Goal: Contribute content: Contribute content

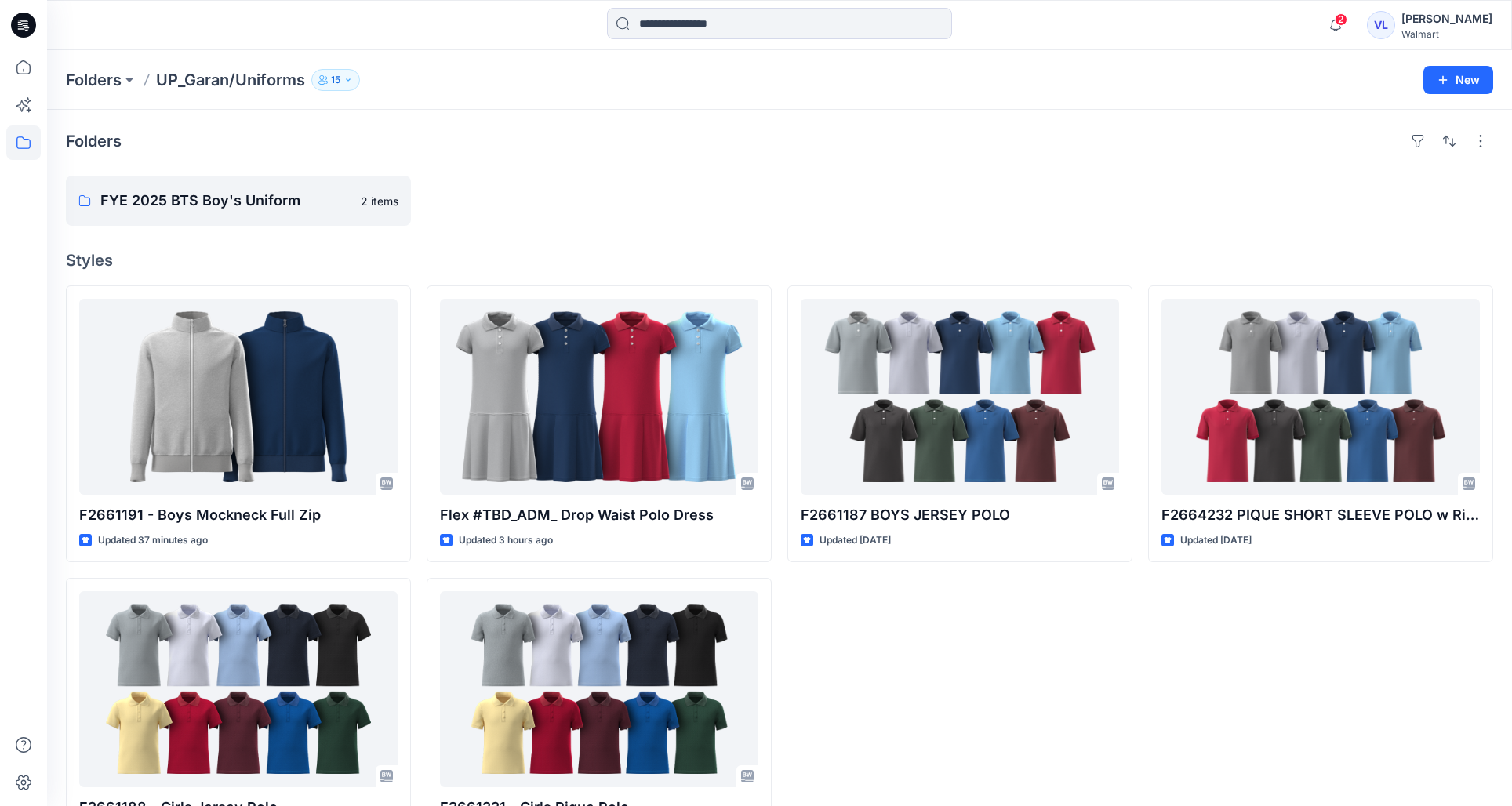
scroll to position [67, 0]
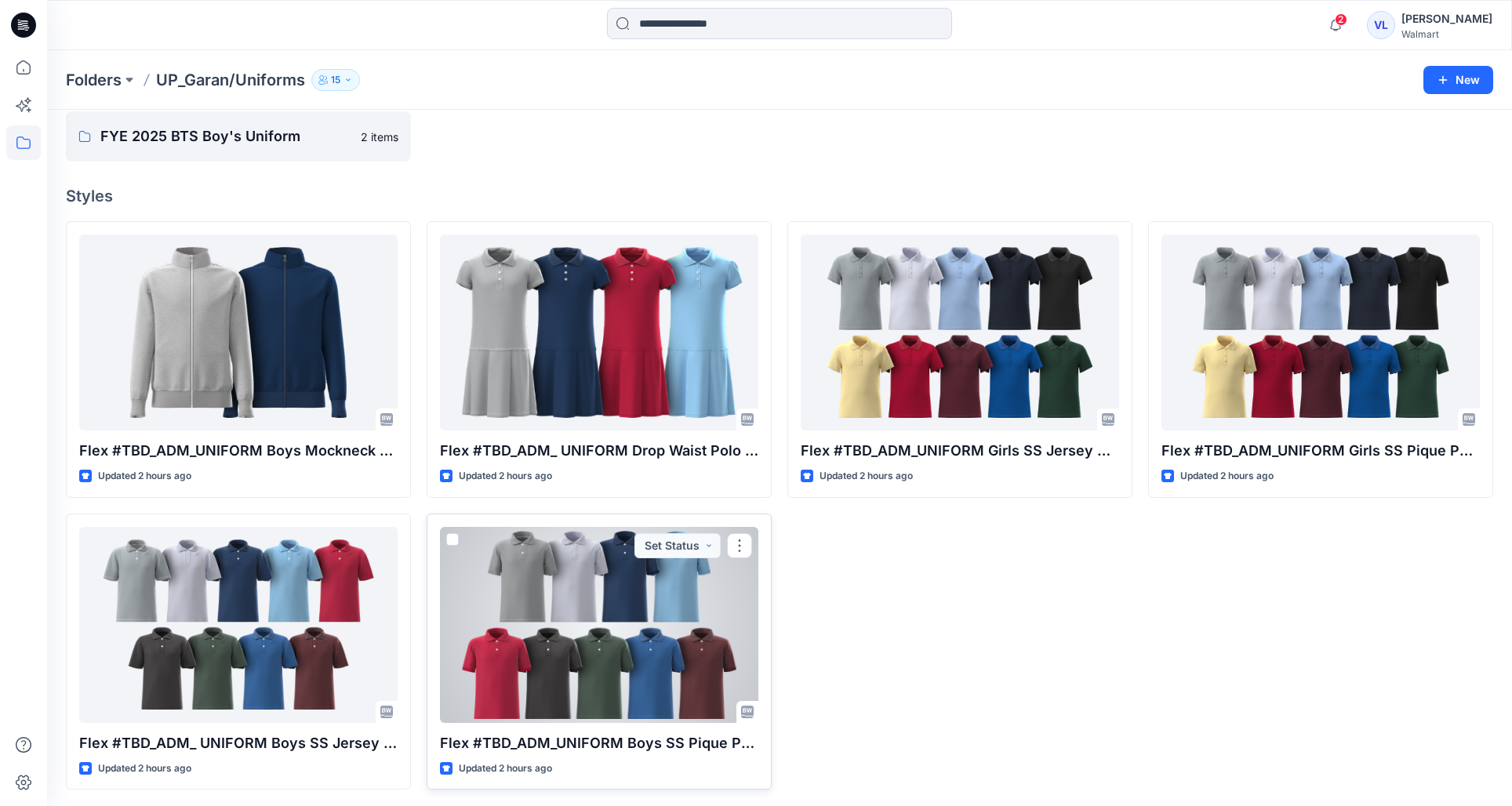
scroll to position [67, 0]
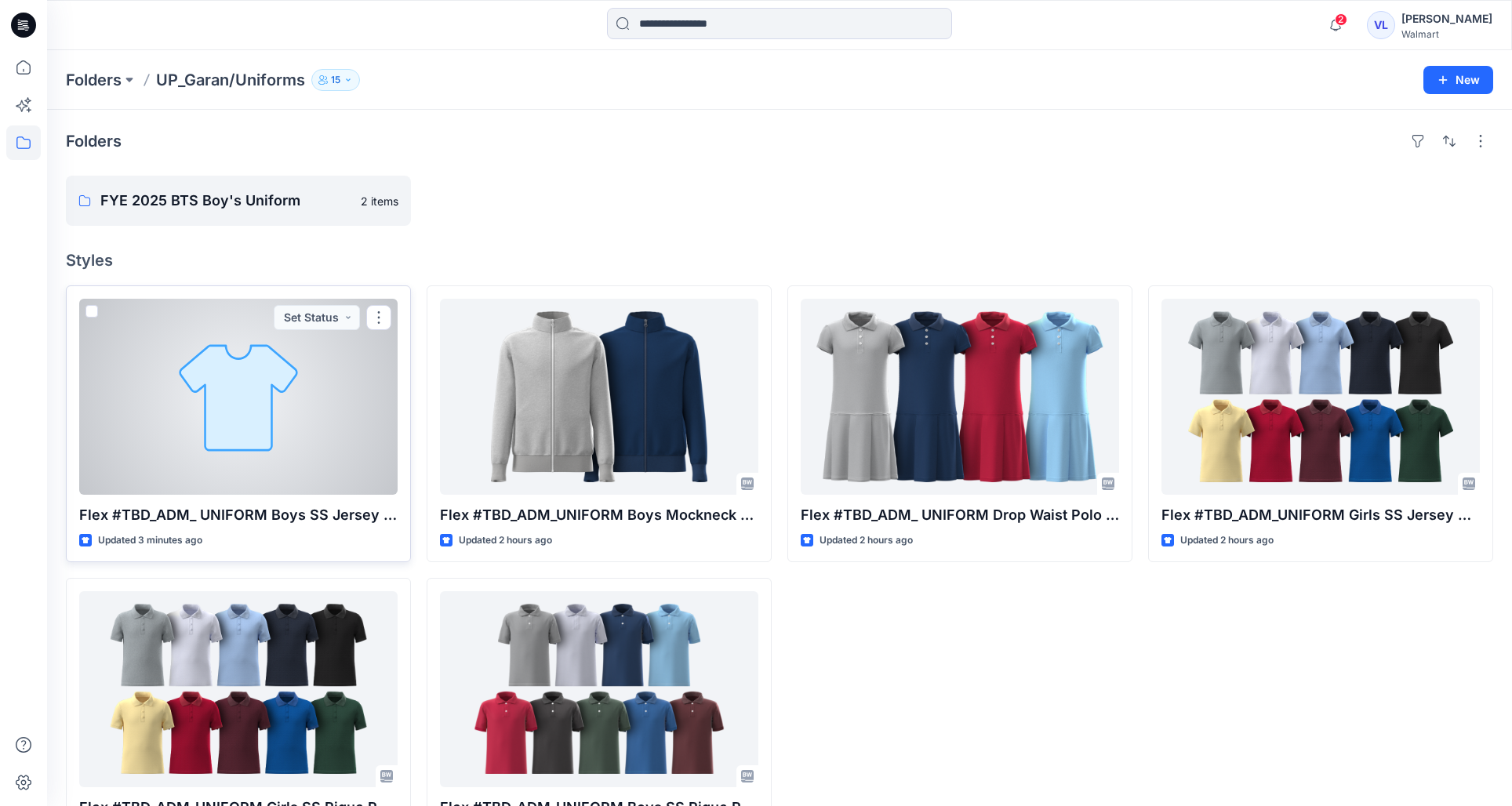
click at [196, 460] on div at bounding box center [238, 396] width 318 height 196
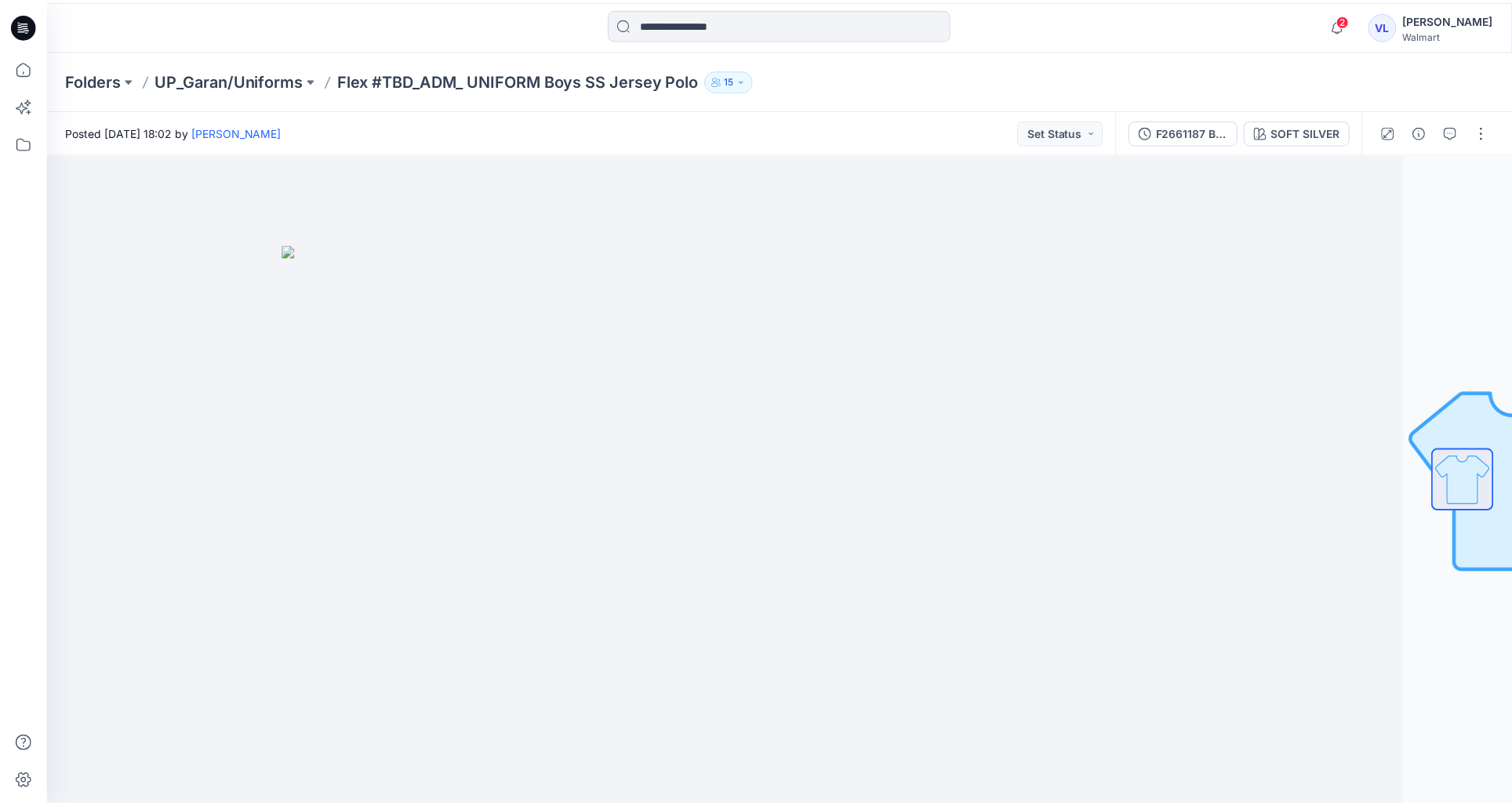
scroll to position [67, 0]
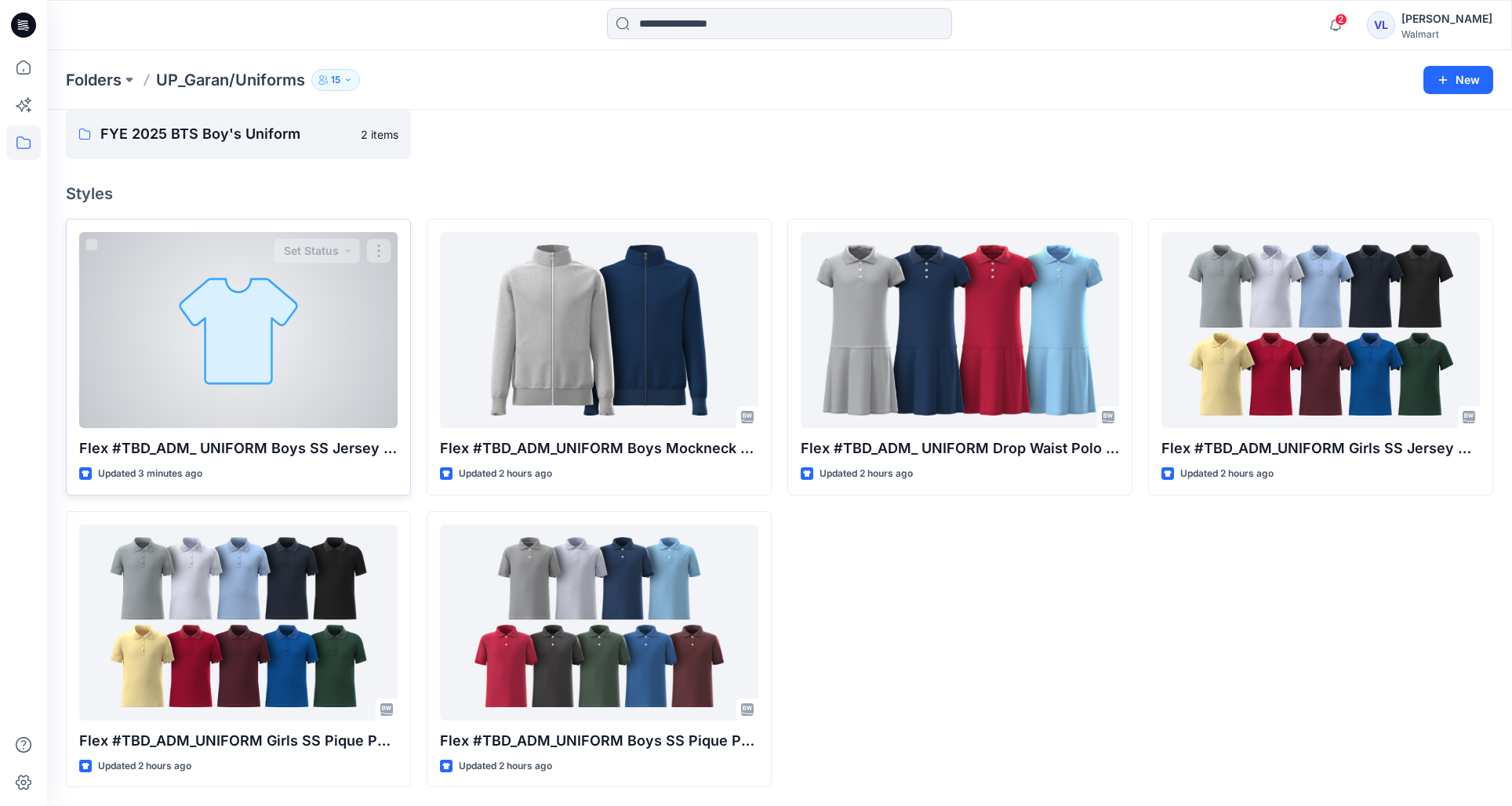
click at [329, 335] on div at bounding box center [238, 330] width 318 height 196
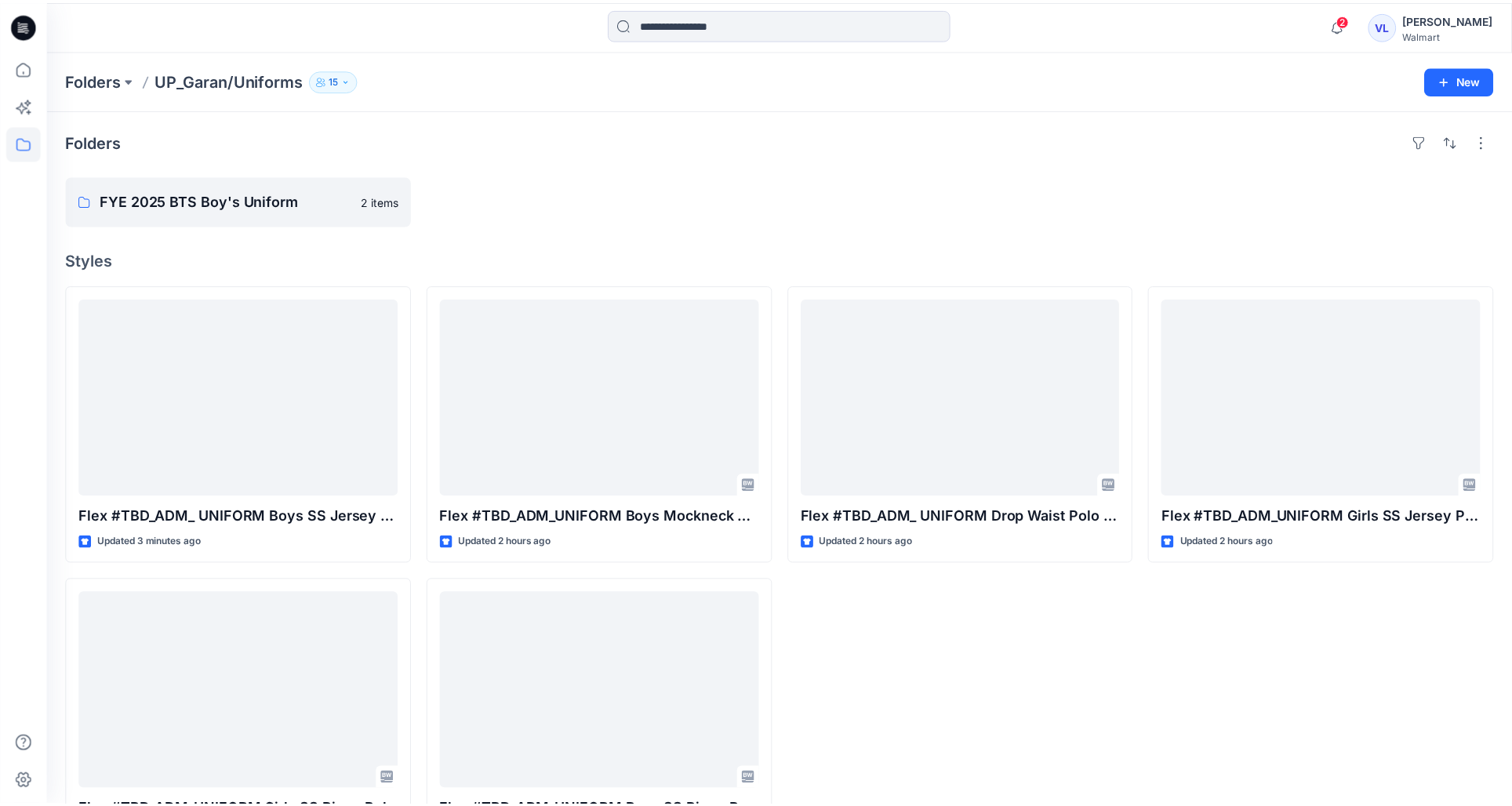
scroll to position [67, 0]
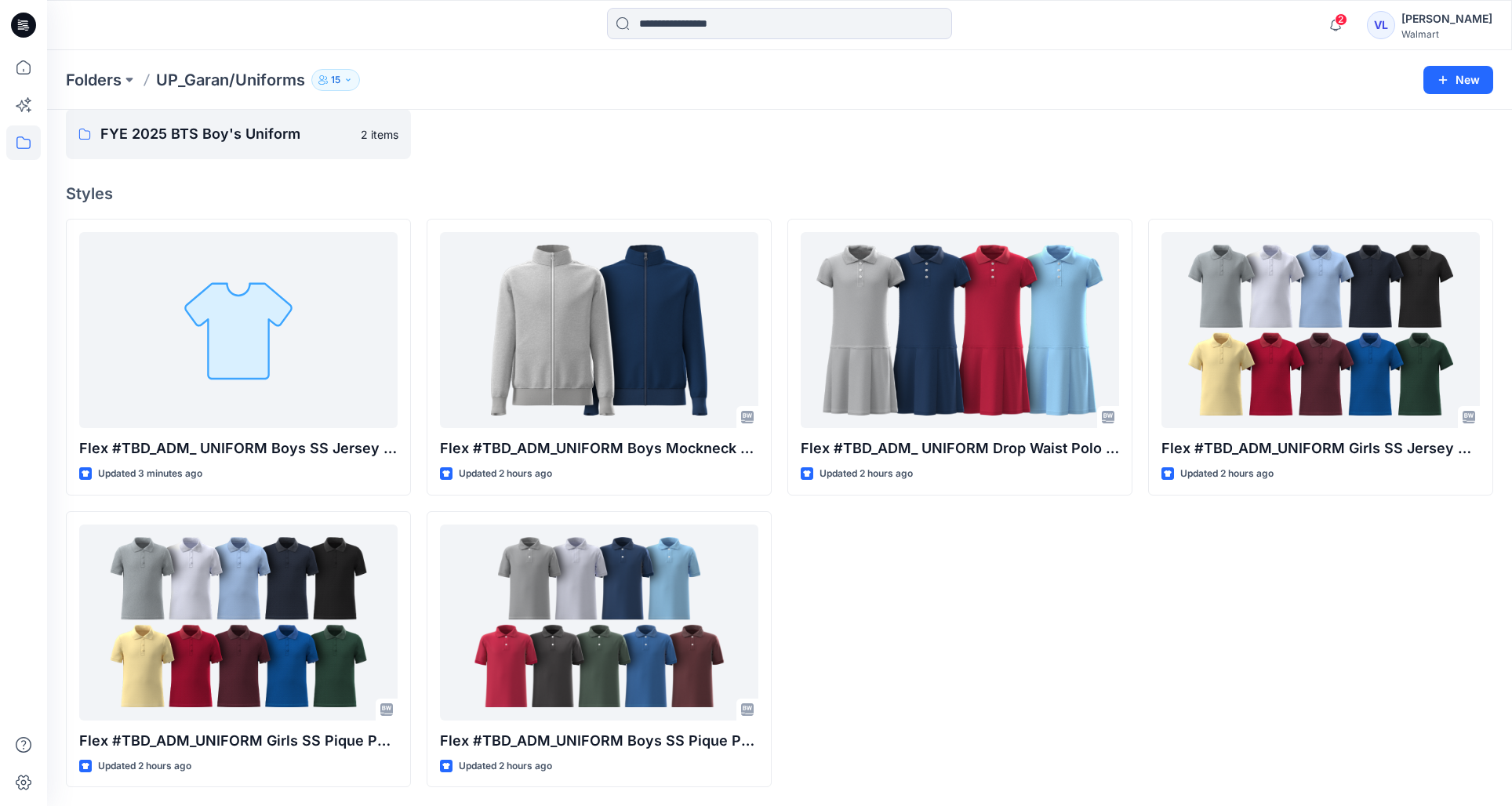
click at [1067, 633] on div "Flex #TBD_ADM_ UNIFORM Drop Waist Polo Dress Updated 2 hours ago" at bounding box center [960, 503] width 345 height 569
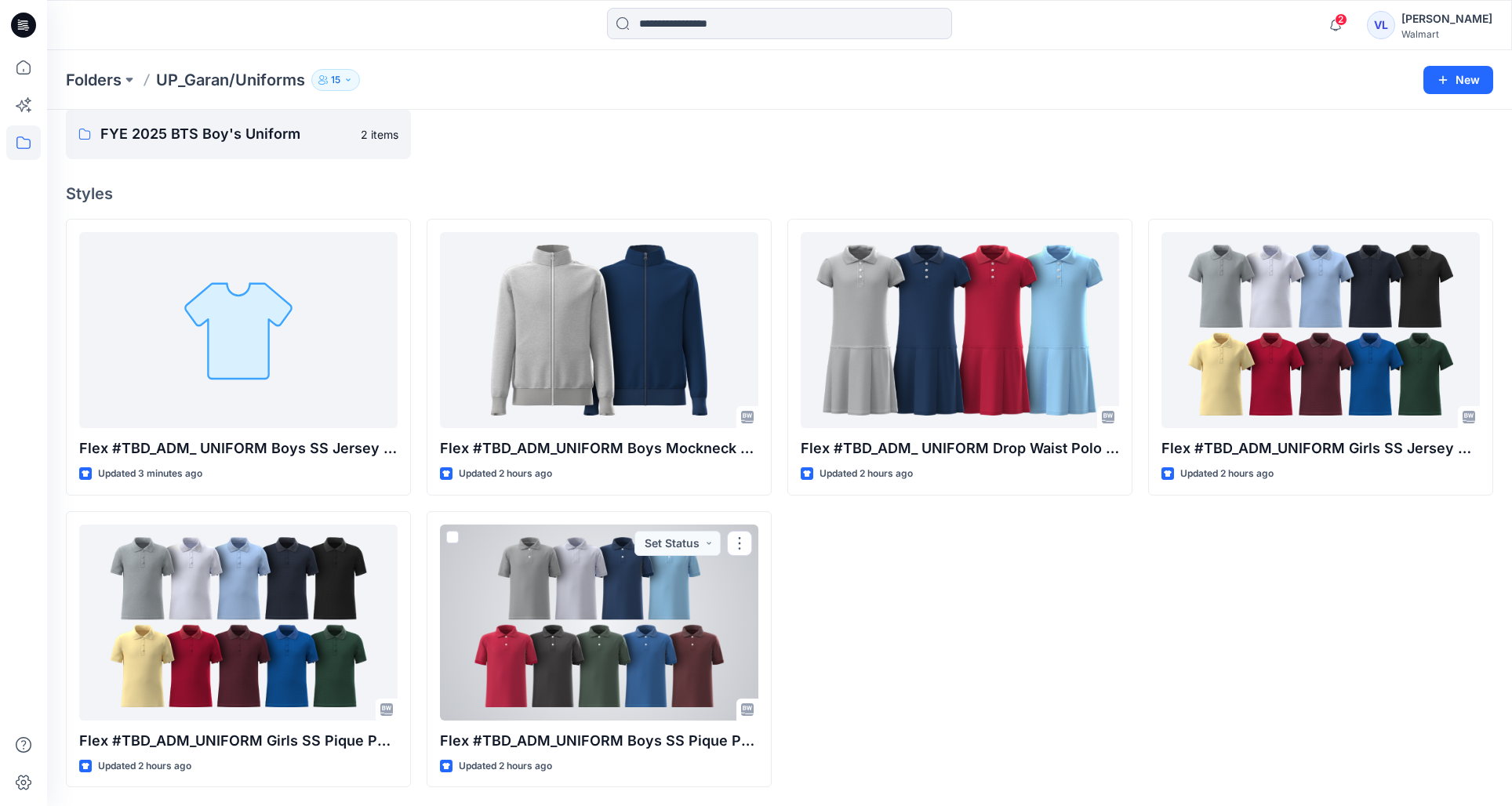
drag, startPoint x: 593, startPoint y: 611, endPoint x: 681, endPoint y: 616, distance: 88.1
click at [591, 611] on div at bounding box center [599, 622] width 318 height 196
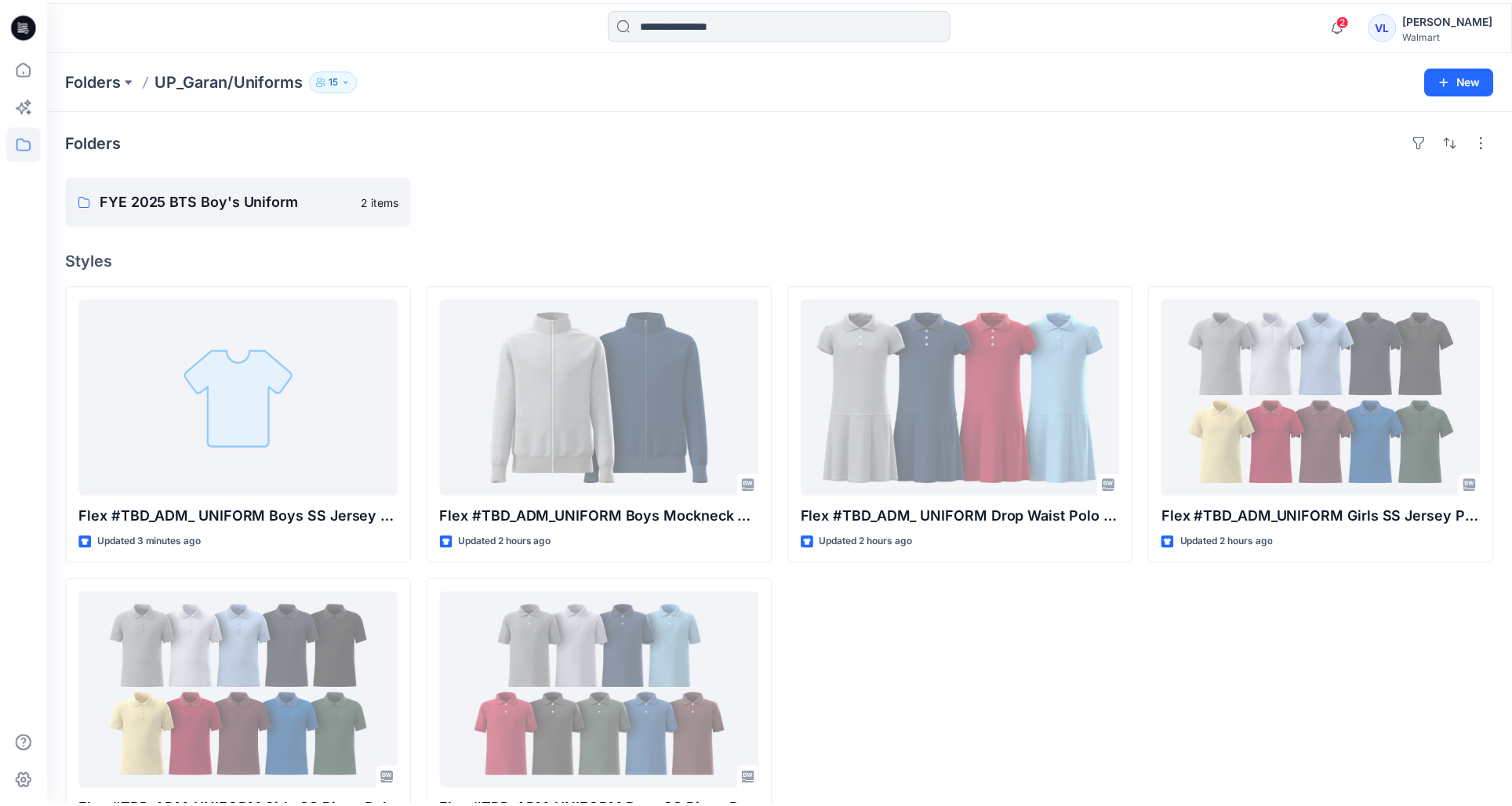
scroll to position [67, 0]
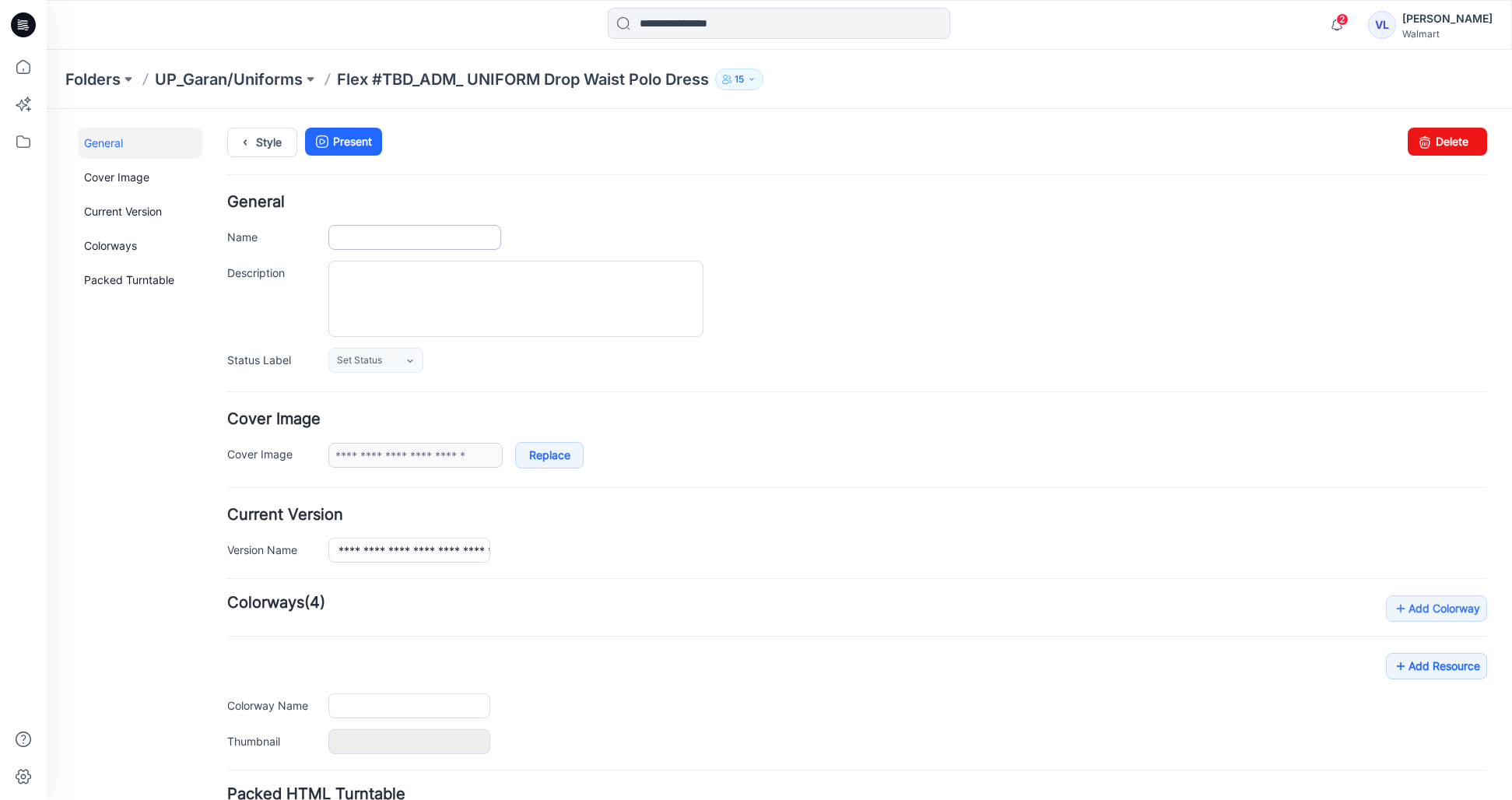
type input "**********"
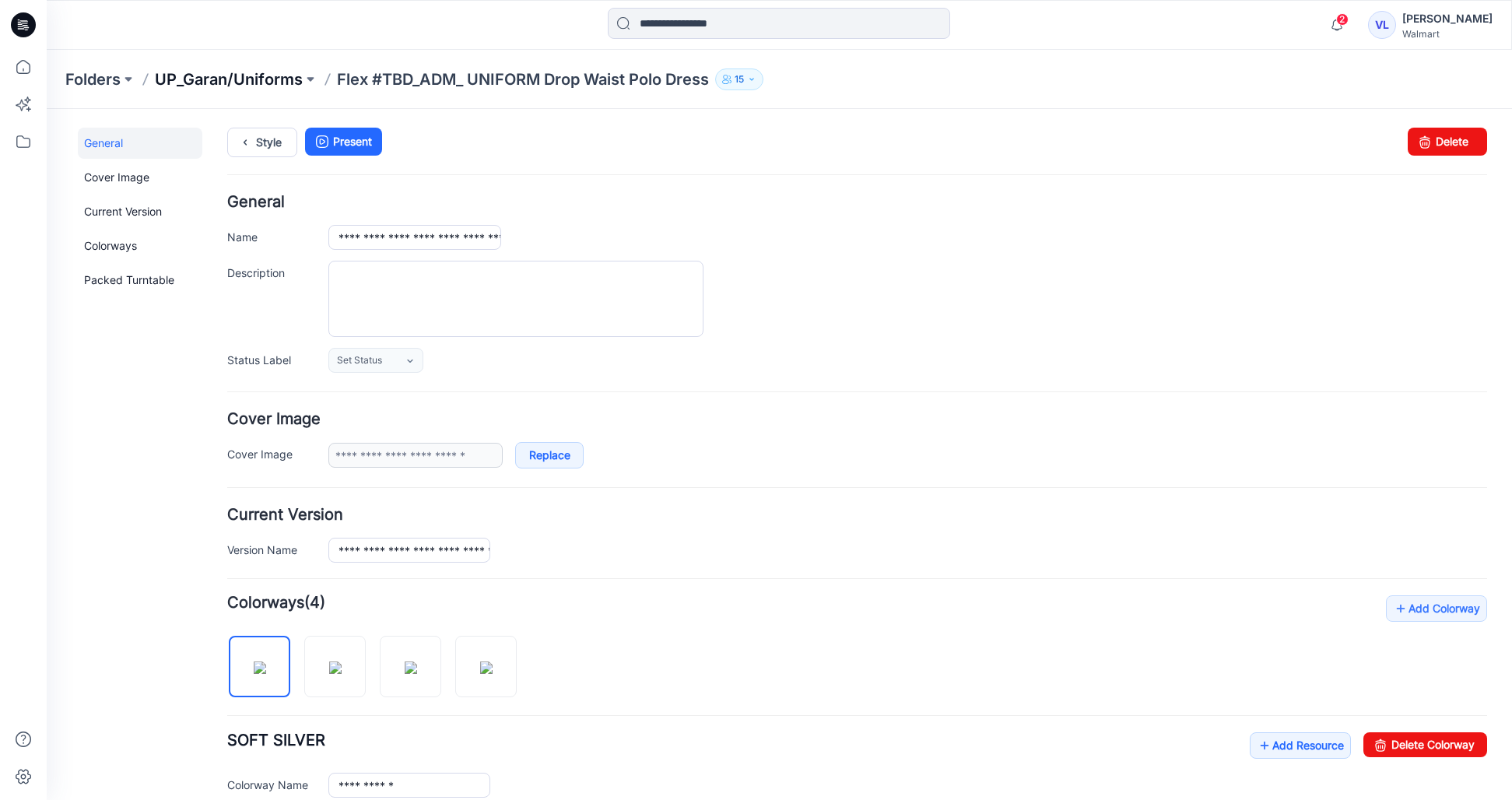
click at [256, 79] on p "UP_Garan/Uniforms" at bounding box center [229, 79] width 148 height 22
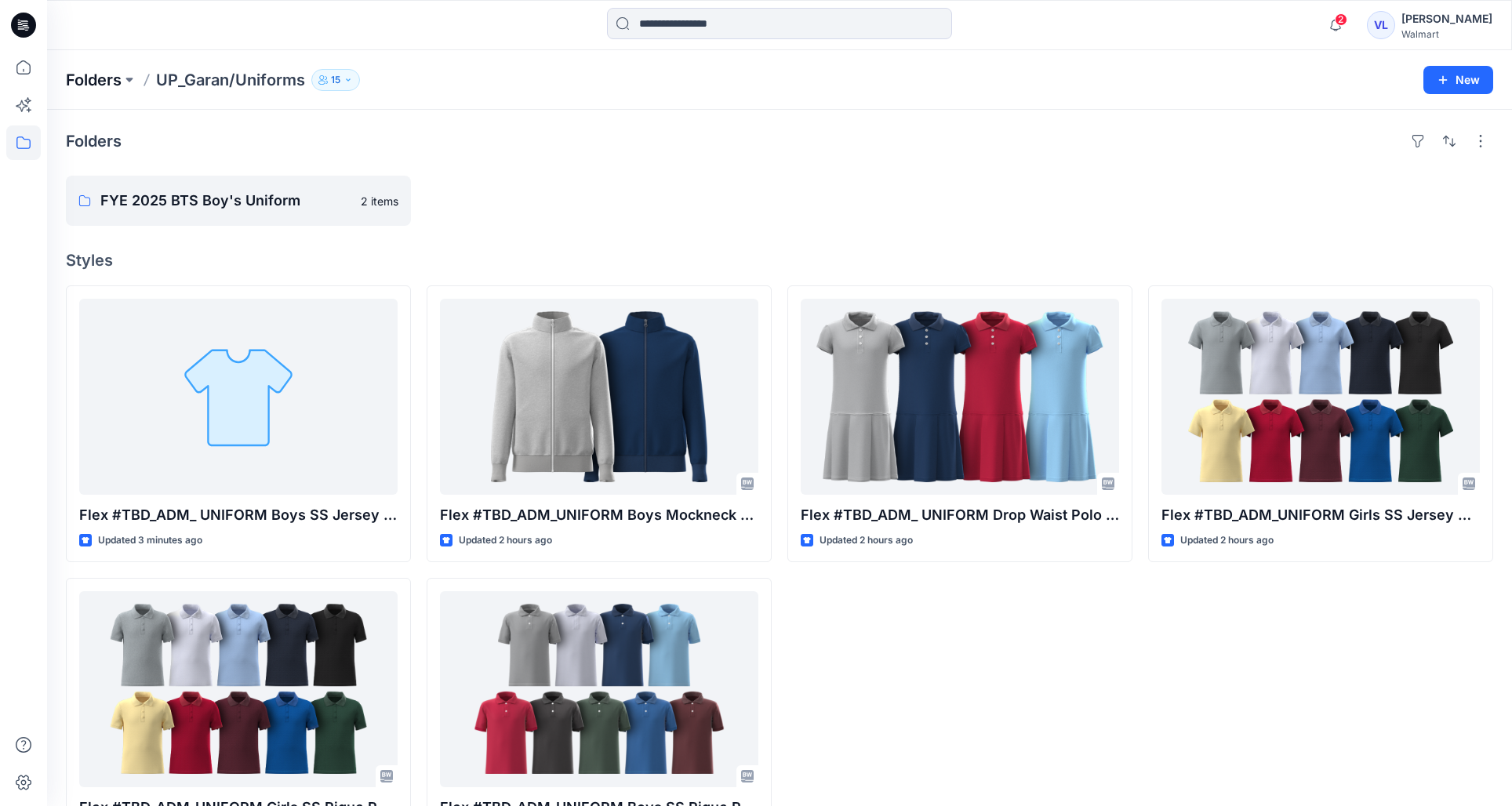
click at [90, 79] on p "Folders" at bounding box center [93, 80] width 56 height 22
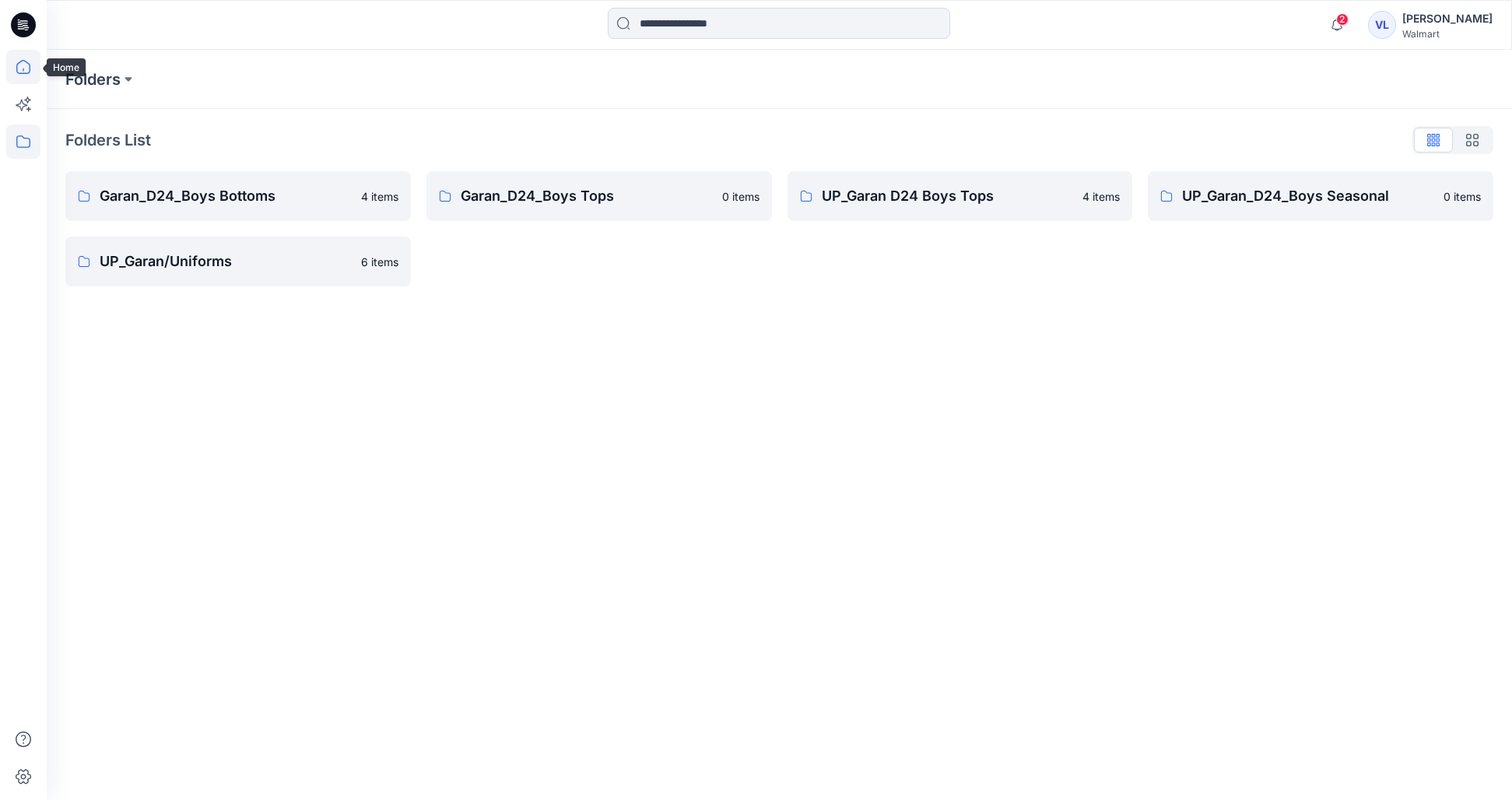
click at [32, 75] on icon at bounding box center [23, 66] width 34 height 34
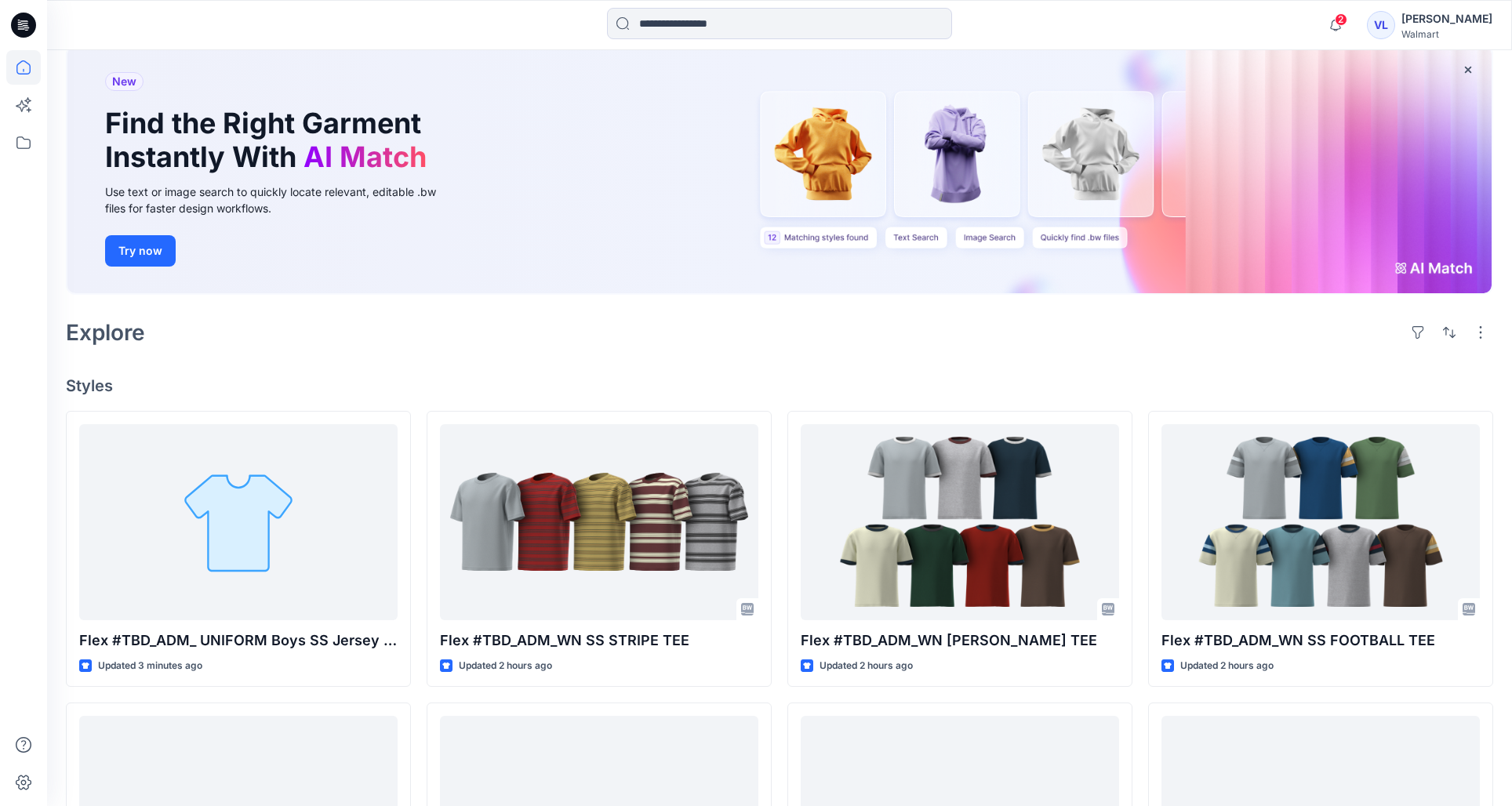
scroll to position [314, 0]
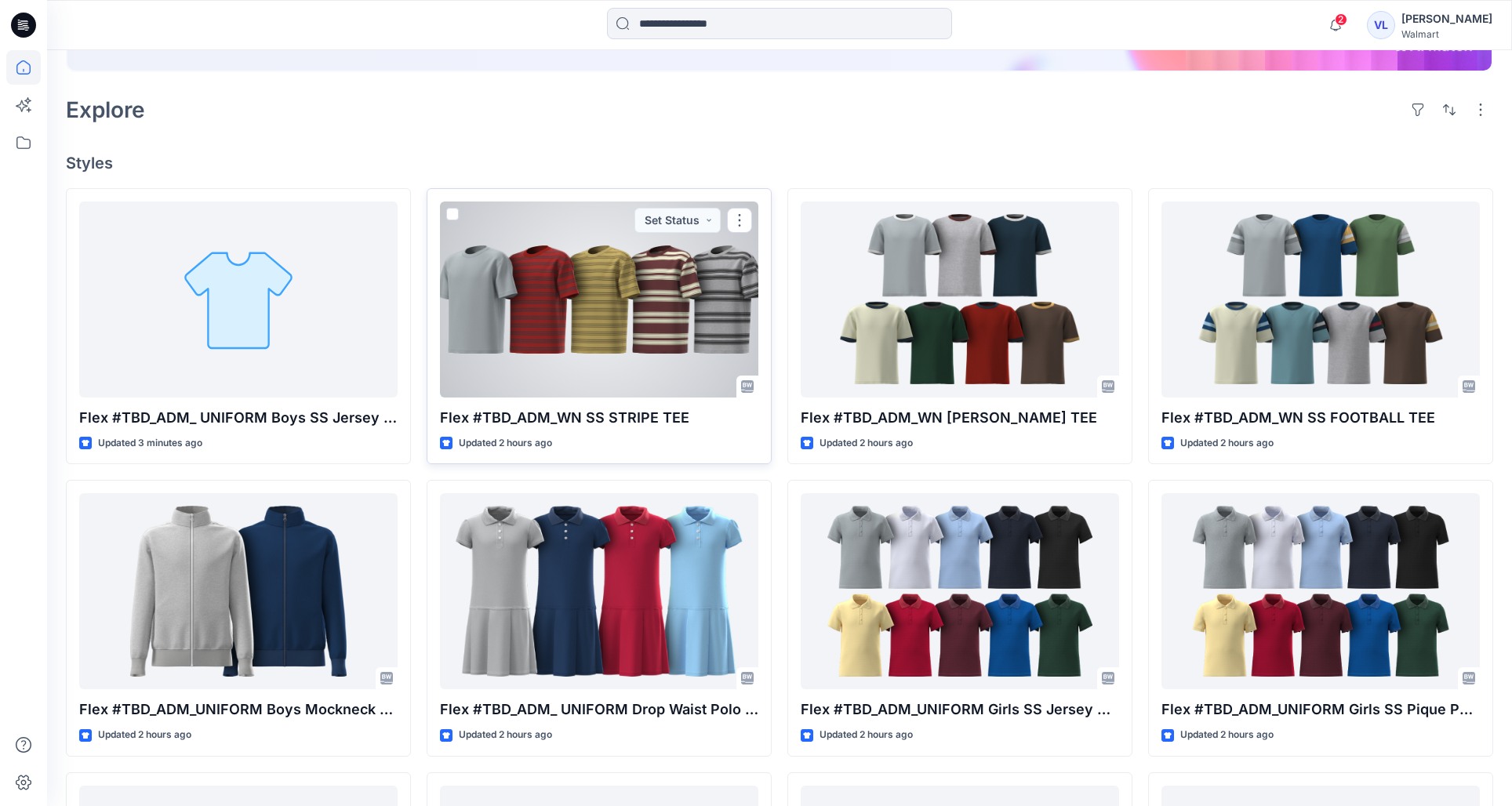
click at [617, 310] on div at bounding box center [599, 299] width 318 height 196
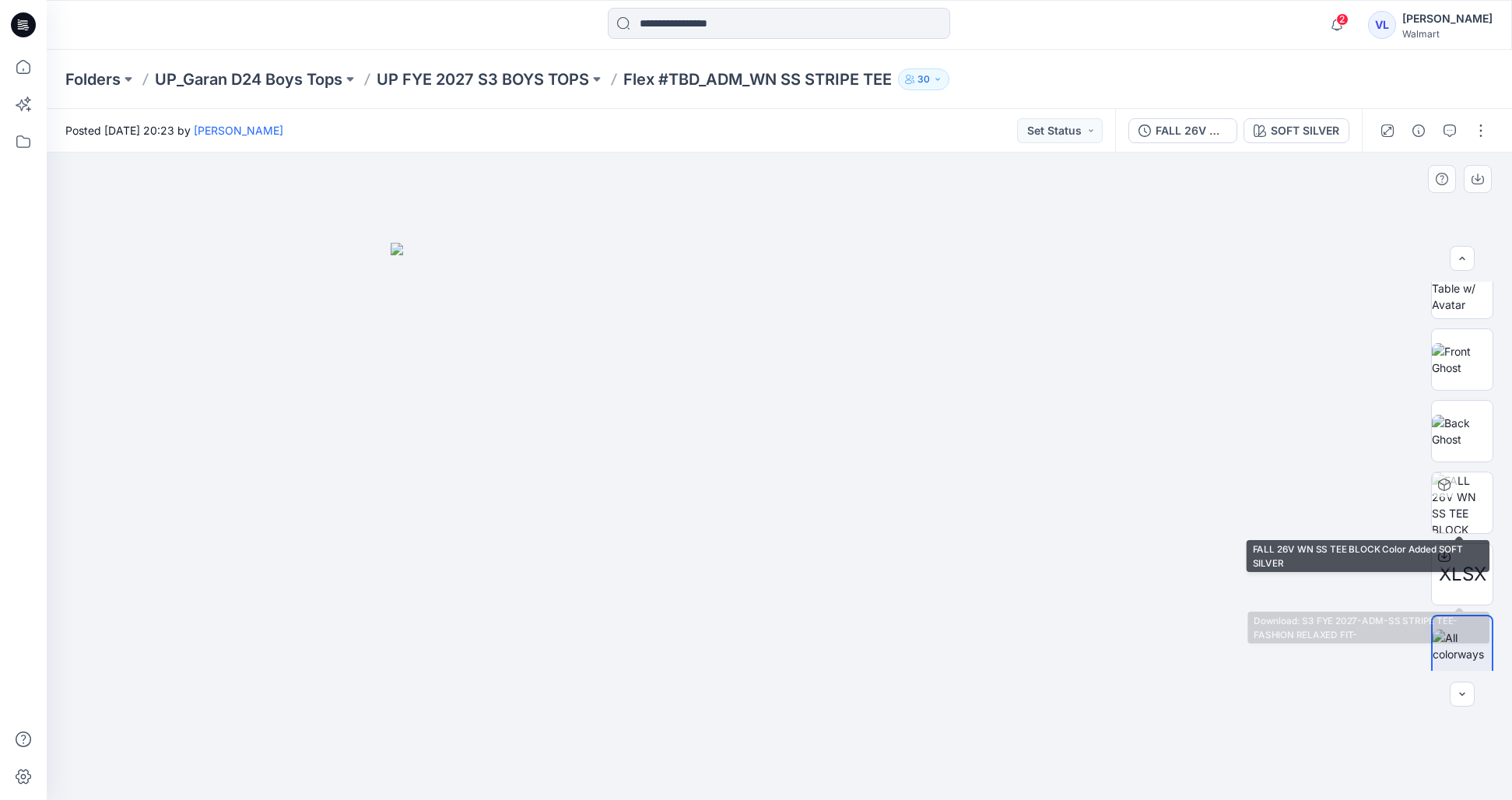
scroll to position [102, 0]
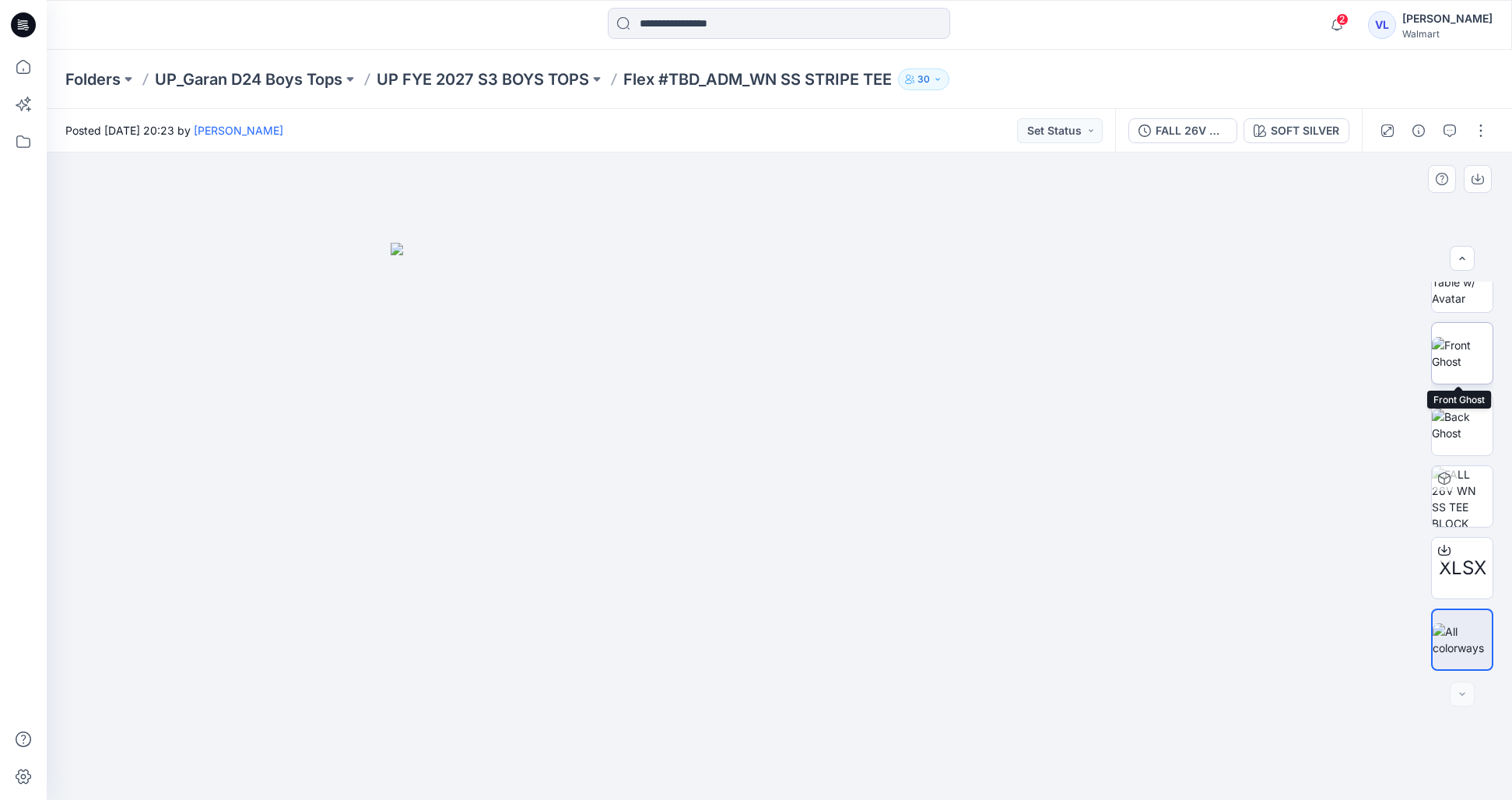
click at [1473, 355] on img at bounding box center [1463, 353] width 61 height 33
click at [1459, 635] on img at bounding box center [1463, 639] width 61 height 33
click at [534, 83] on p "UP FYE 2027 S3 BOYS TOPS" at bounding box center [483, 79] width 213 height 22
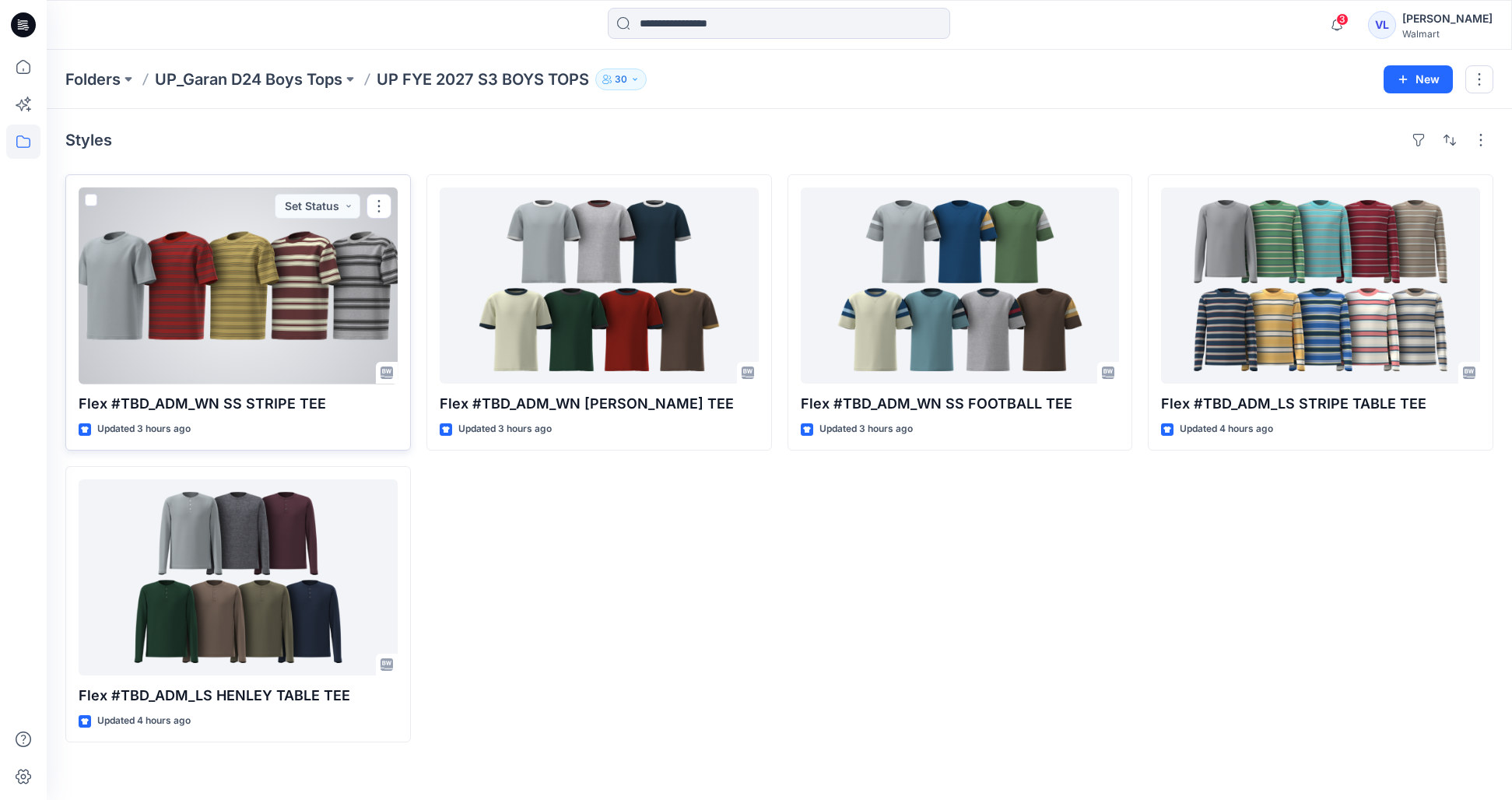
click at [273, 286] on div at bounding box center [238, 286] width 319 height 196
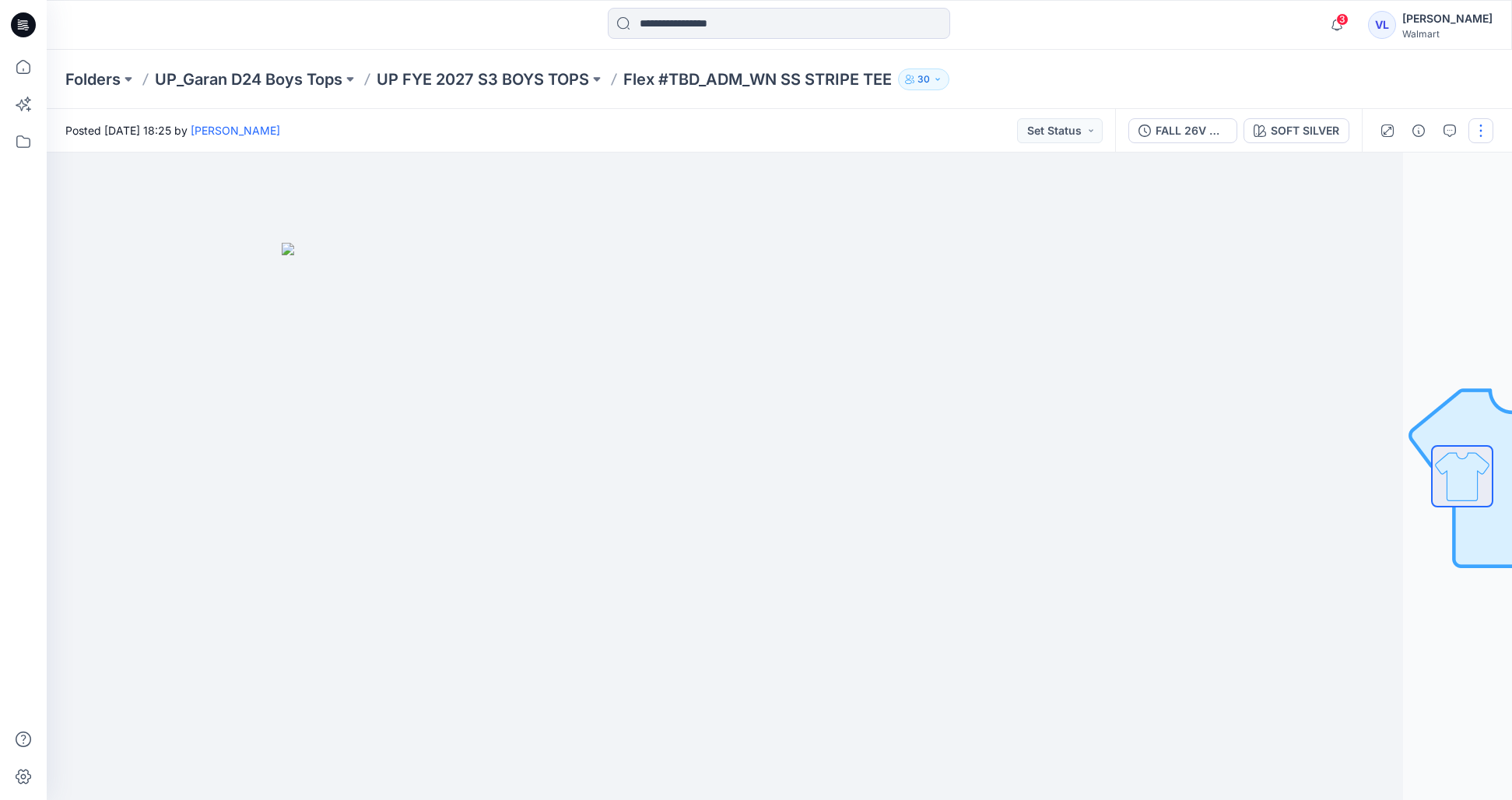
click at [1478, 130] on button "button" at bounding box center [1481, 131] width 25 height 25
click at [1447, 201] on button "Edit" at bounding box center [1416, 210] width 143 height 29
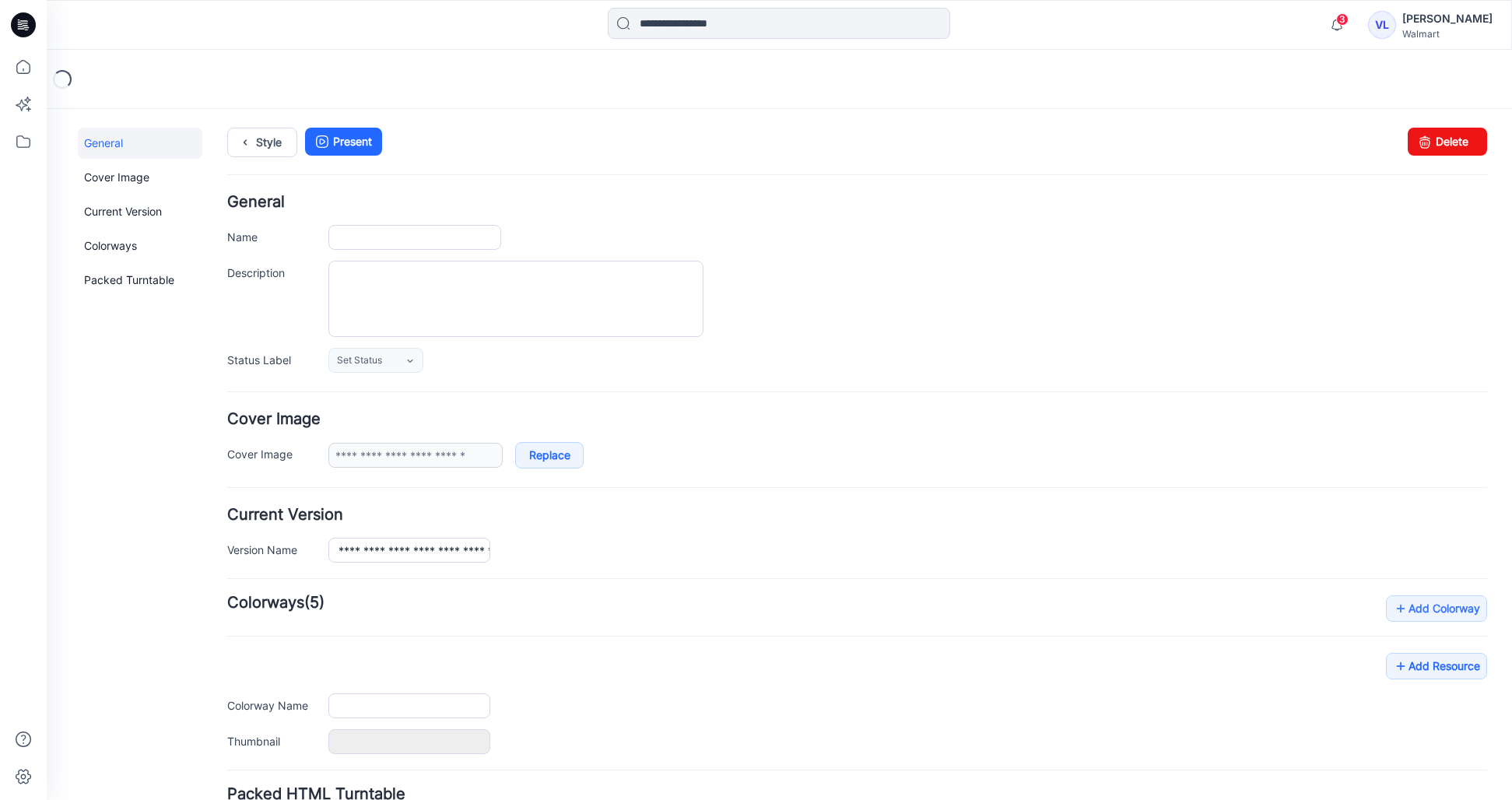
type input "**********"
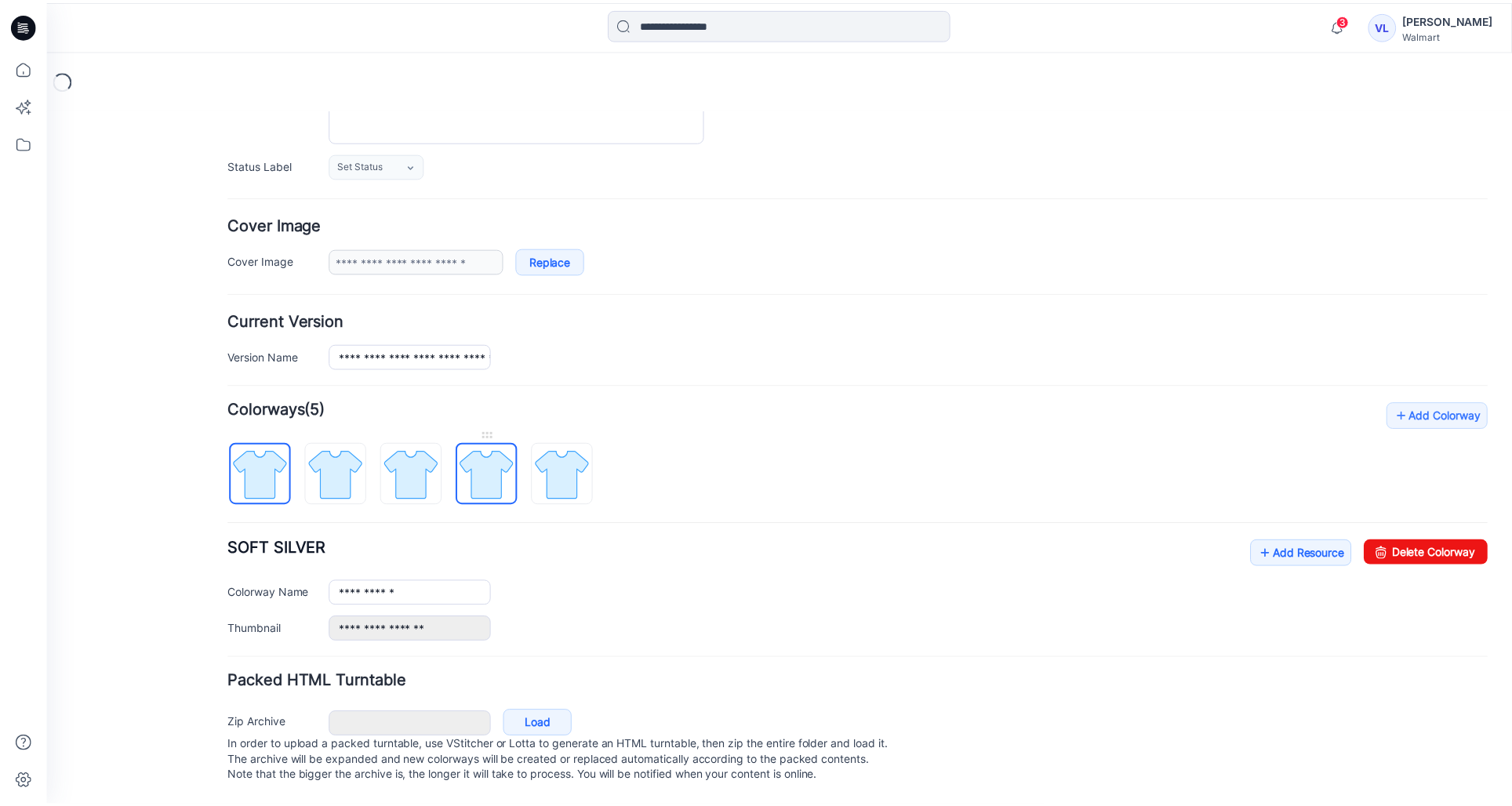
scroll to position [213, 0]
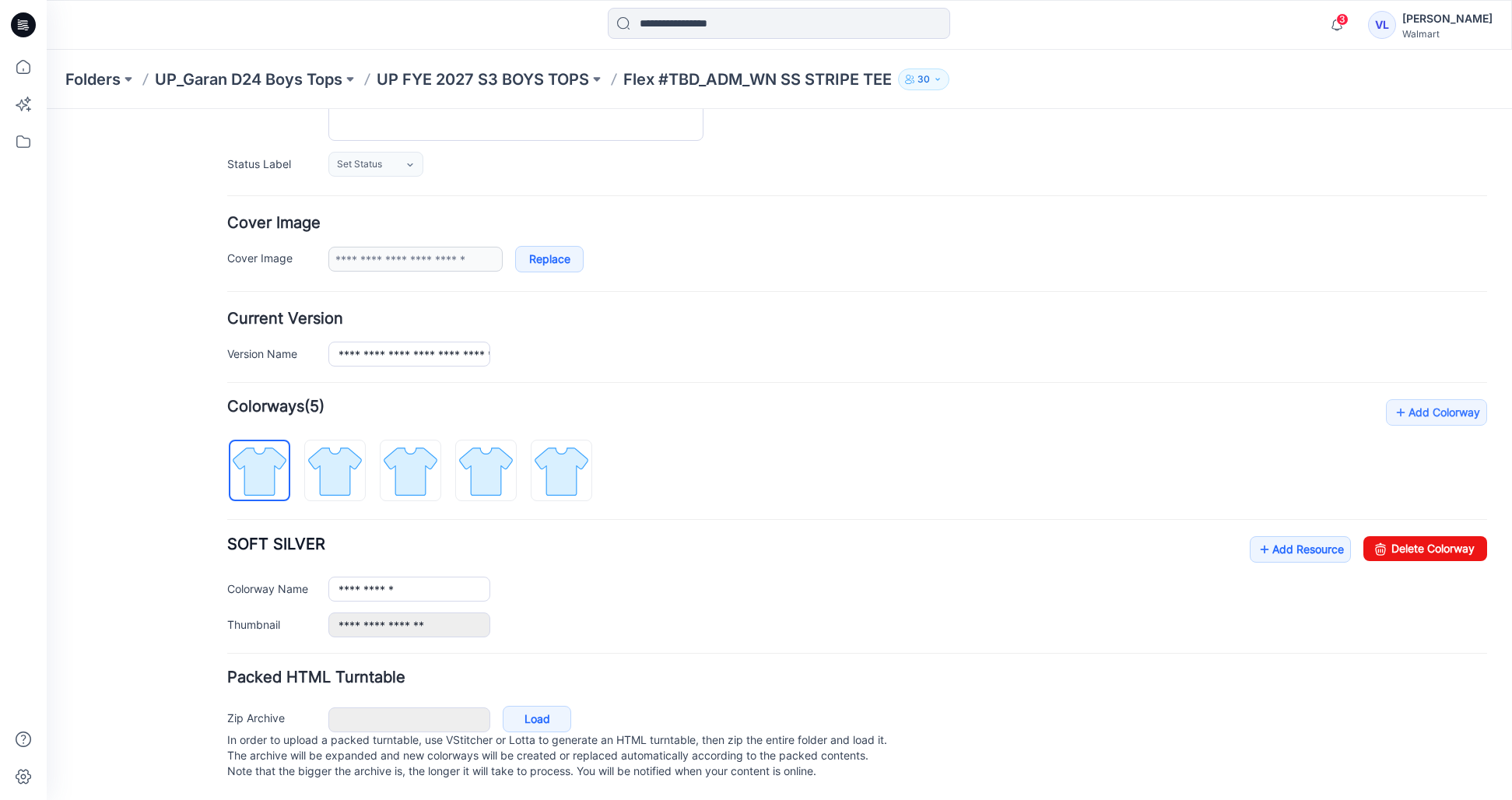
click at [858, 542] on div "**********" at bounding box center [857, 587] width 1261 height 101
click at [535, 87] on p "UP FYE 2027 S3 BOYS TOPS" at bounding box center [483, 79] width 213 height 22
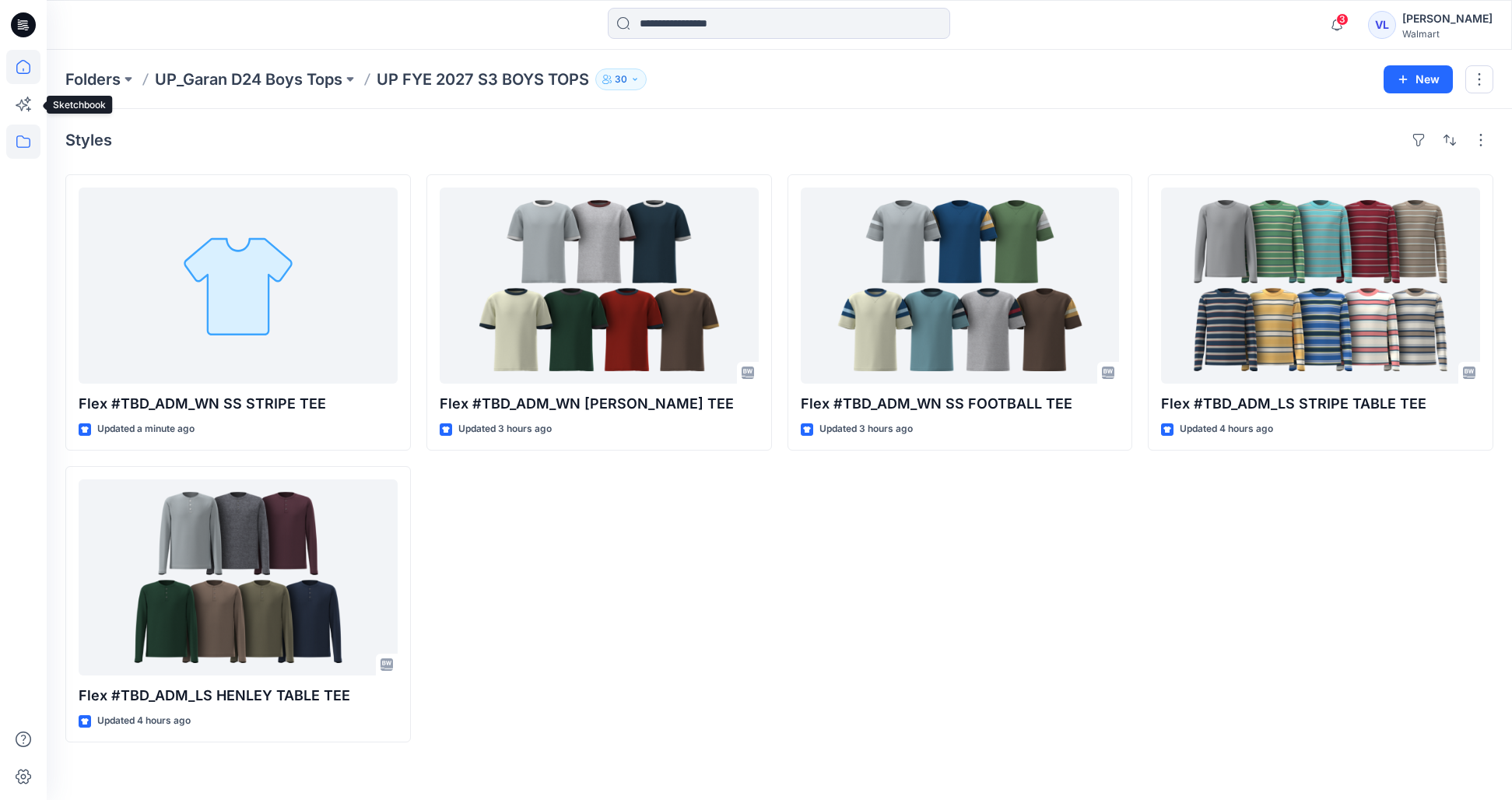
click at [17, 71] on icon at bounding box center [23, 66] width 34 height 34
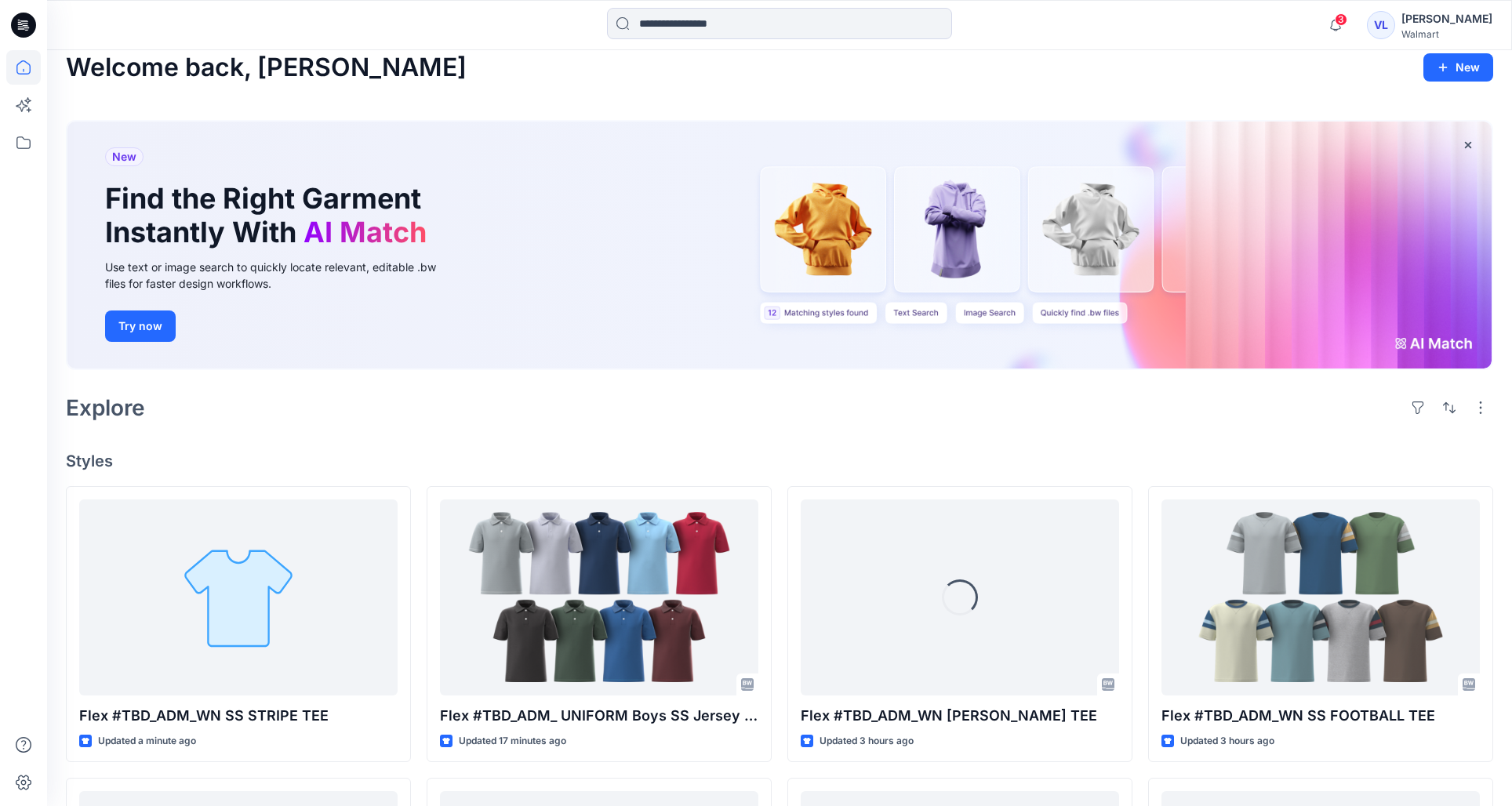
scroll to position [330, 0]
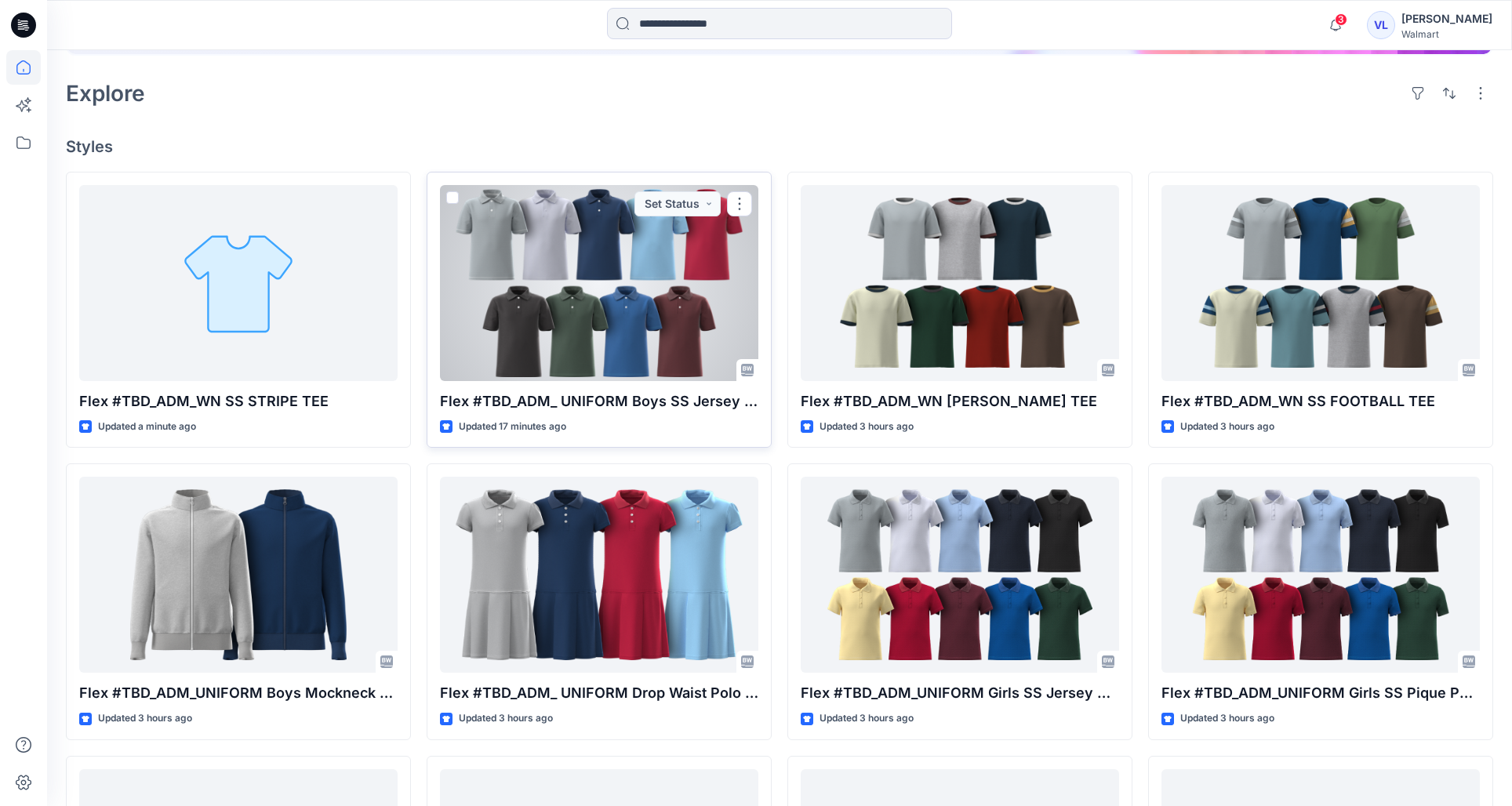
click at [585, 275] on div at bounding box center [599, 283] width 318 height 196
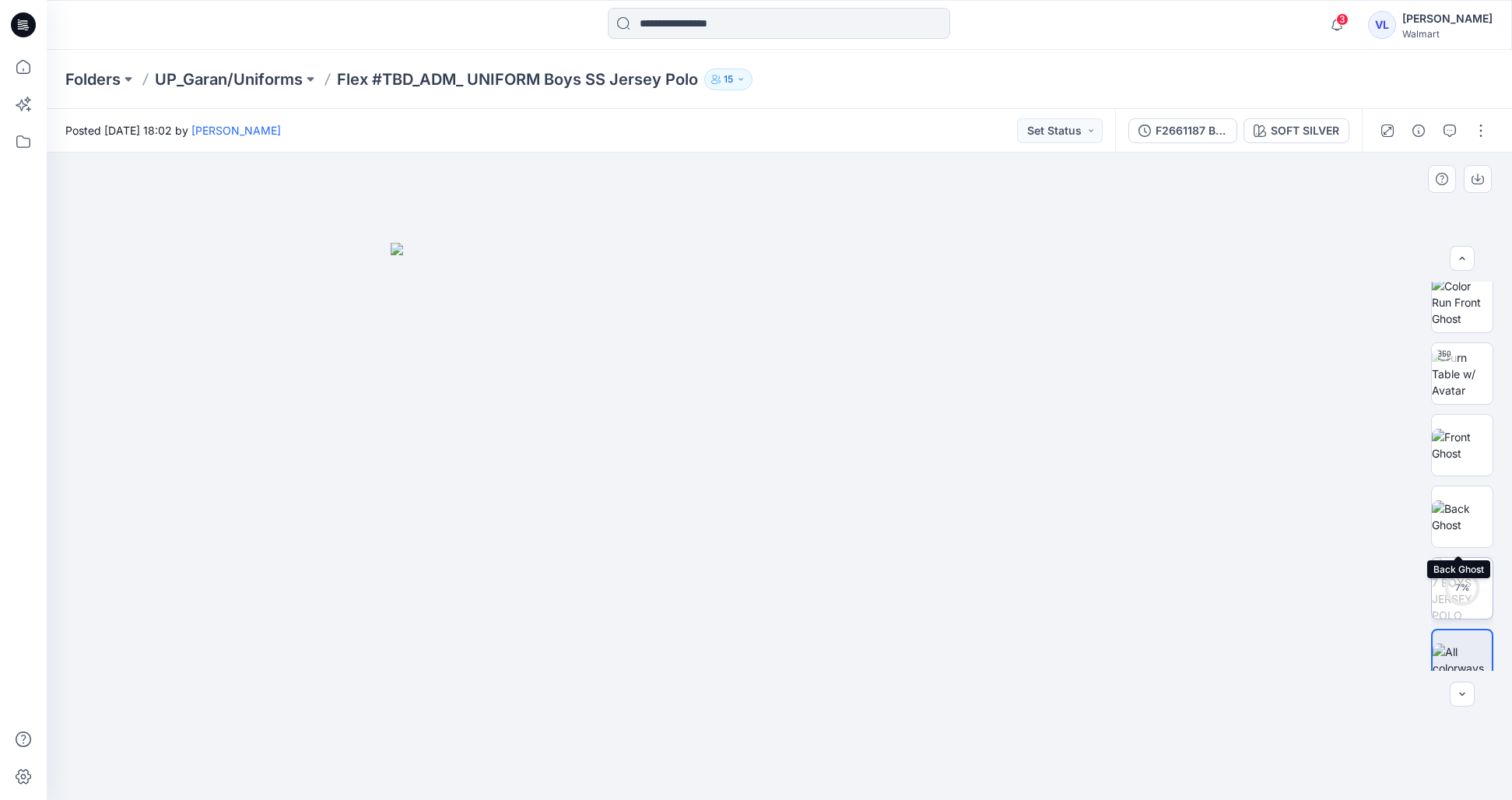
scroll to position [31, 0]
click at [1471, 132] on button "button" at bounding box center [1481, 131] width 25 height 25
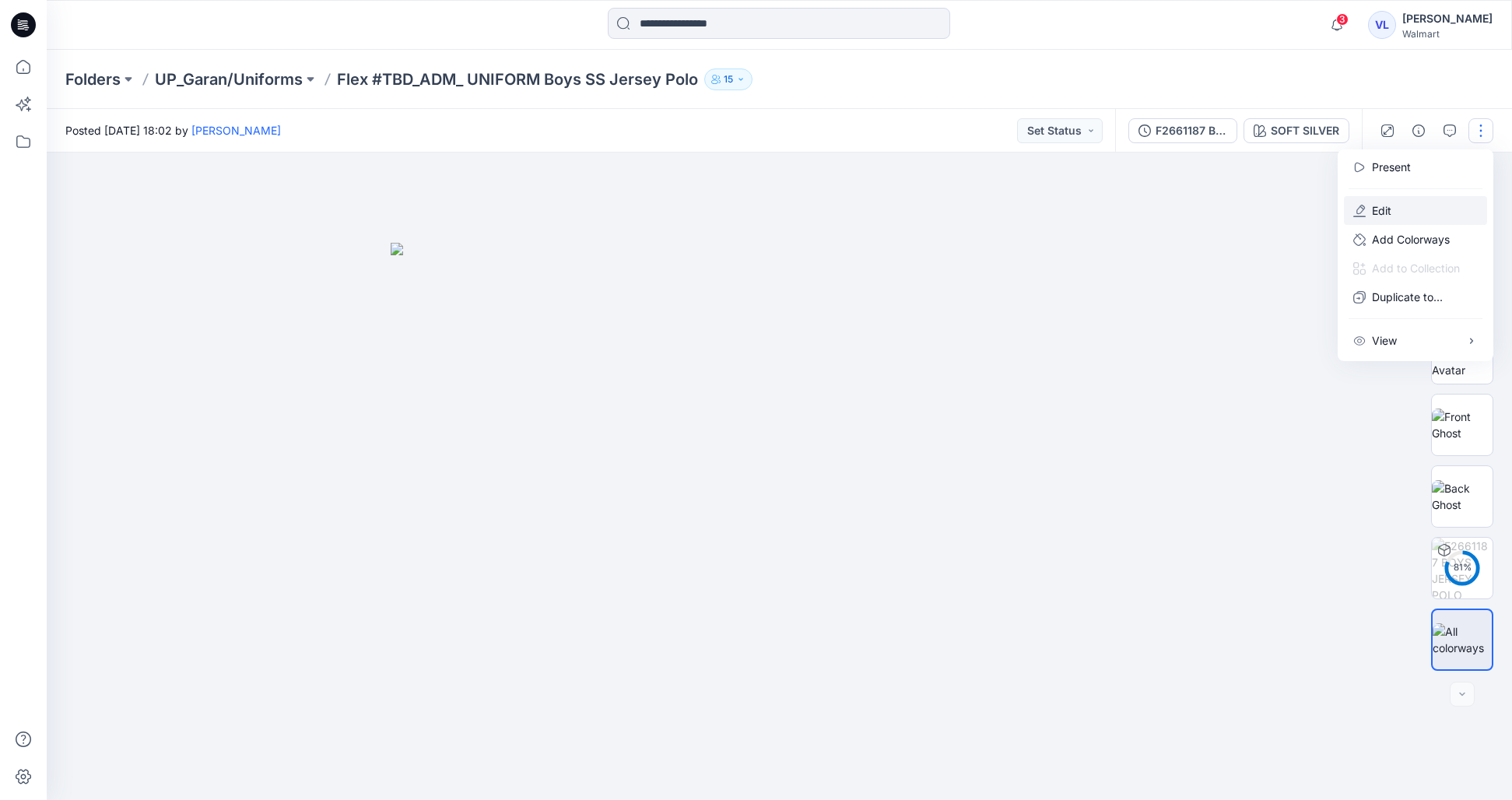
click at [1398, 206] on button "Edit" at bounding box center [1416, 210] width 143 height 29
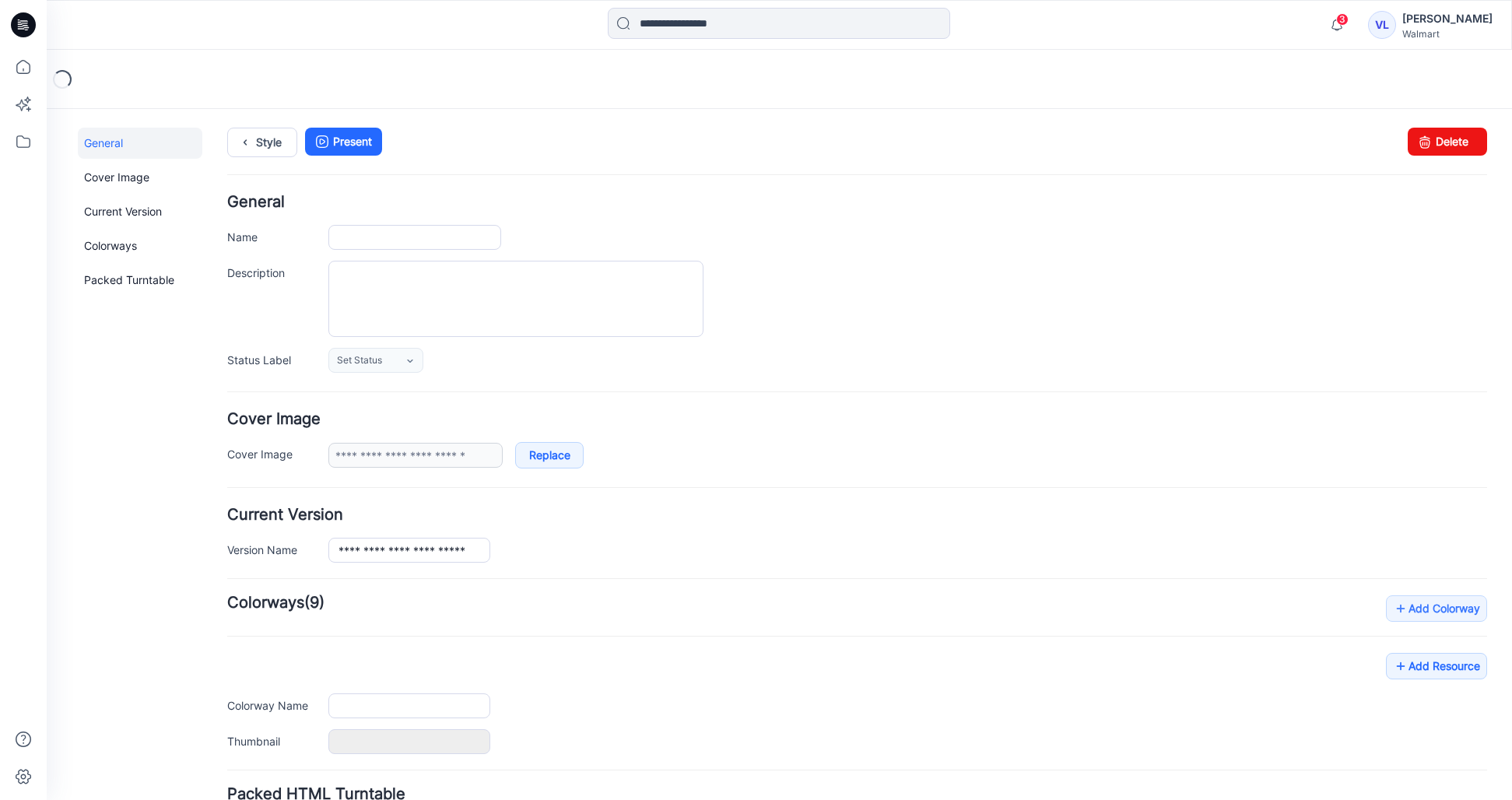
type input "**********"
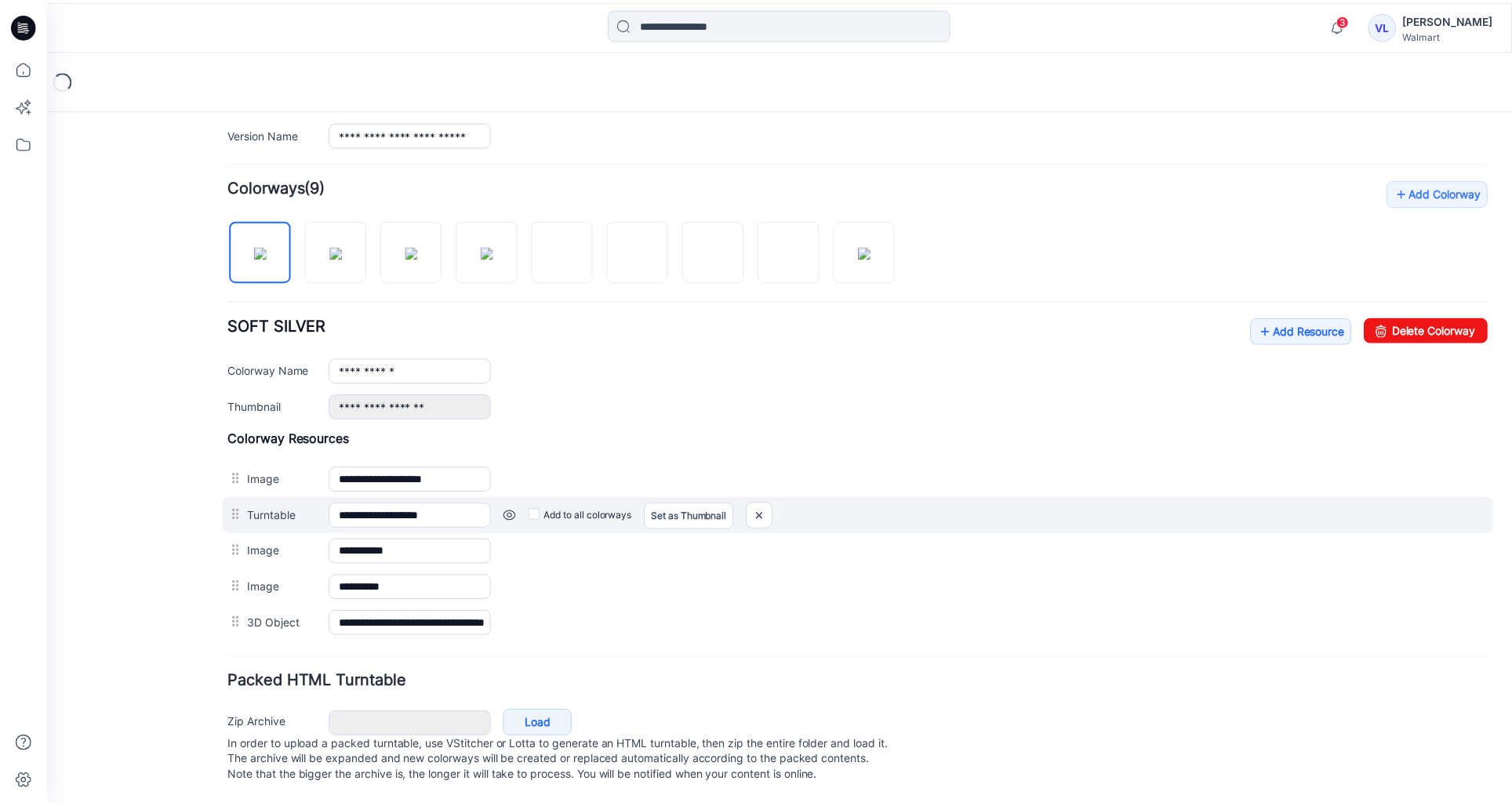
scroll to position [436, 0]
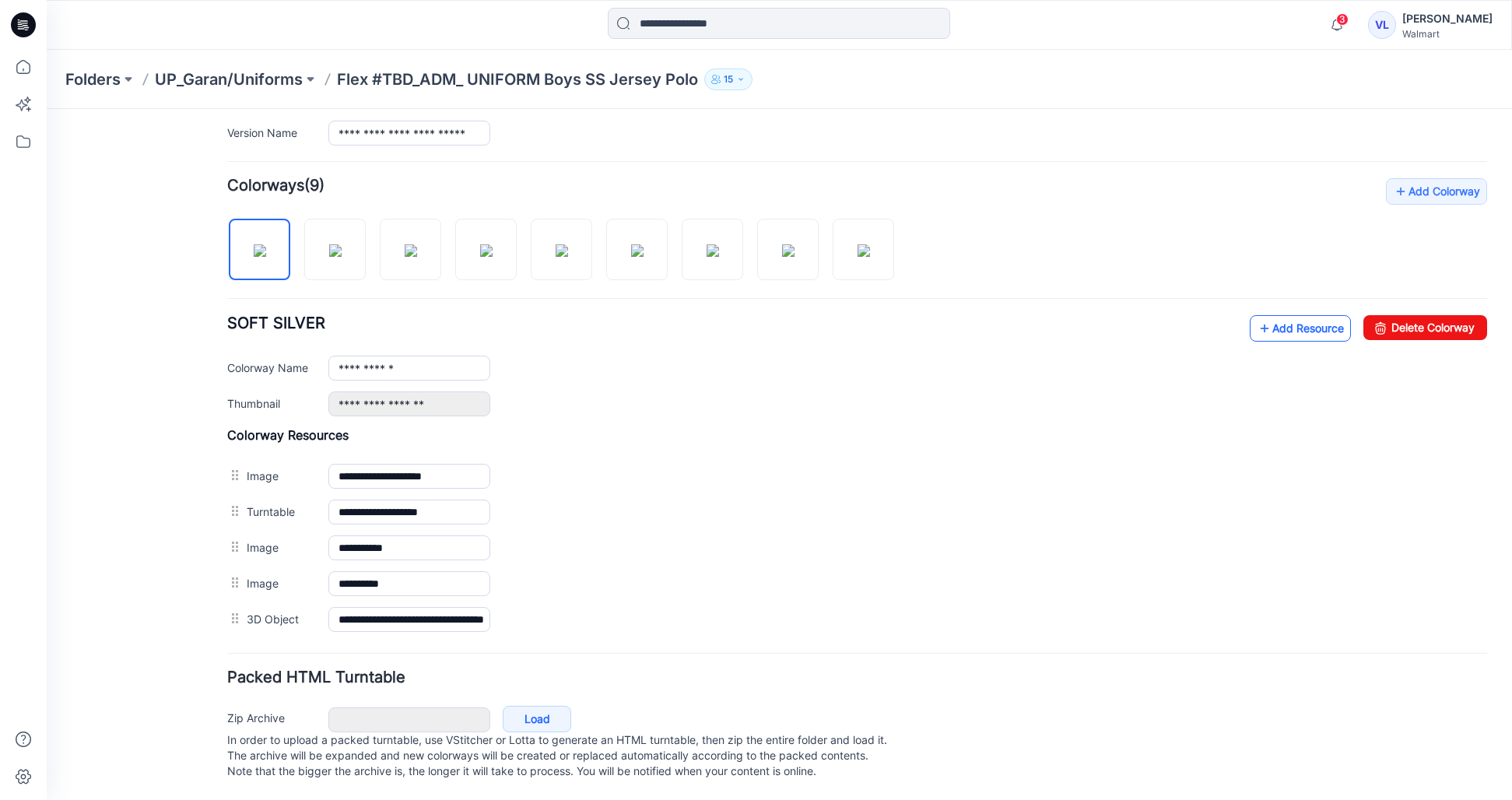
click at [1274, 315] on link "Add Resource" at bounding box center [1300, 328] width 101 height 26
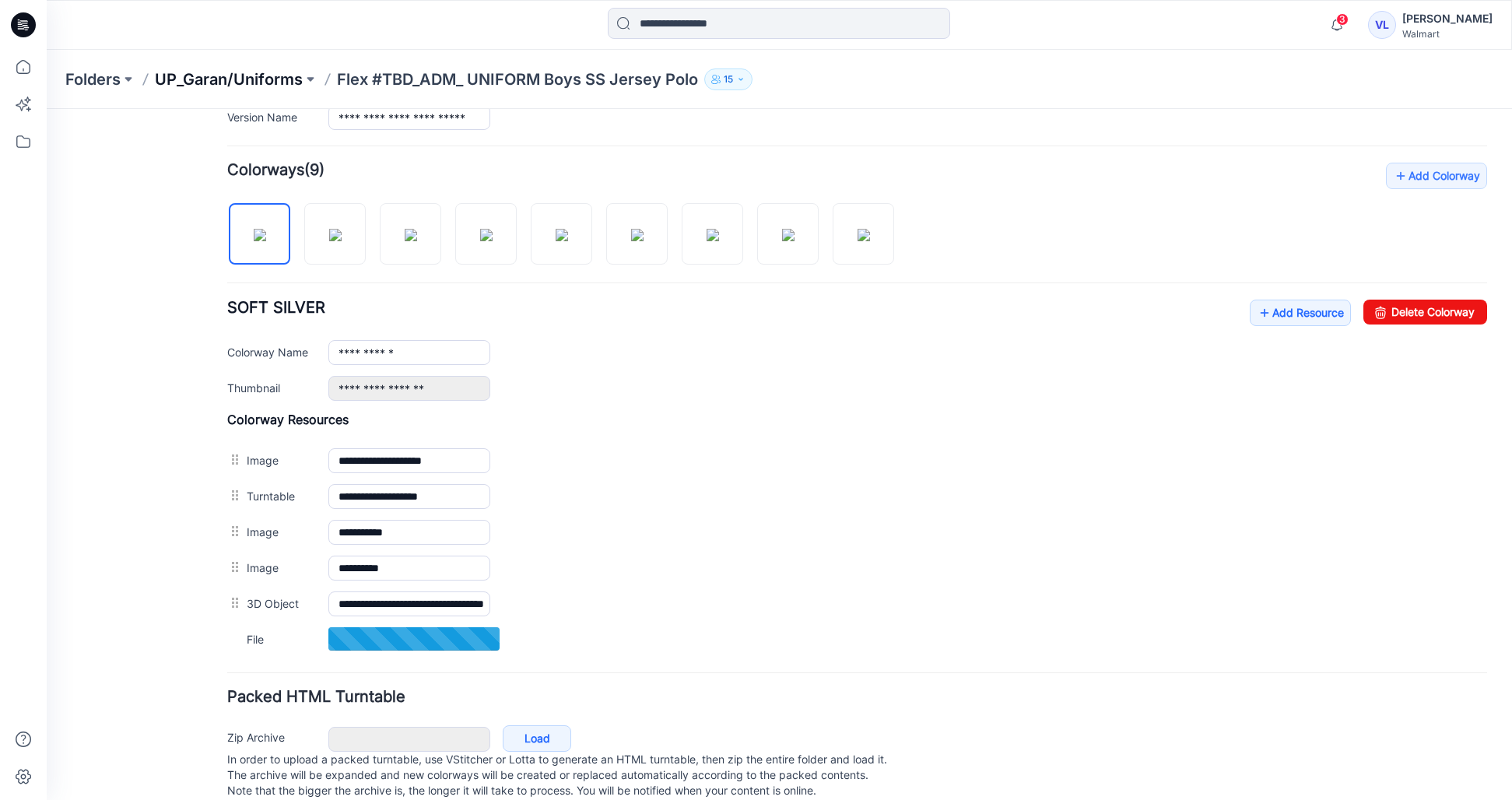
click at [233, 86] on p "UP_Garan/Uniforms" at bounding box center [229, 79] width 148 height 22
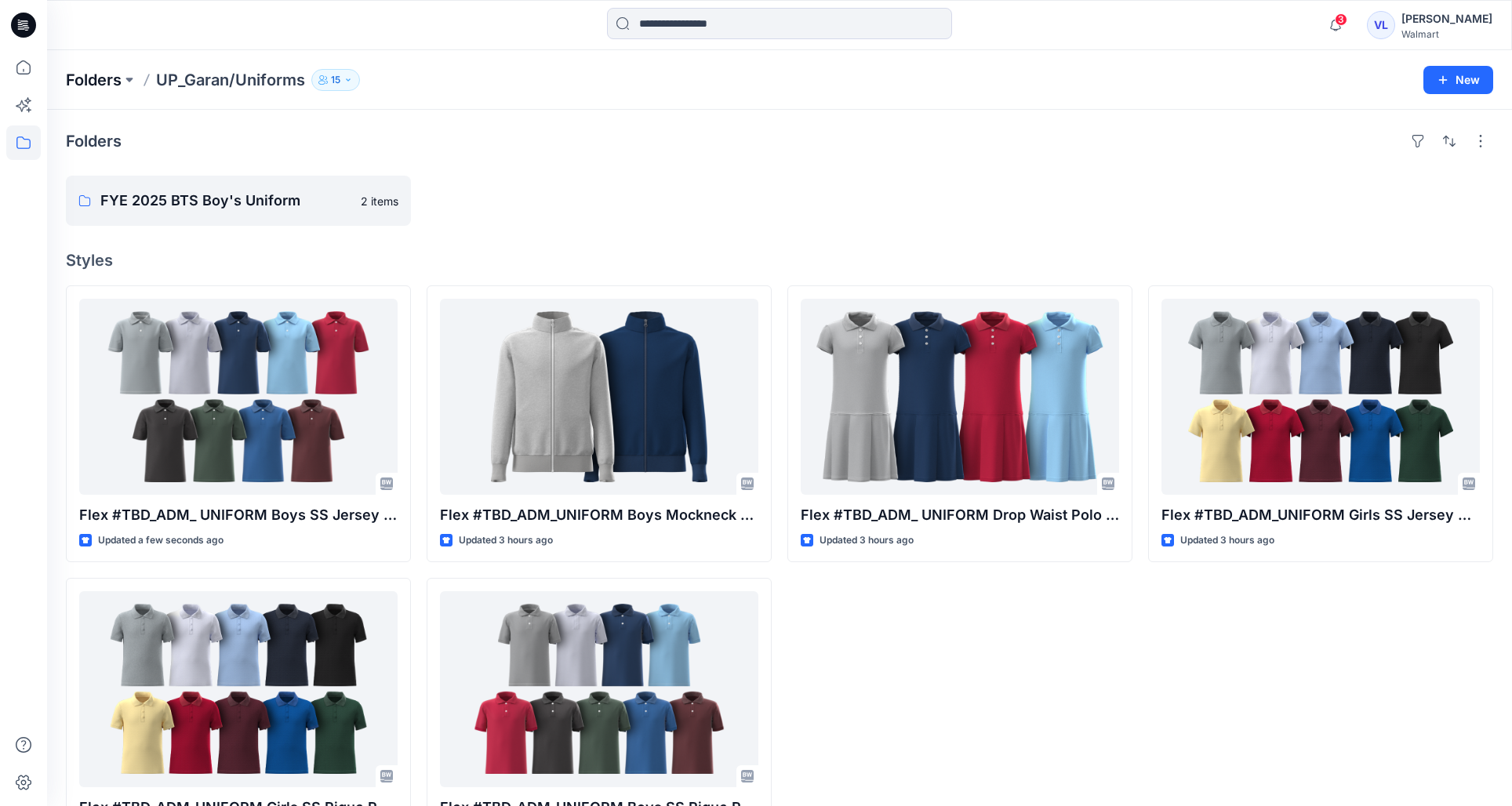
click at [107, 74] on p "Folders" at bounding box center [93, 80] width 56 height 22
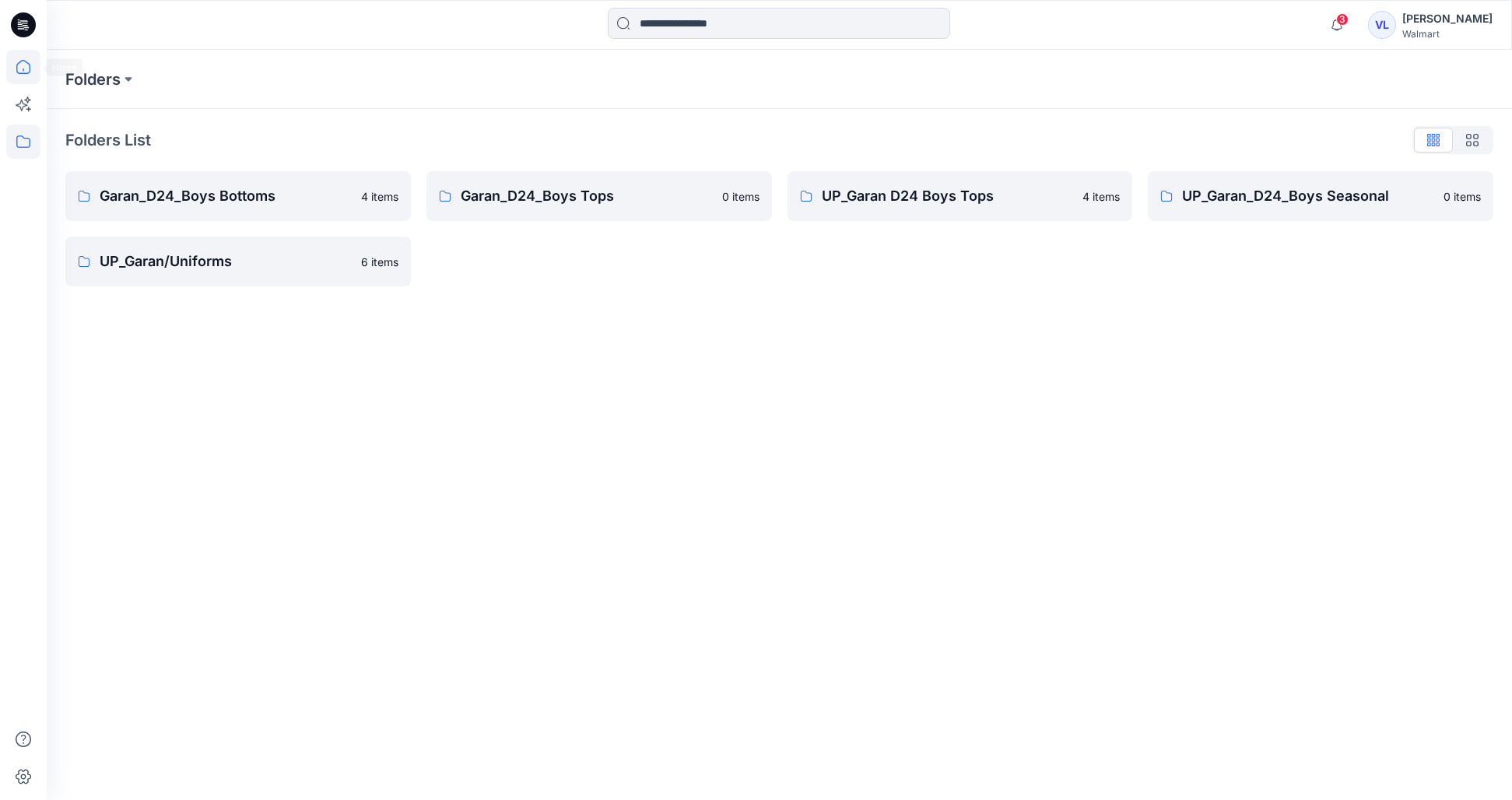
click at [34, 69] on icon at bounding box center [23, 66] width 34 height 34
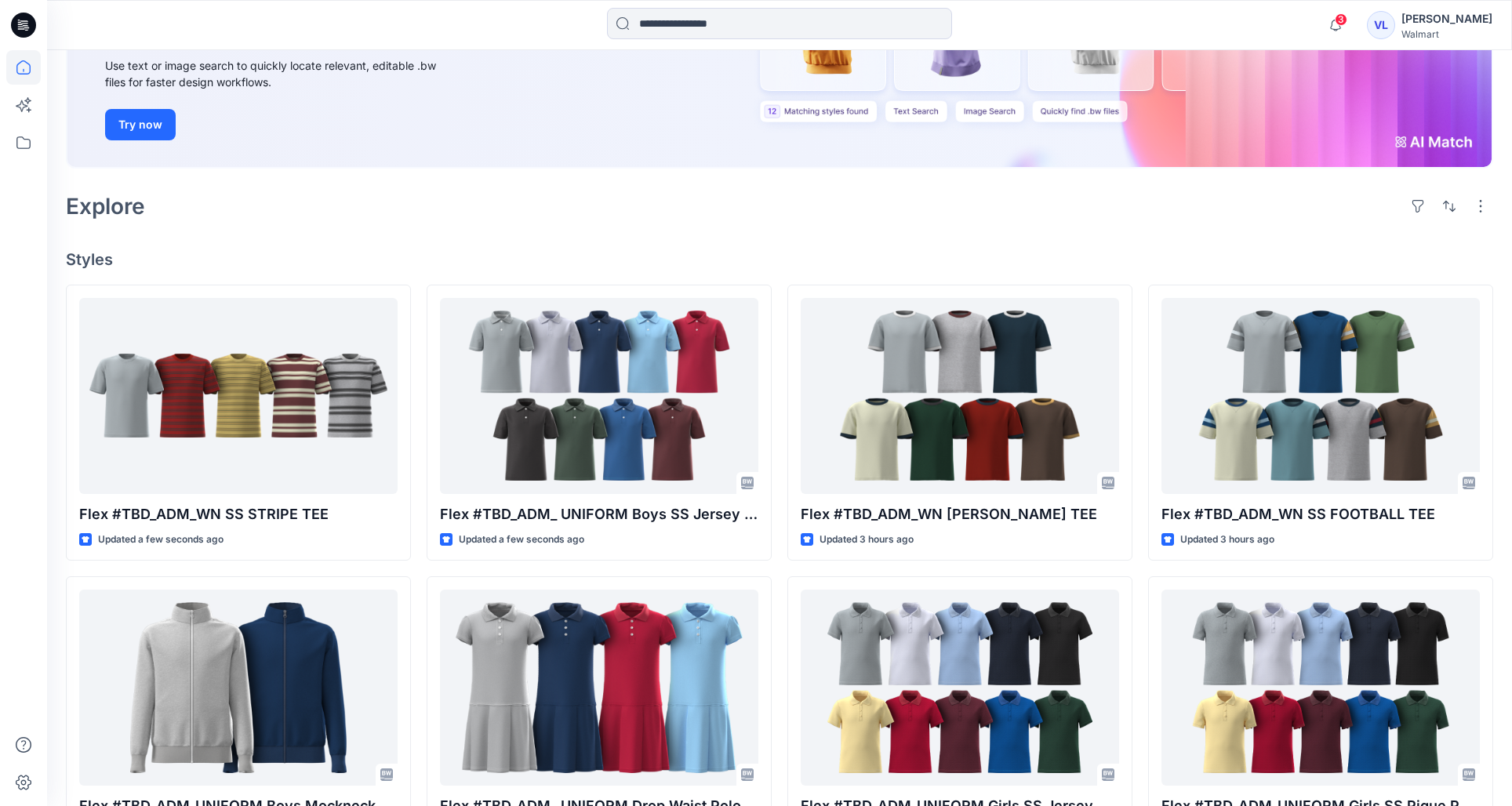
scroll to position [190, 0]
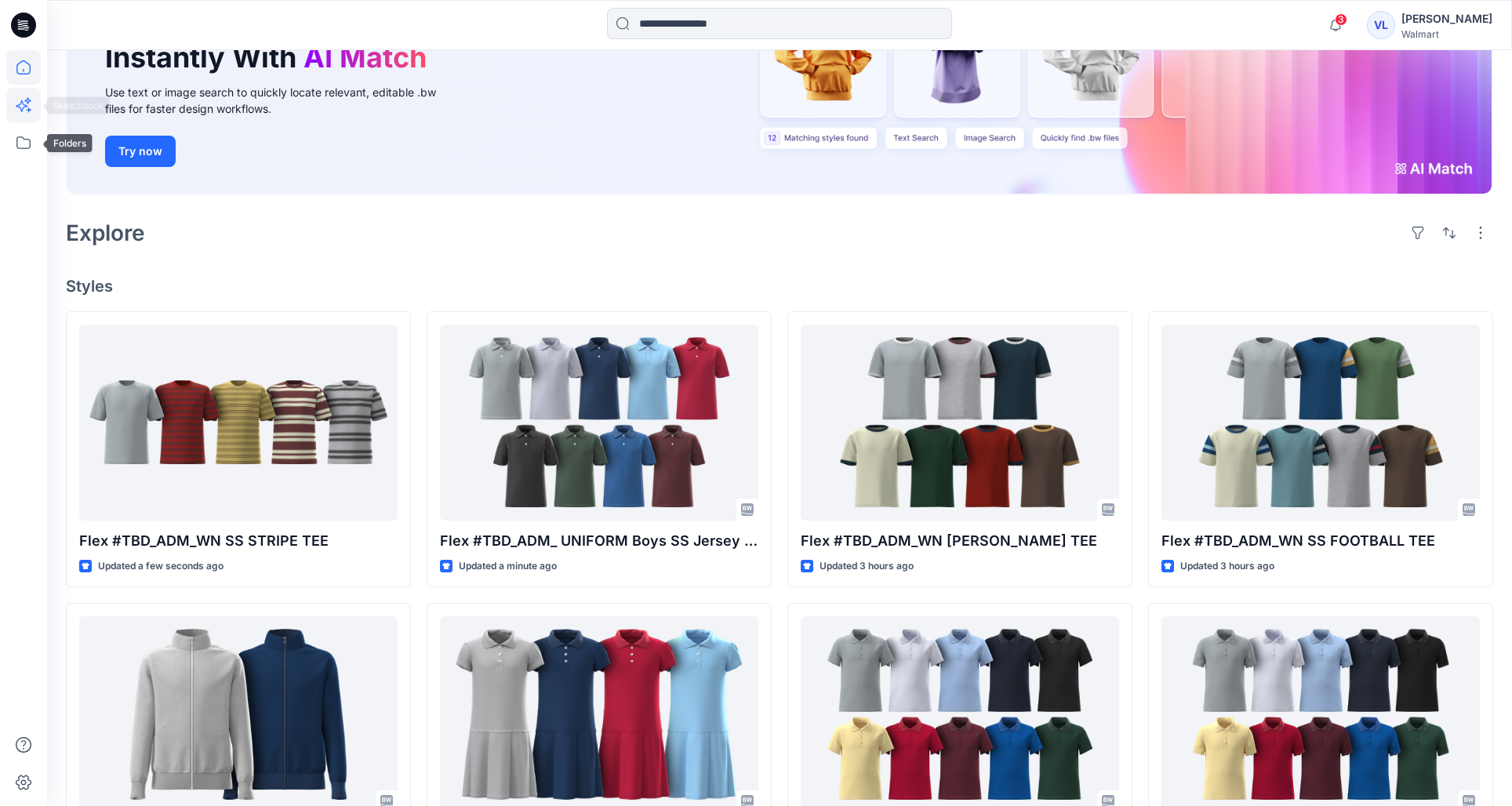
click at [23, 116] on icon at bounding box center [23, 105] width 35 height 35
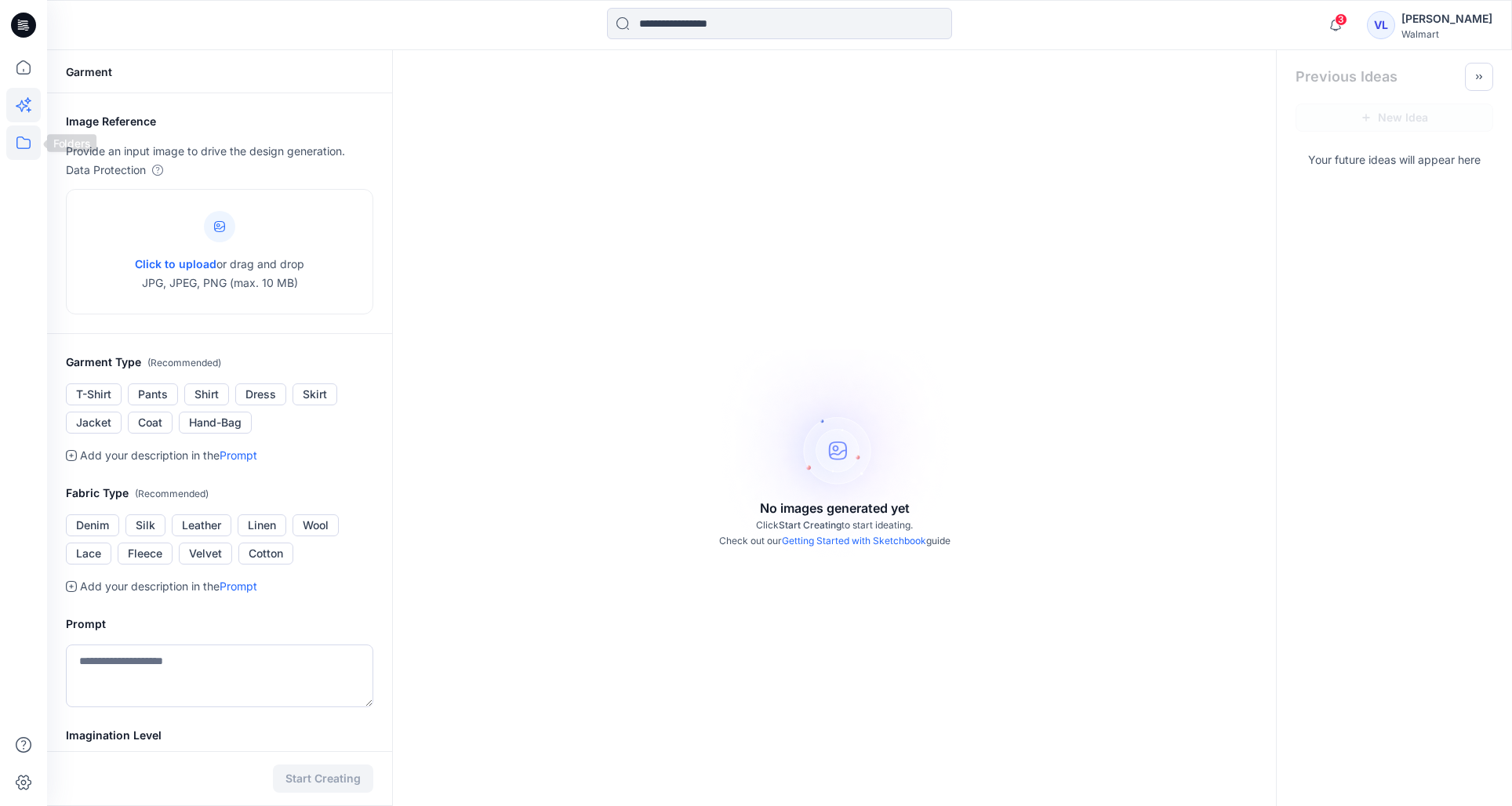
click at [20, 135] on icon at bounding box center [23, 142] width 35 height 35
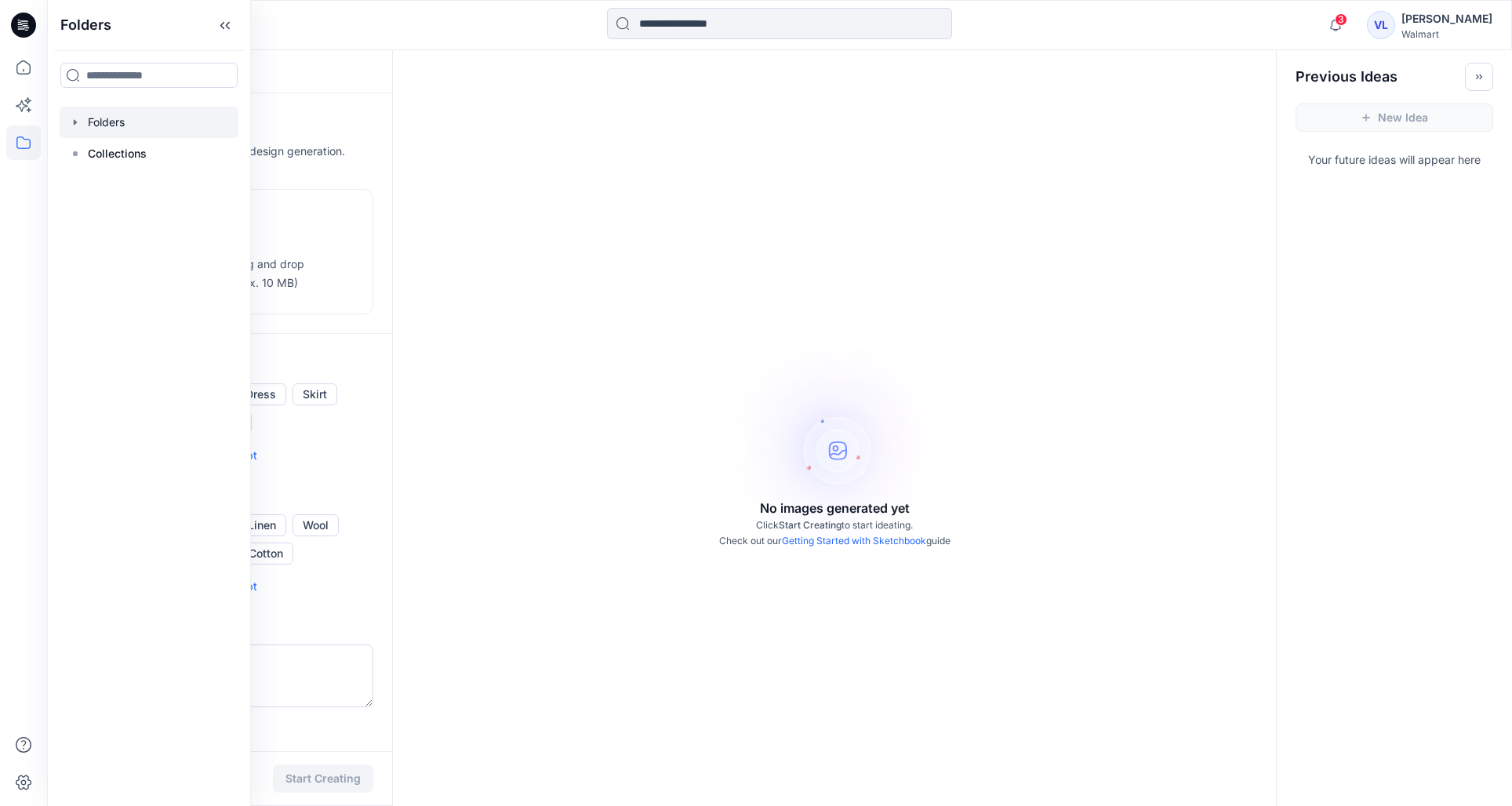
click at [99, 112] on div at bounding box center [148, 122] width 179 height 31
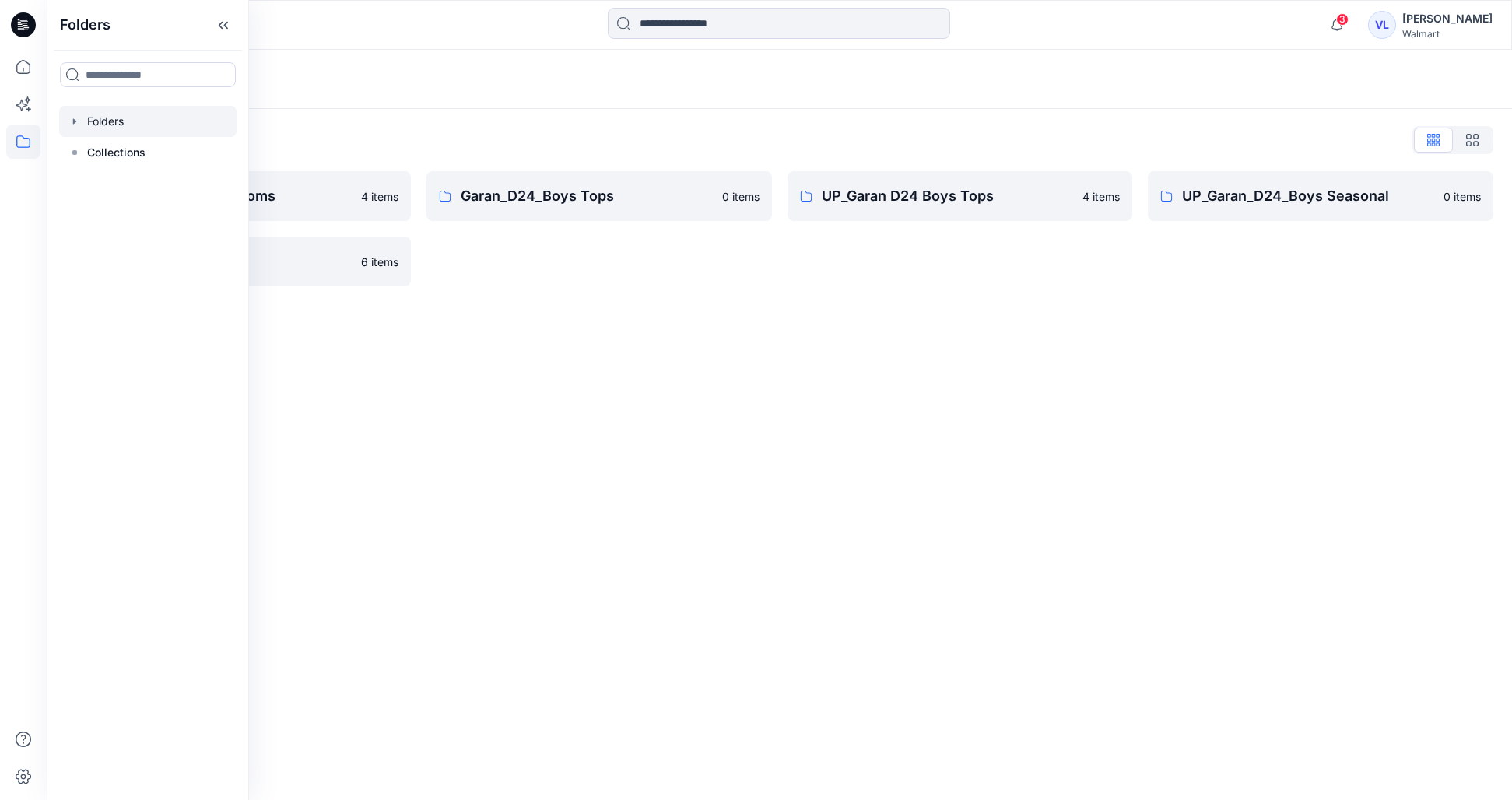
click at [923, 483] on div "Folders Folders List Garan_D24_Boys Bottoms 4 items UP_Garan/Uniforms 6 items G…" at bounding box center [779, 424] width 1465 height 751
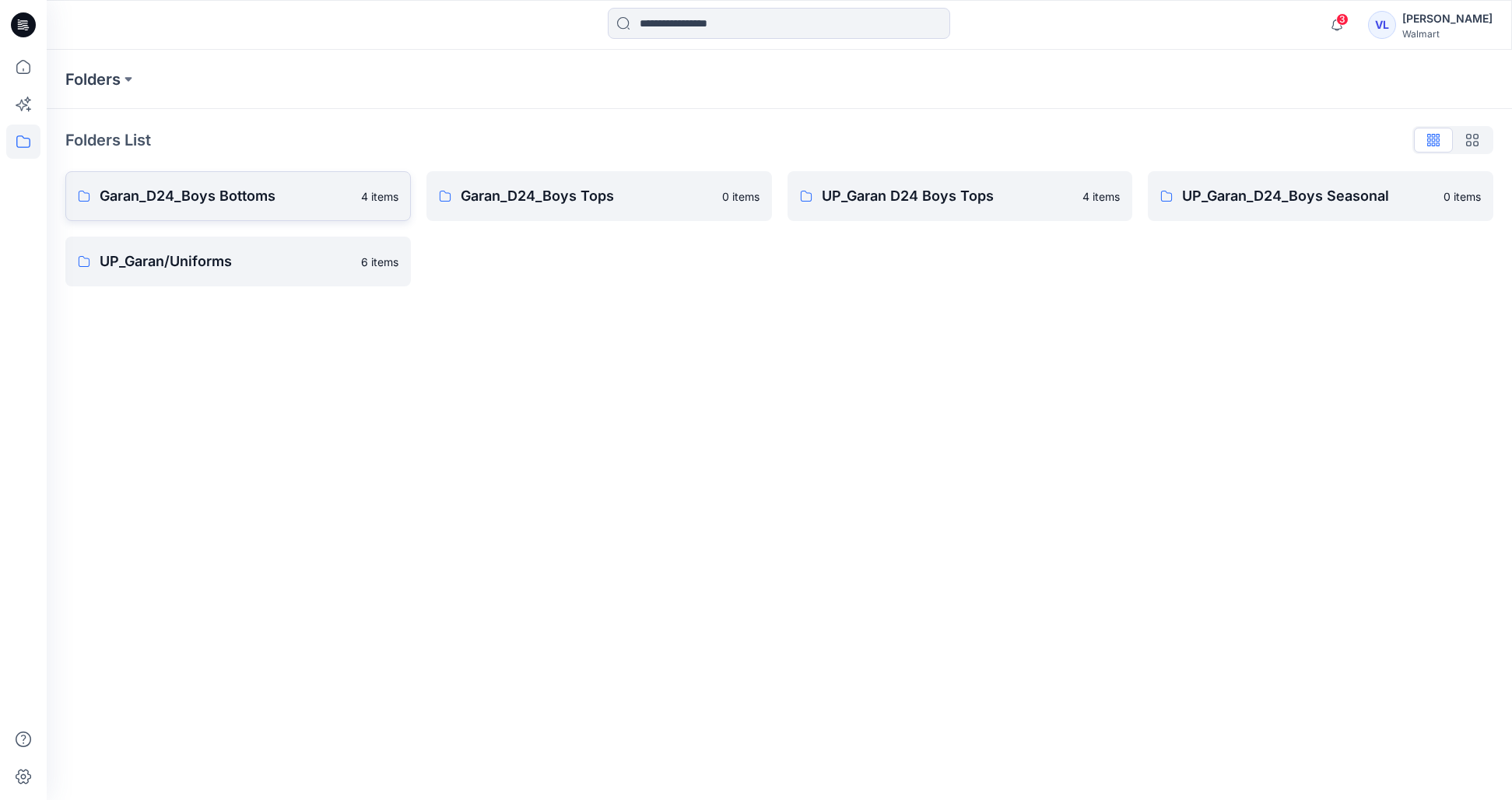
click at [311, 212] on link "Garan_D24_Boys Bottoms 4 items" at bounding box center [238, 196] width 346 height 49
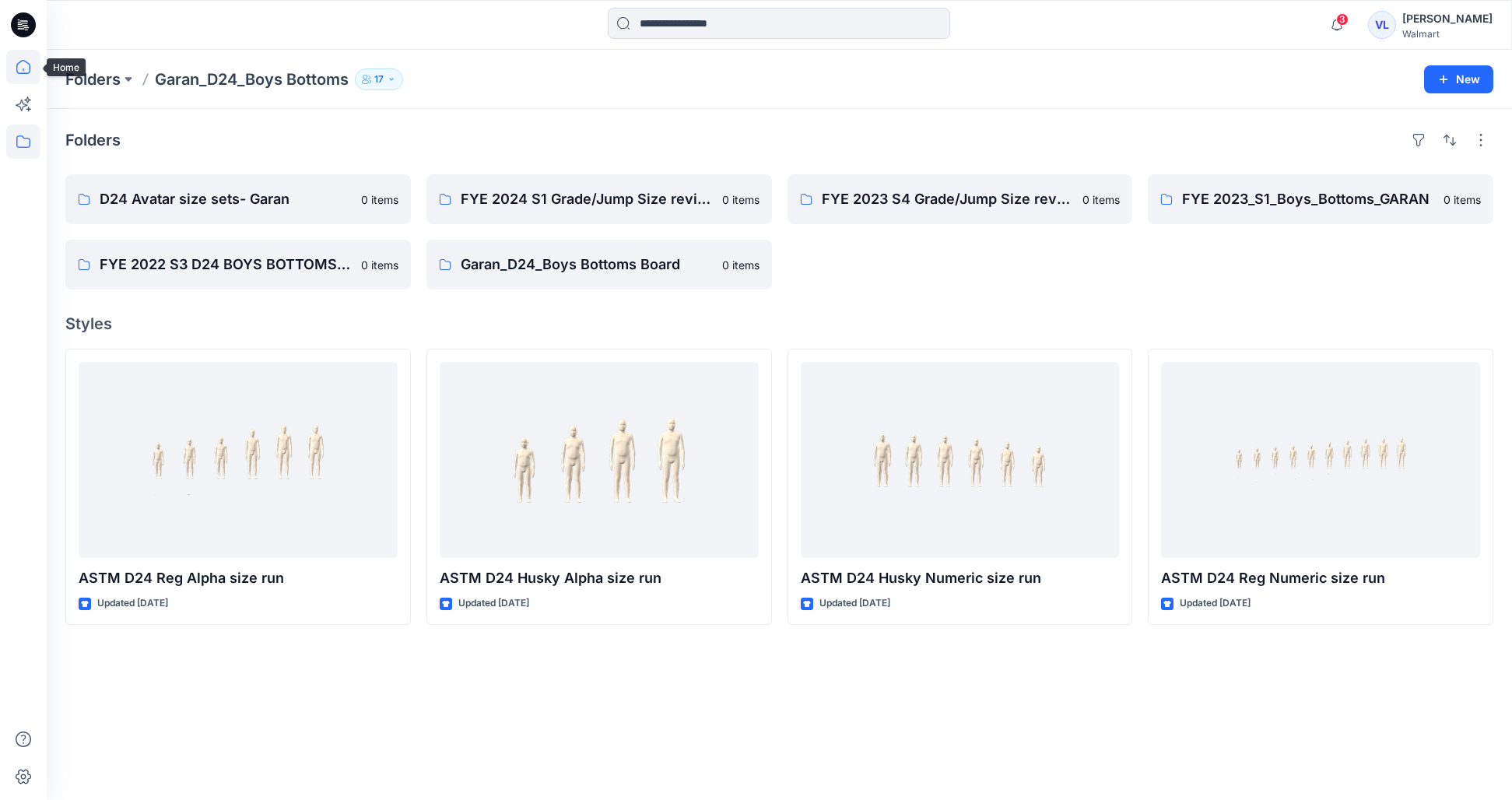
click at [13, 64] on icon at bounding box center [23, 66] width 34 height 34
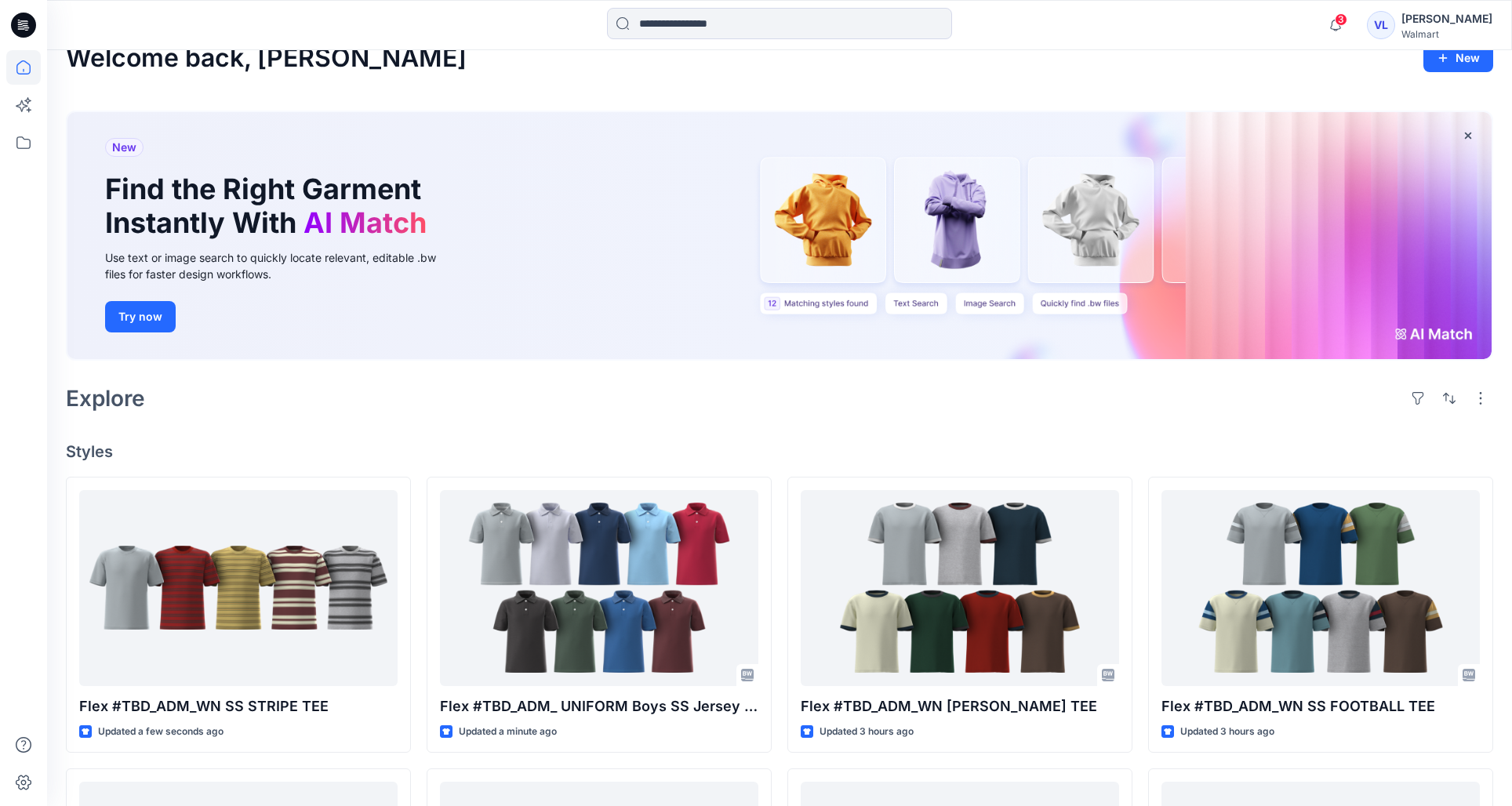
scroll to position [29, 0]
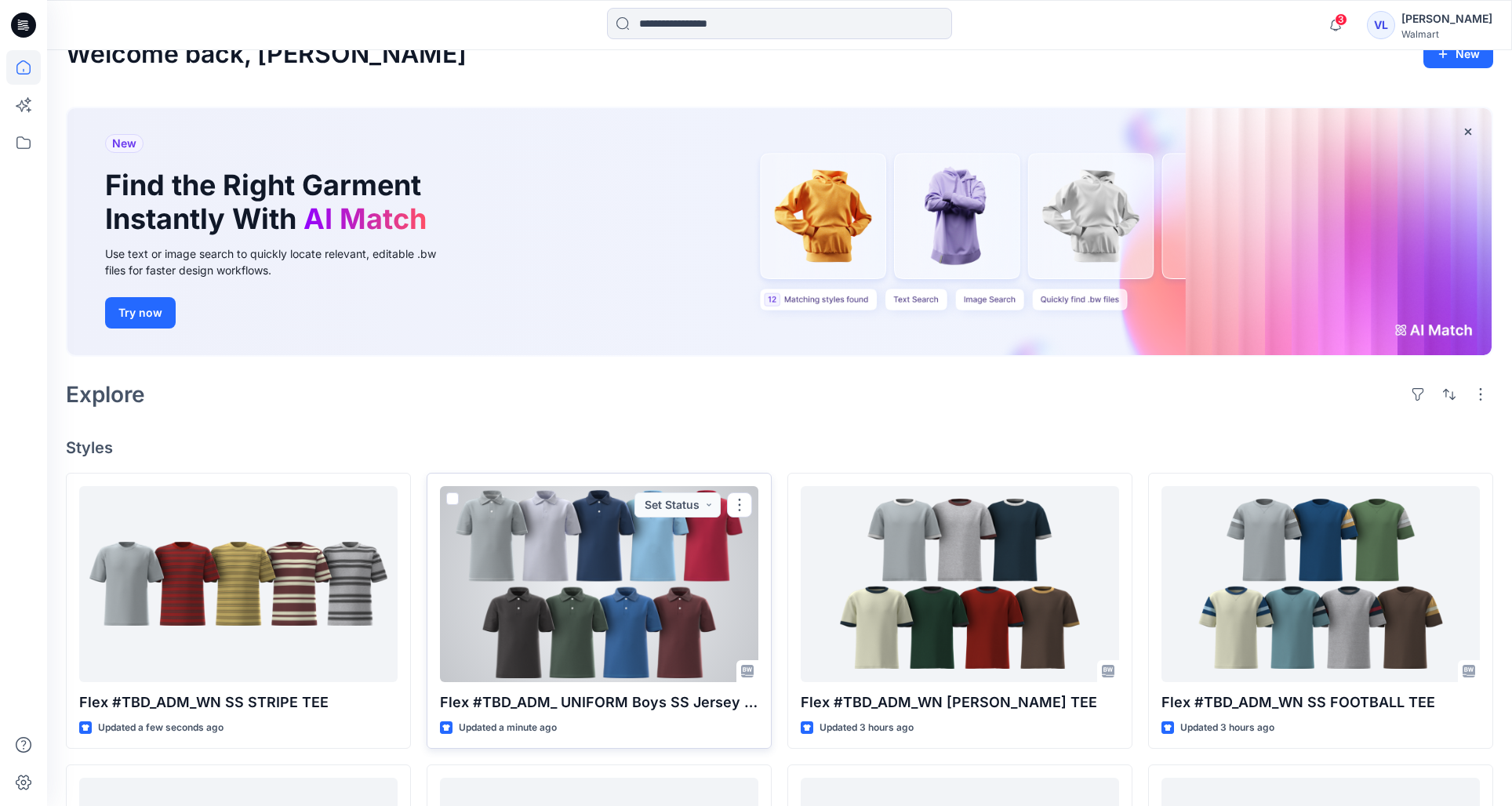
click at [646, 590] on div at bounding box center [599, 584] width 318 height 196
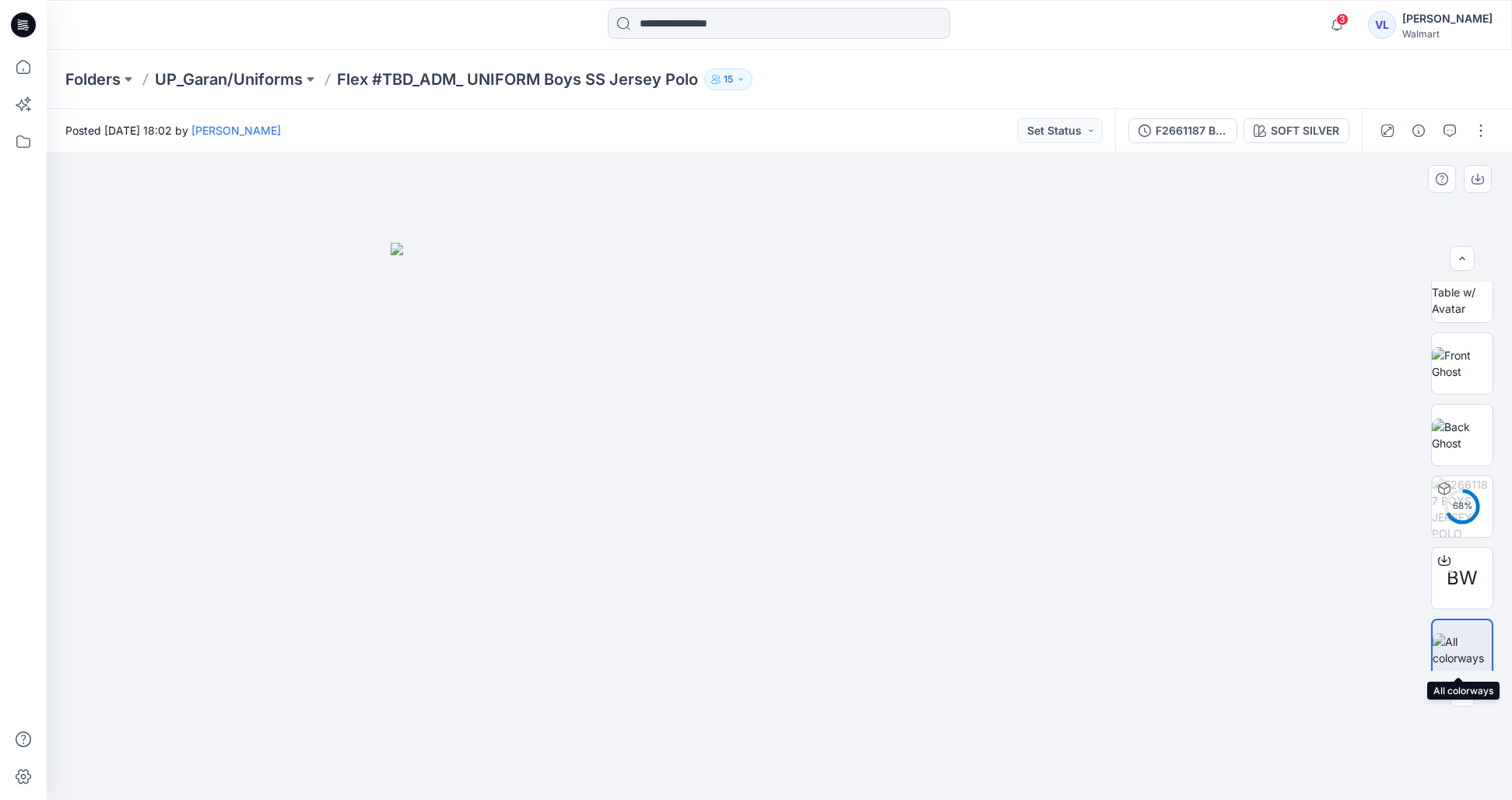
scroll to position [74, 0]
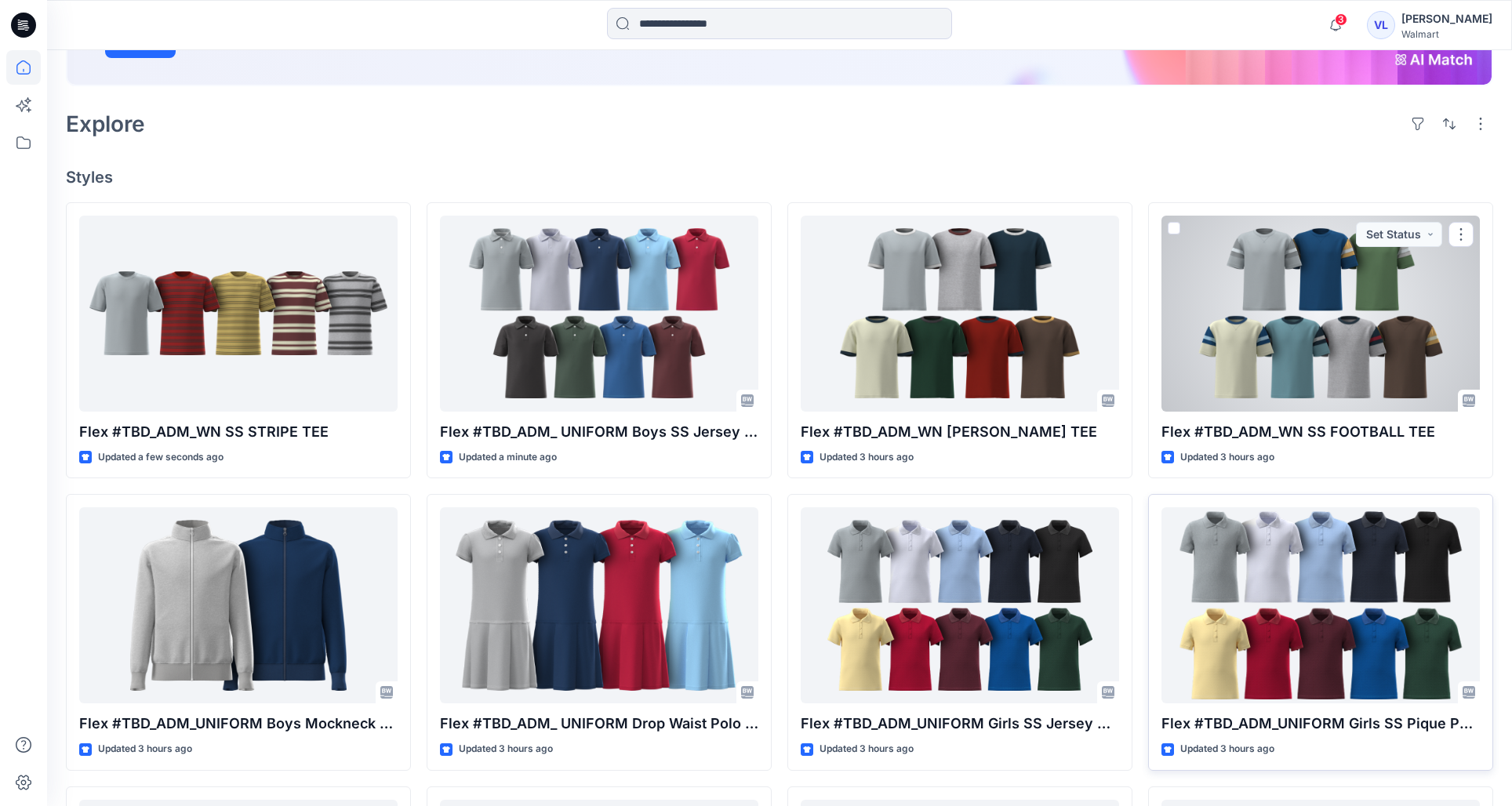
scroll to position [301, 0]
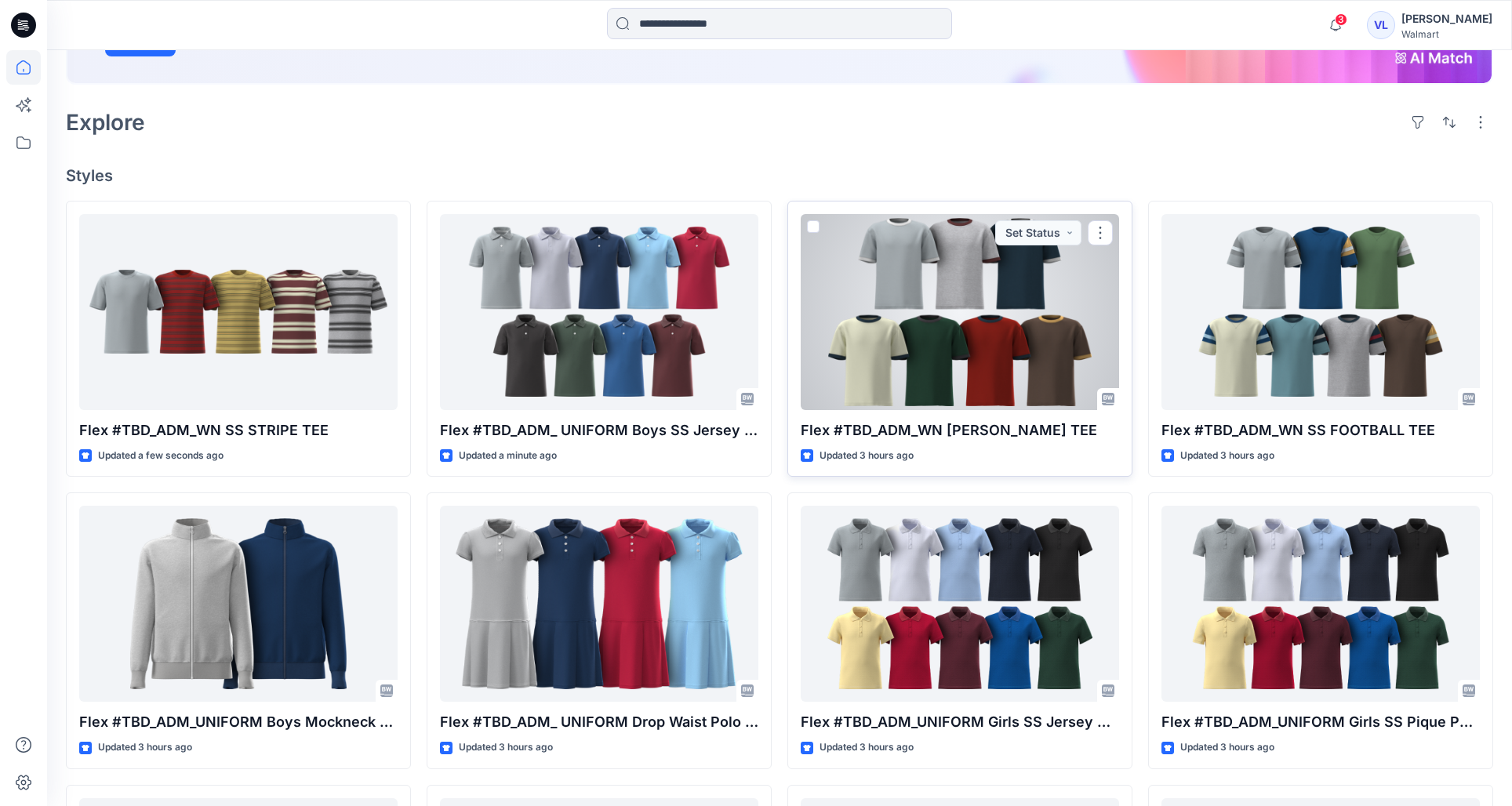
click at [913, 294] on div at bounding box center [960, 312] width 318 height 196
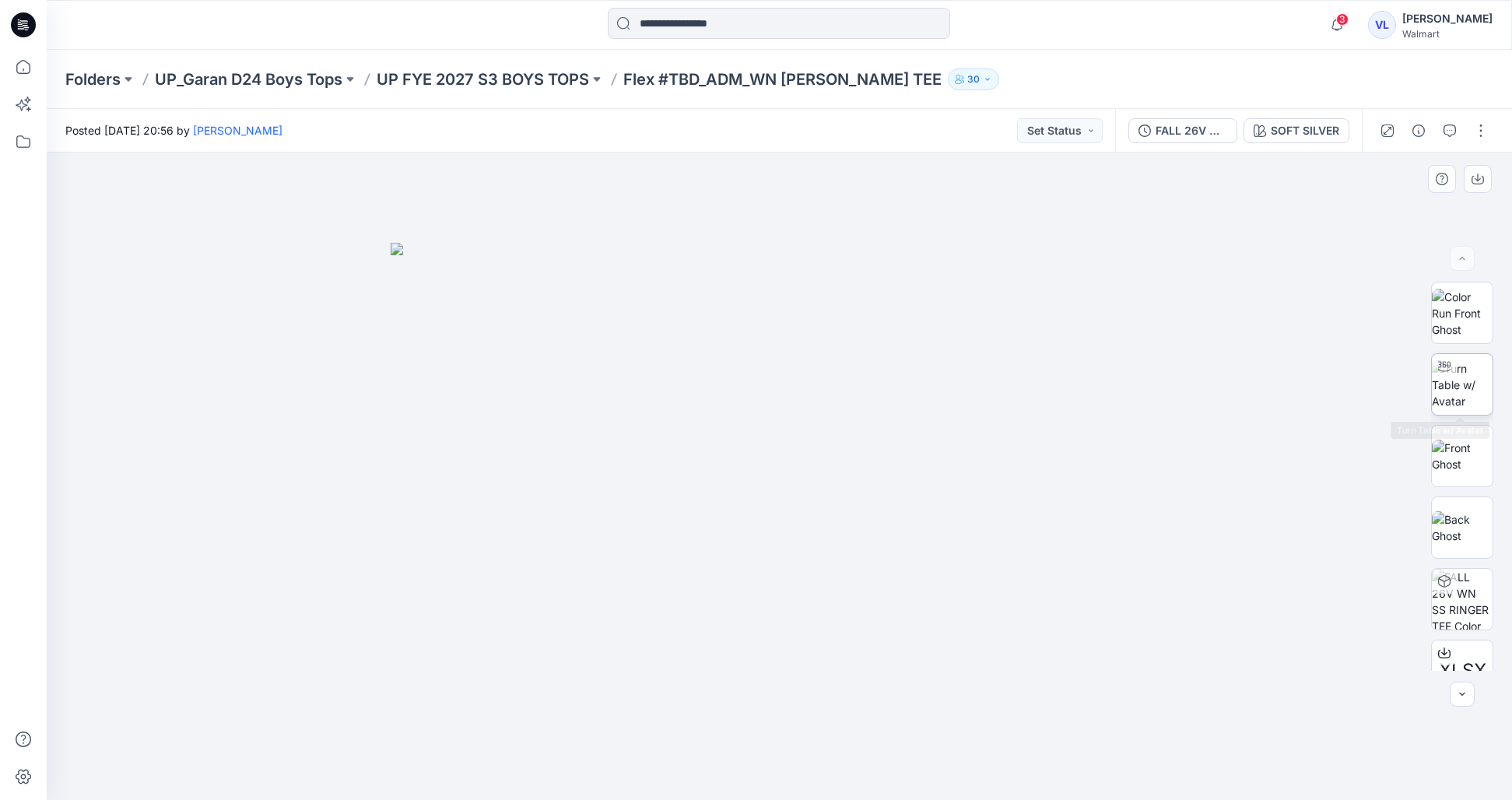
click at [1465, 384] on img at bounding box center [1463, 385] width 61 height 49
click at [513, 79] on p "UP FYE 2027 S3 BOYS TOPS" at bounding box center [483, 79] width 213 height 22
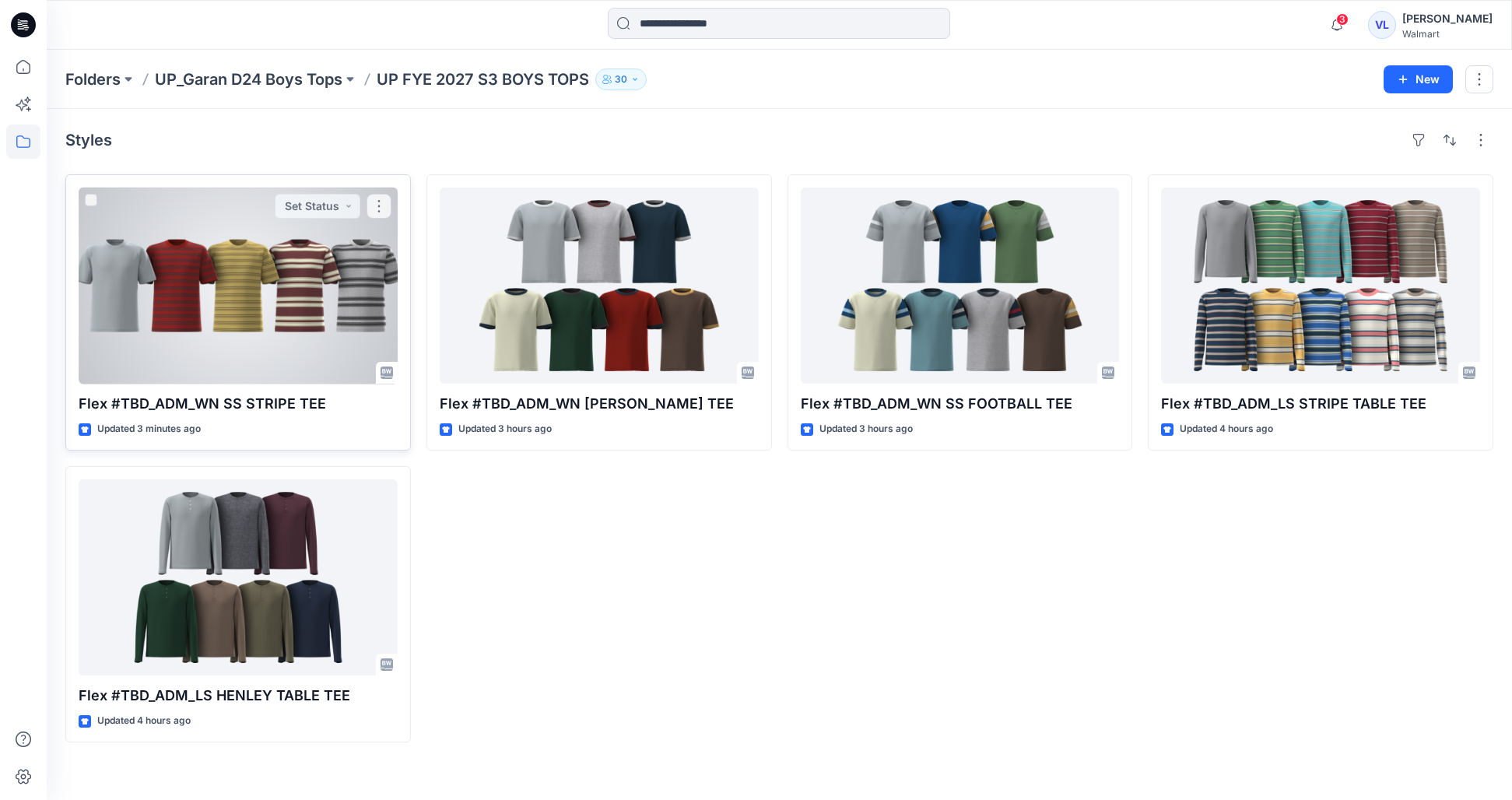
click at [314, 288] on div at bounding box center [238, 286] width 319 height 196
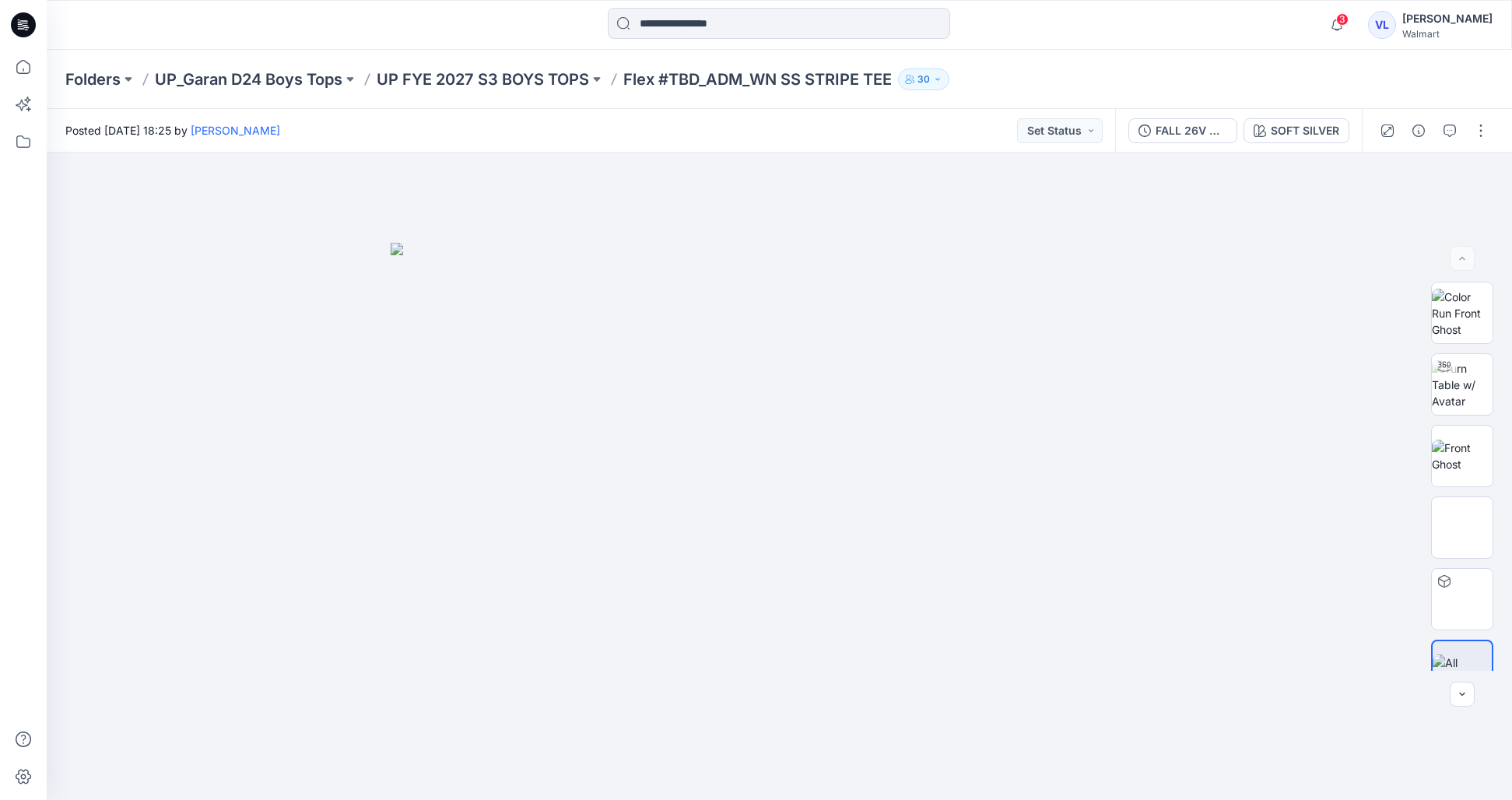
click at [1481, 144] on div at bounding box center [1433, 131] width 144 height 43
click at [1481, 141] on button "button" at bounding box center [1481, 131] width 25 height 25
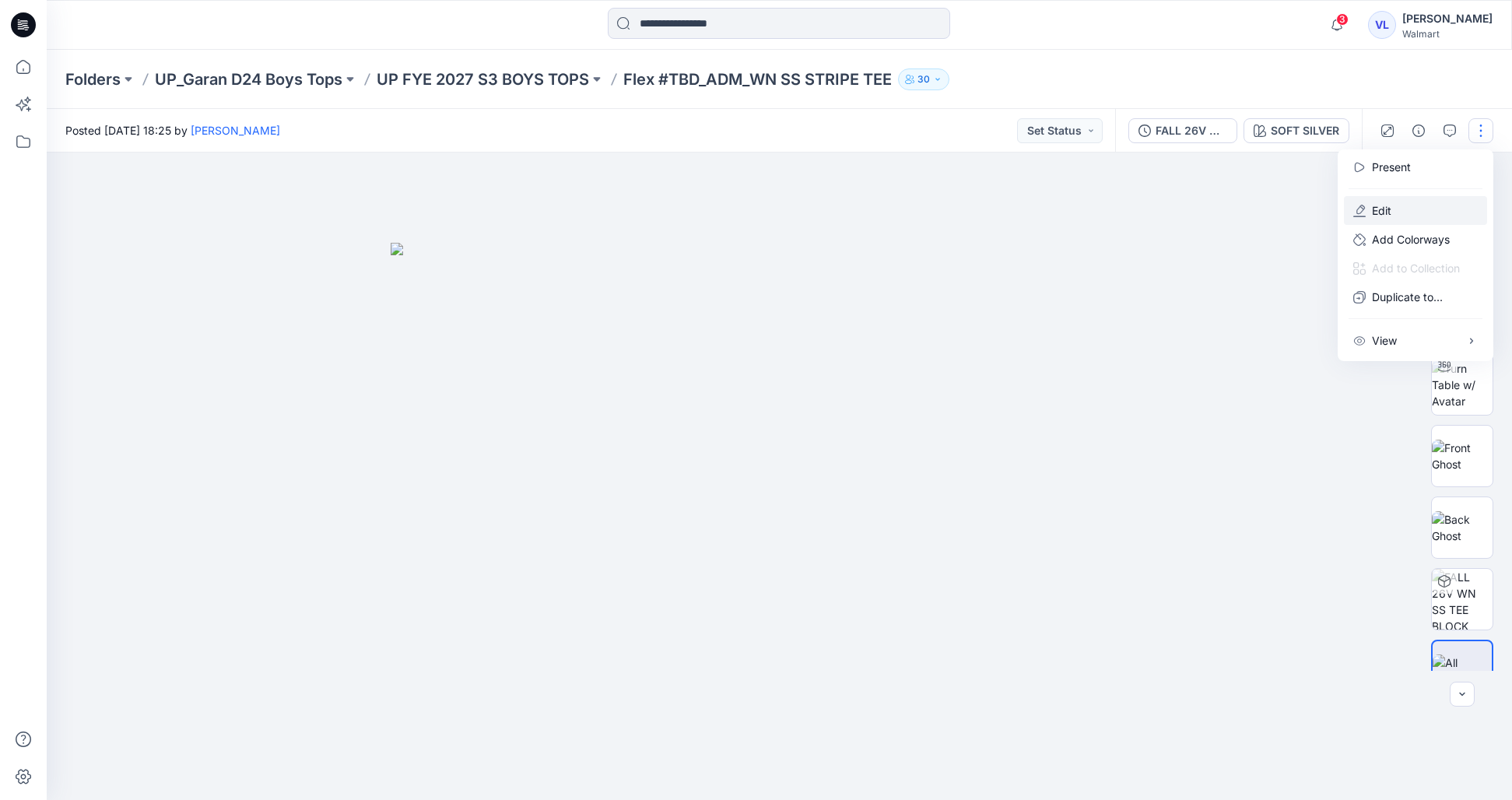
click at [1383, 213] on p "Edit" at bounding box center [1382, 210] width 19 height 17
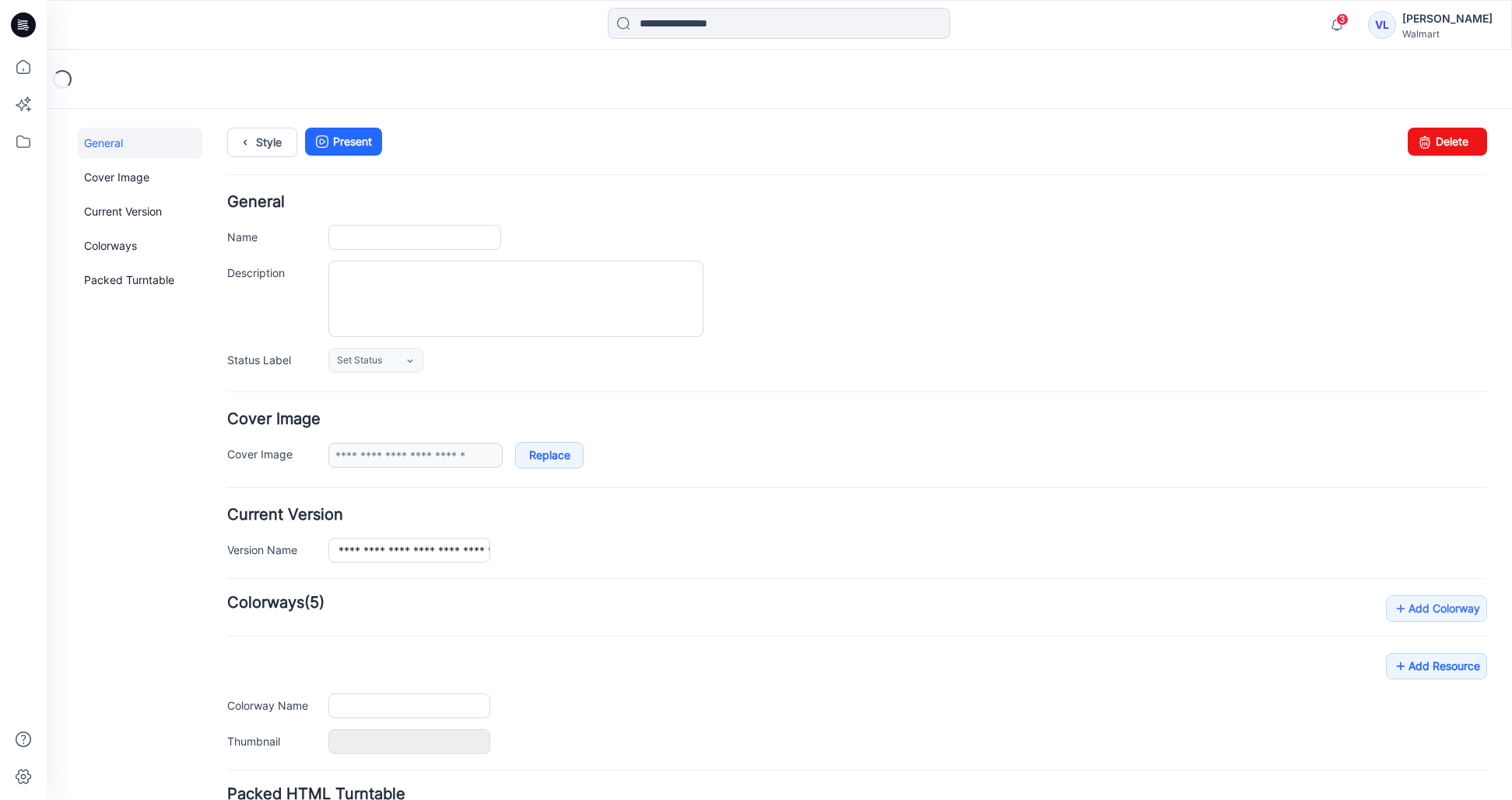
type input "**********"
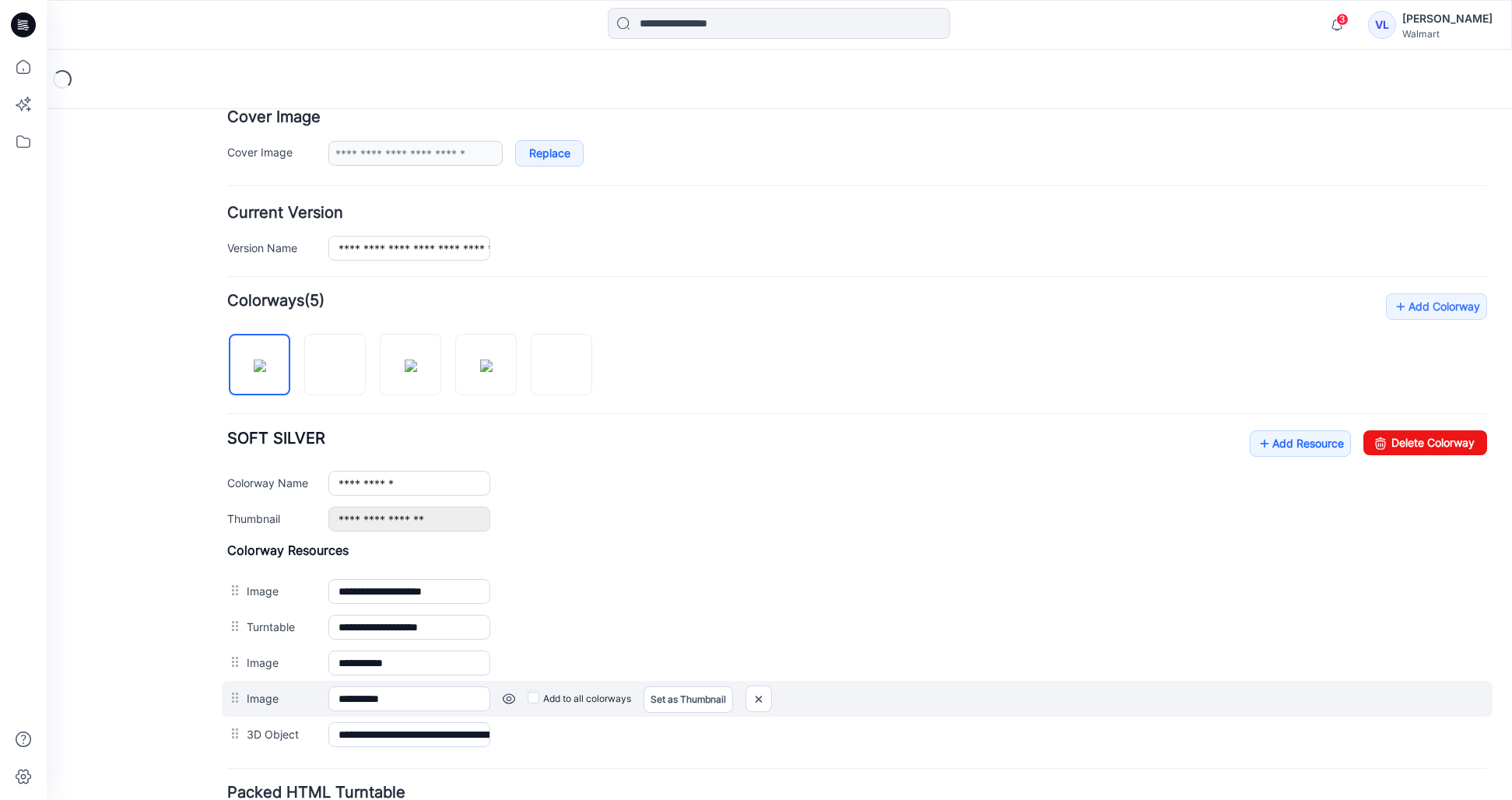
scroll to position [433, 0]
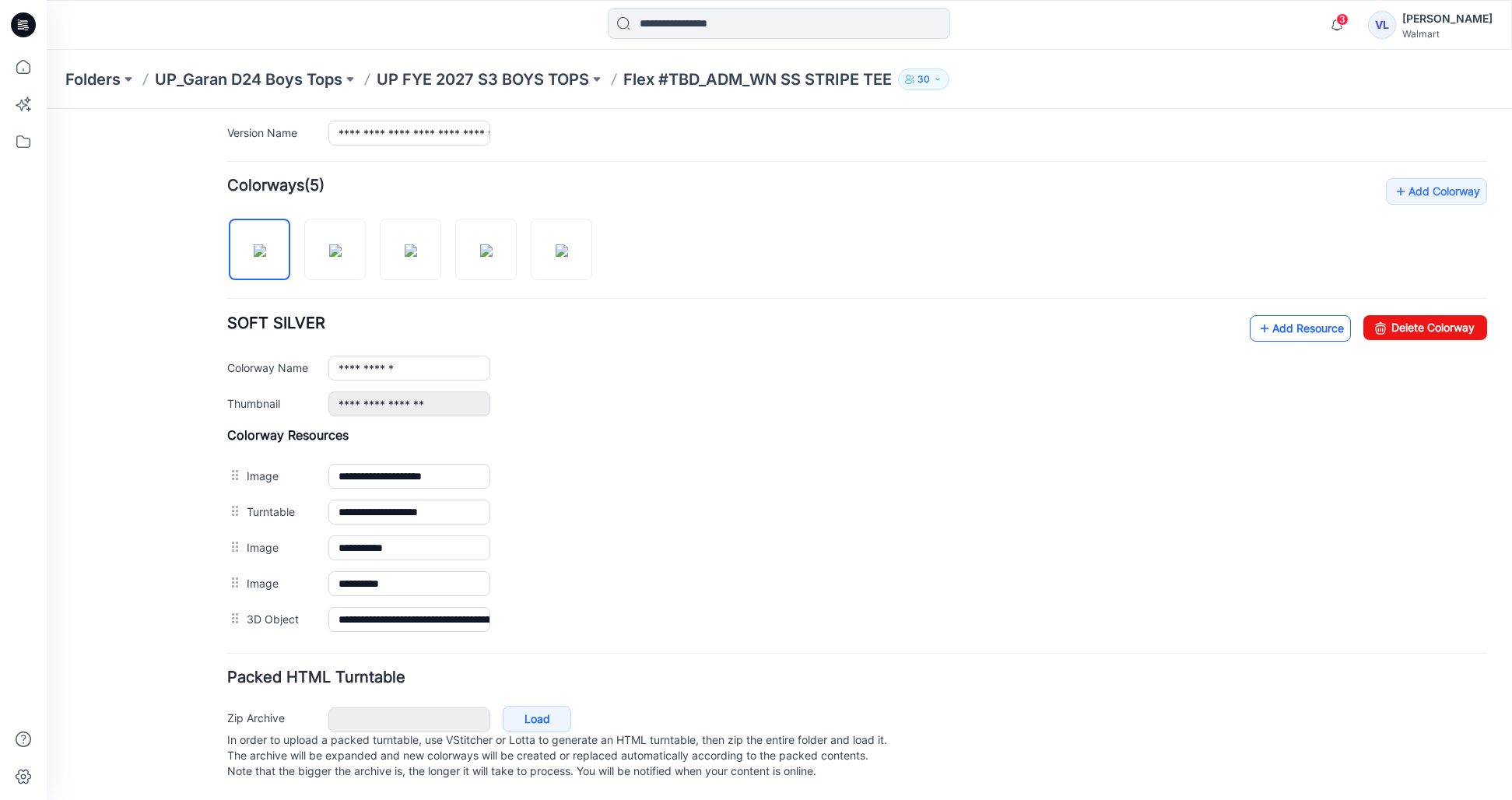
click at [1308, 318] on link "Add Resource" at bounding box center [1300, 328] width 101 height 26
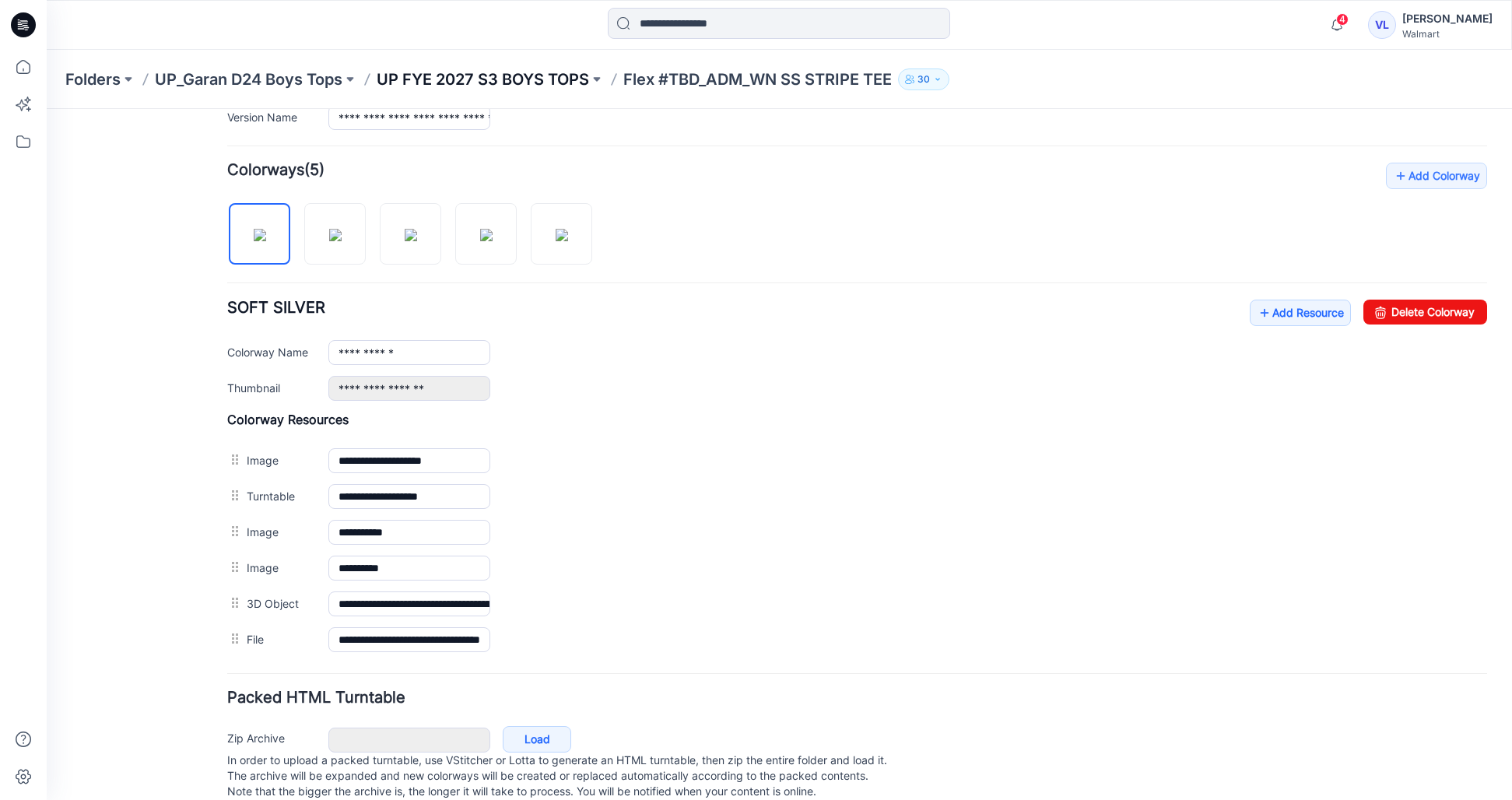
click at [531, 80] on p "UP FYE 2027 S3 BOYS TOPS" at bounding box center [483, 79] width 213 height 22
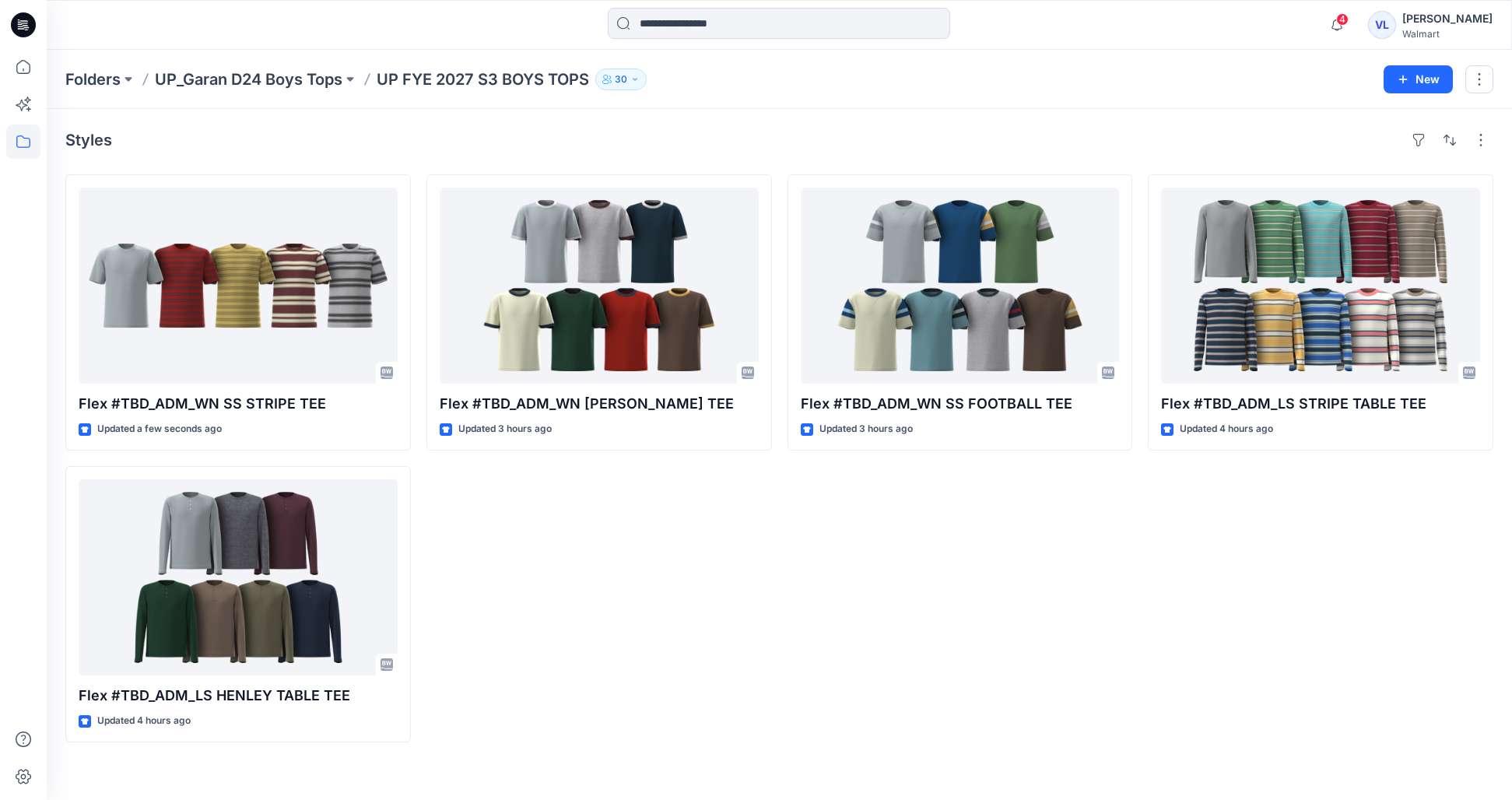
click at [924, 559] on div "Flex #TBD_ADM_WN SS FOOTBALL TEE Updated 3 hours ago" at bounding box center [961, 459] width 346 height 568
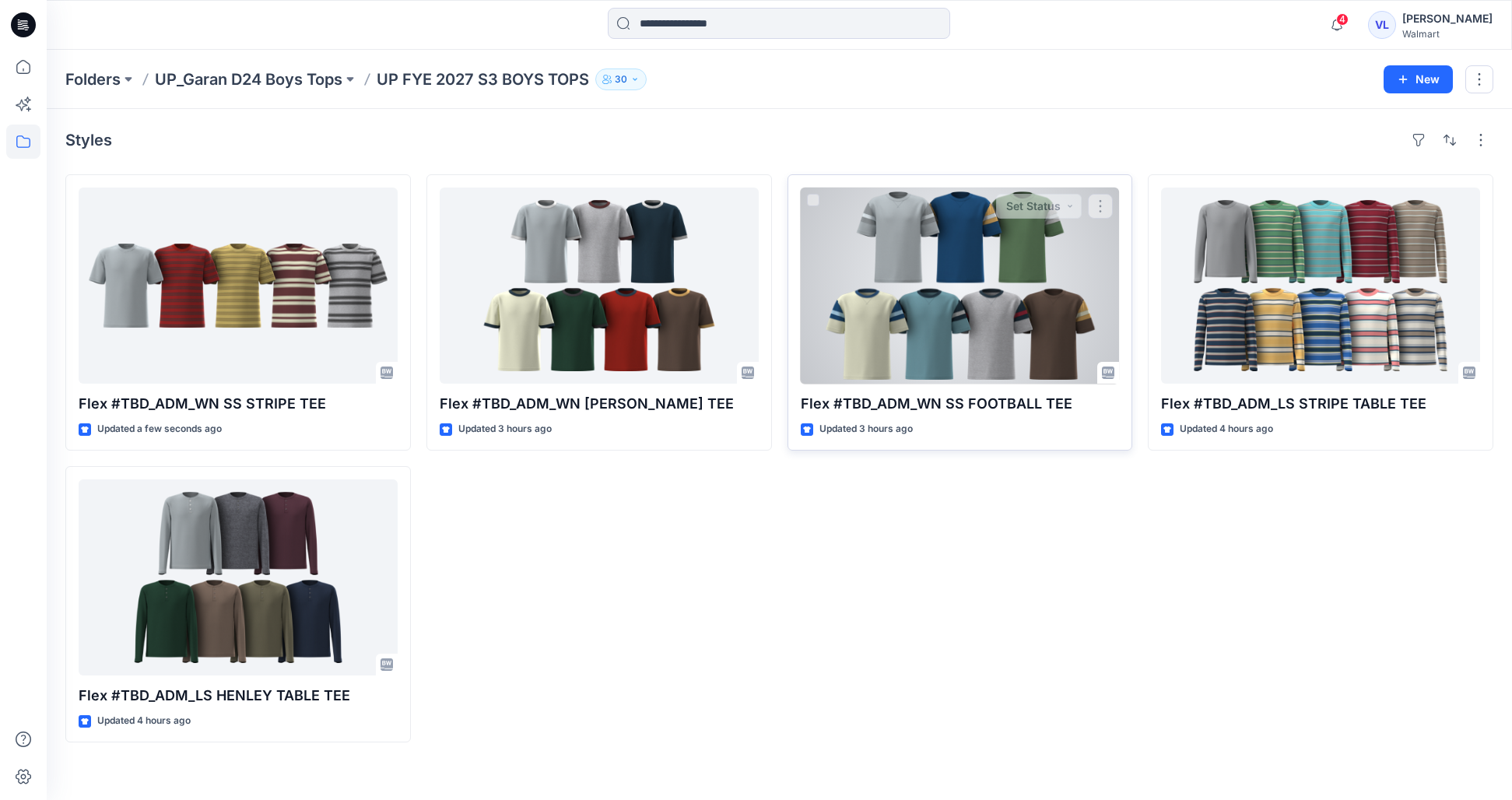
click at [844, 308] on div at bounding box center [961, 286] width 319 height 196
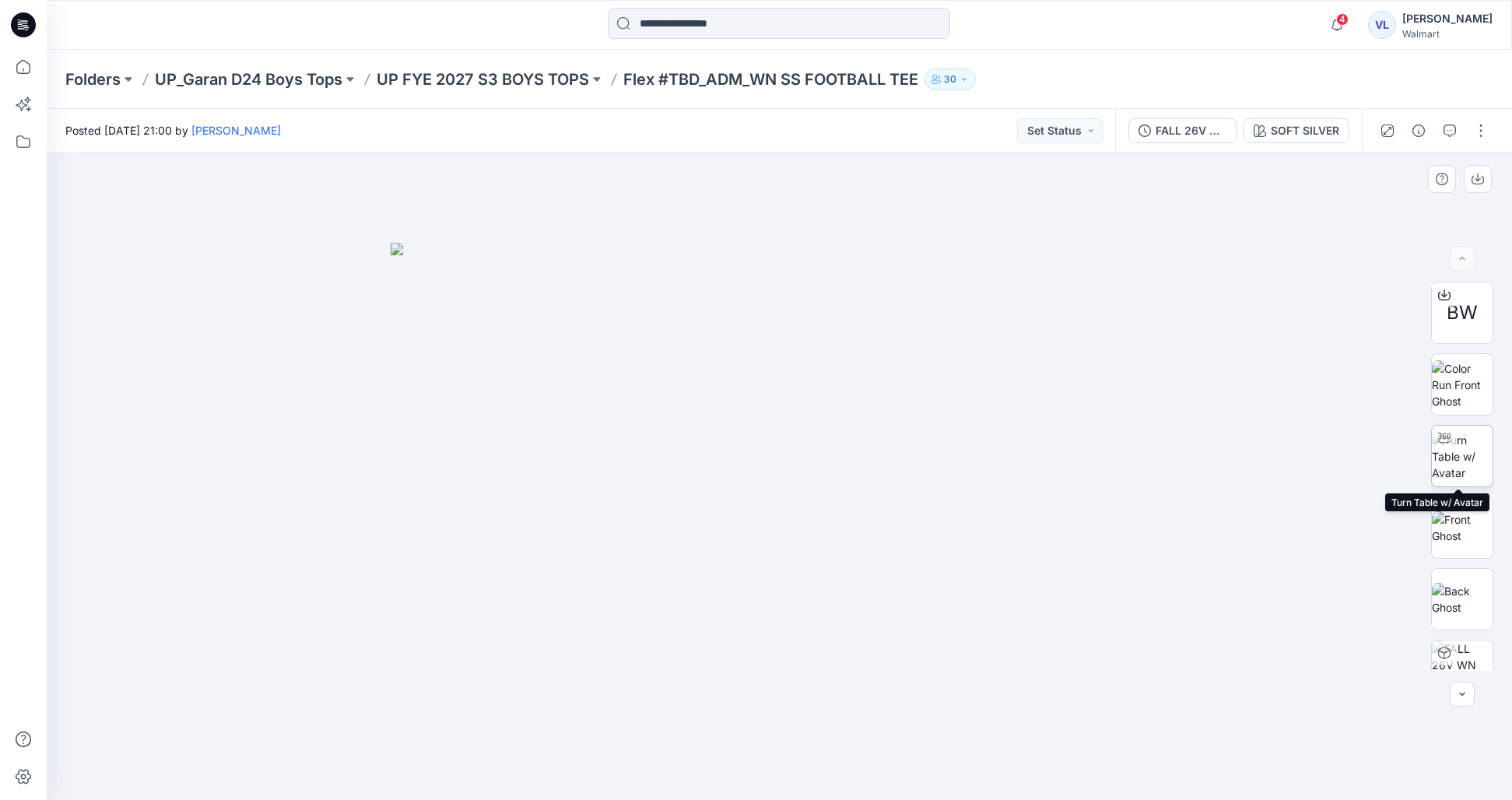
click at [1466, 465] on img at bounding box center [1463, 457] width 61 height 49
click at [1478, 392] on img at bounding box center [1463, 385] width 61 height 49
click at [546, 76] on p "UP FYE 2027 S3 BOYS TOPS" at bounding box center [483, 79] width 213 height 22
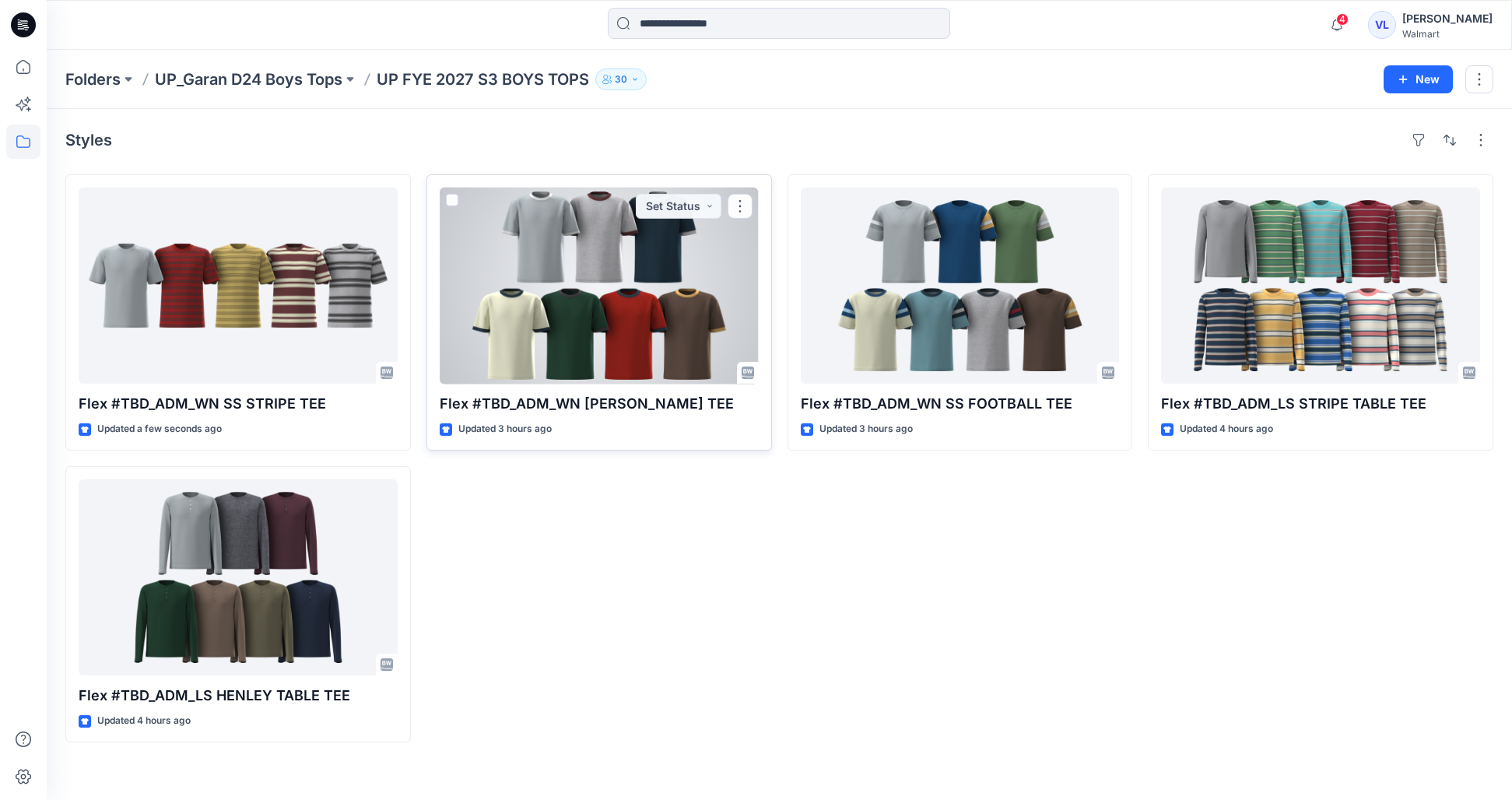
click at [584, 254] on div at bounding box center [600, 286] width 319 height 196
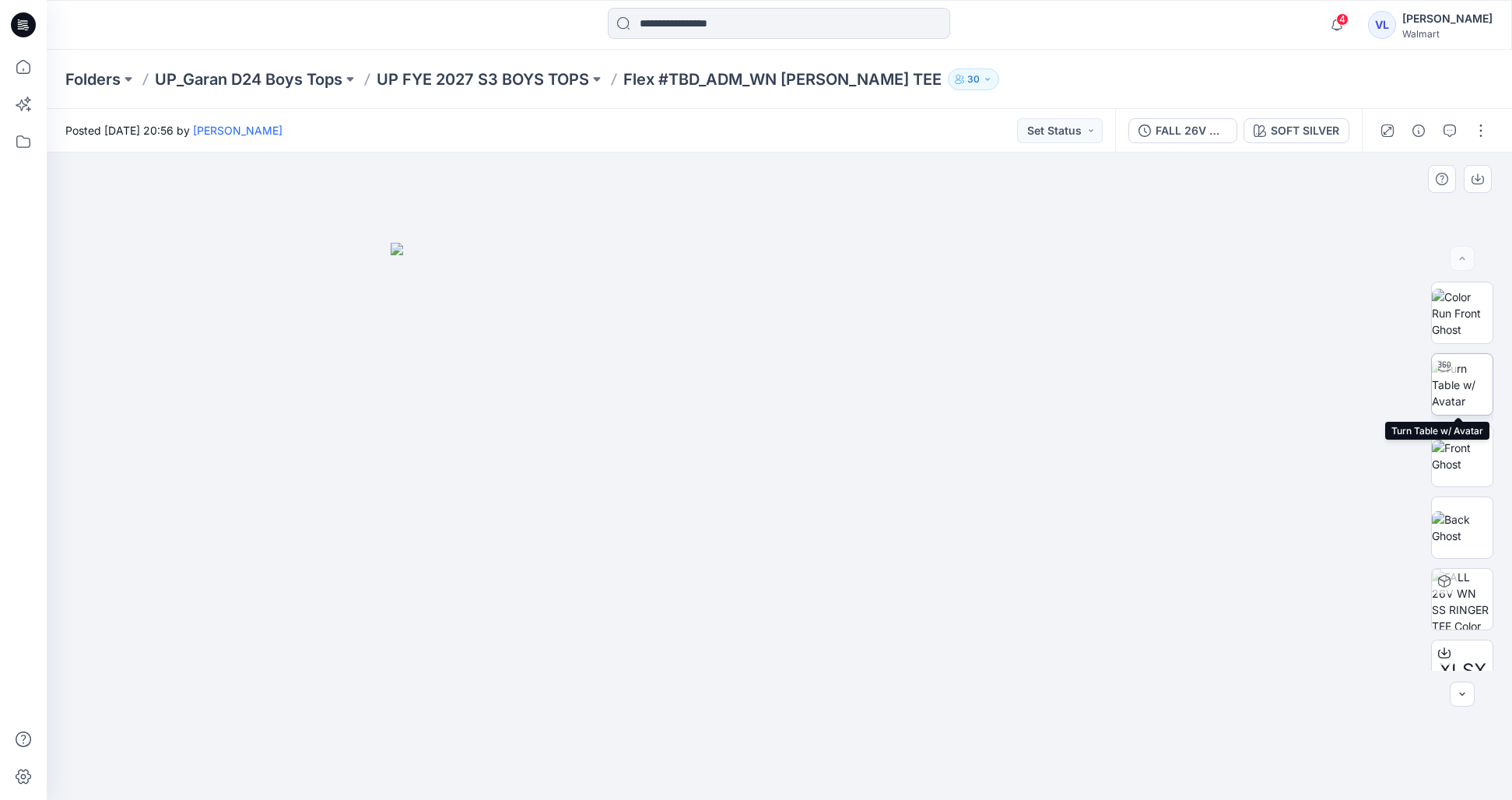
click at [1463, 376] on img at bounding box center [1463, 385] width 61 height 49
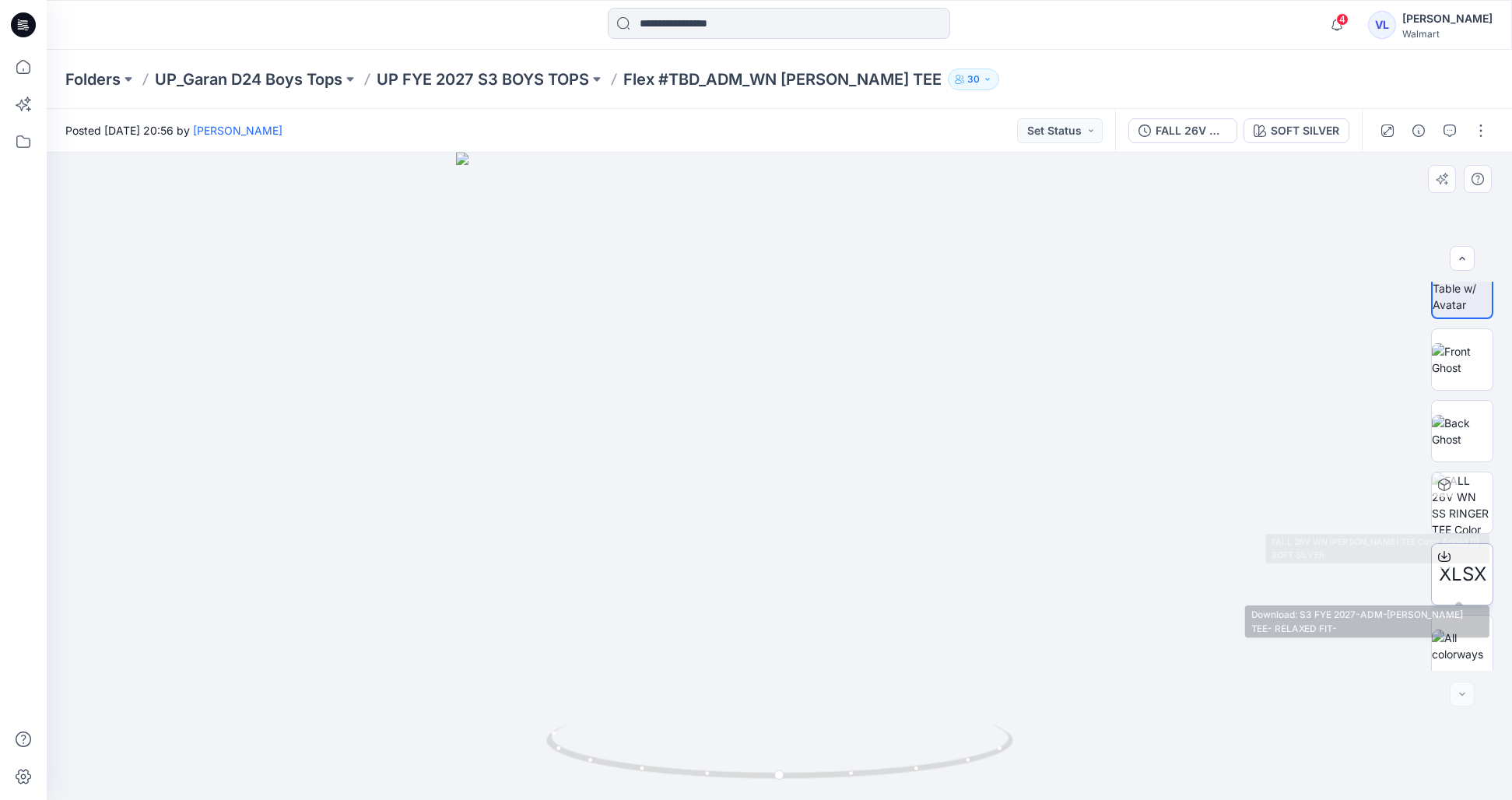
scroll to position [102, 0]
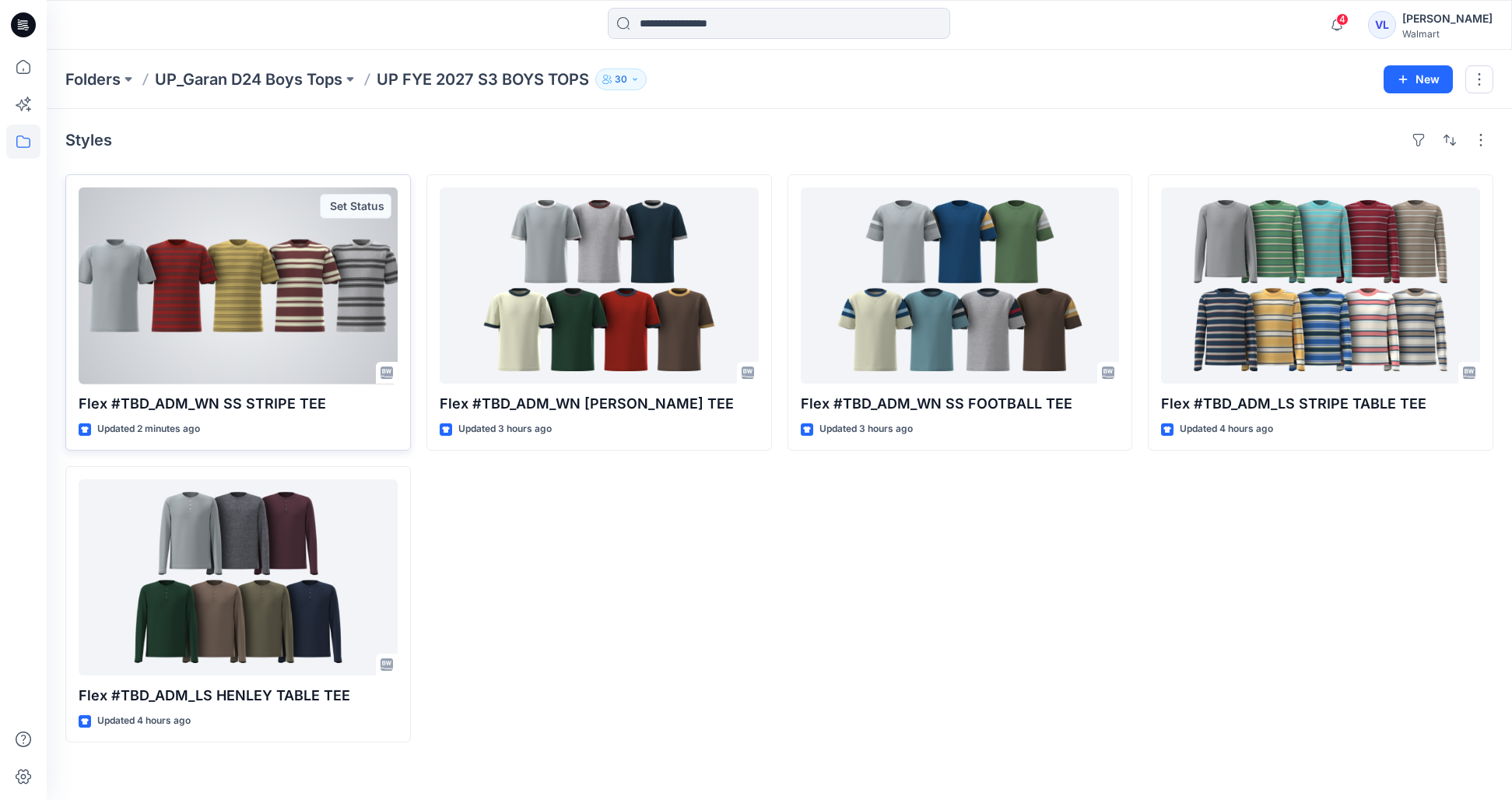
click at [273, 265] on div at bounding box center [238, 286] width 319 height 196
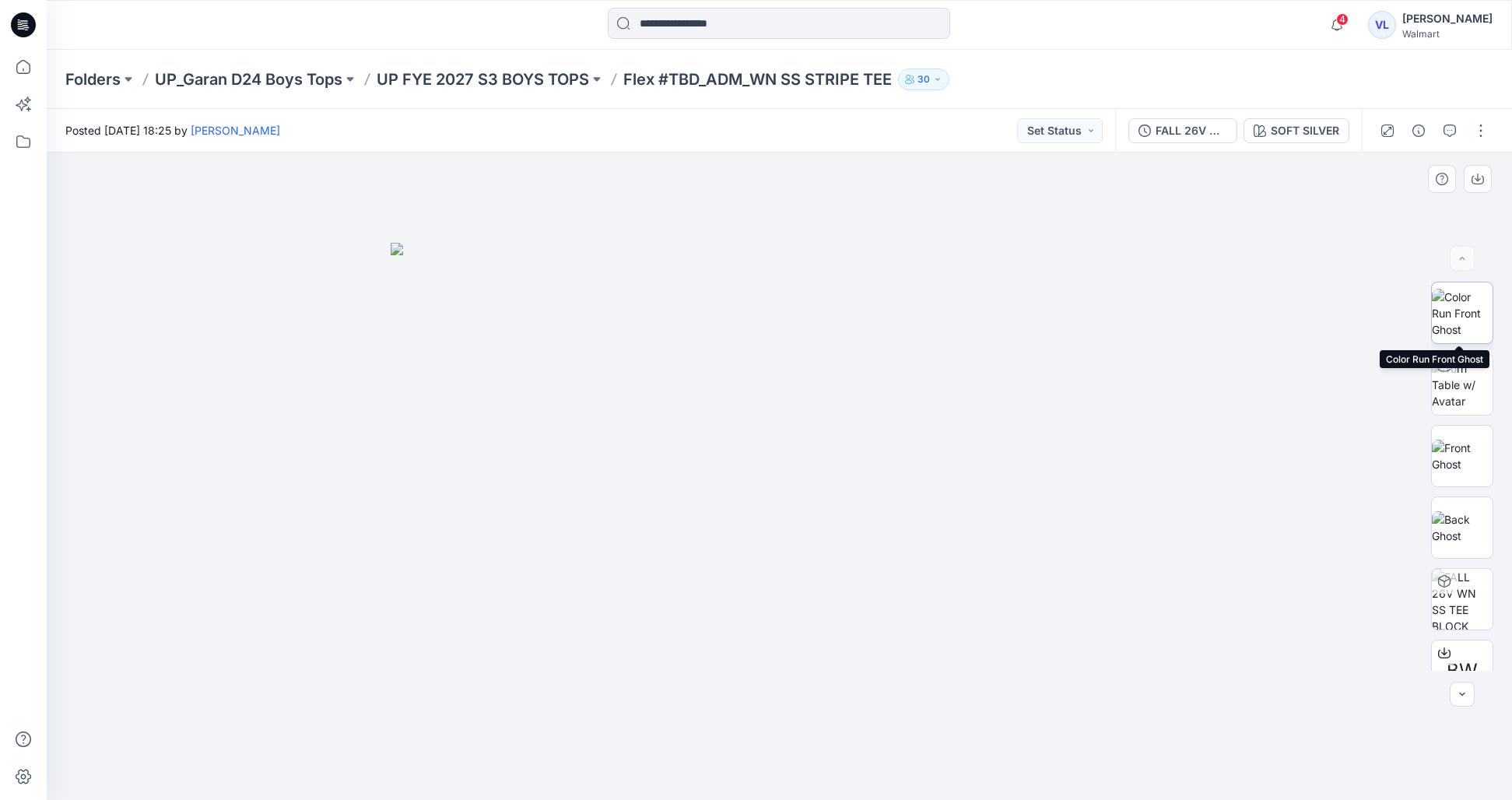
click at [1454, 308] on img at bounding box center [1463, 313] width 61 height 49
click at [1461, 395] on img at bounding box center [1463, 385] width 61 height 49
drag, startPoint x: 804, startPoint y: 272, endPoint x: 821, endPoint y: 504, distance: 232.6
click at [821, 504] on img at bounding box center [797, 228] width 2100 height 1143
click at [1465, 524] on img at bounding box center [1463, 527] width 61 height 33
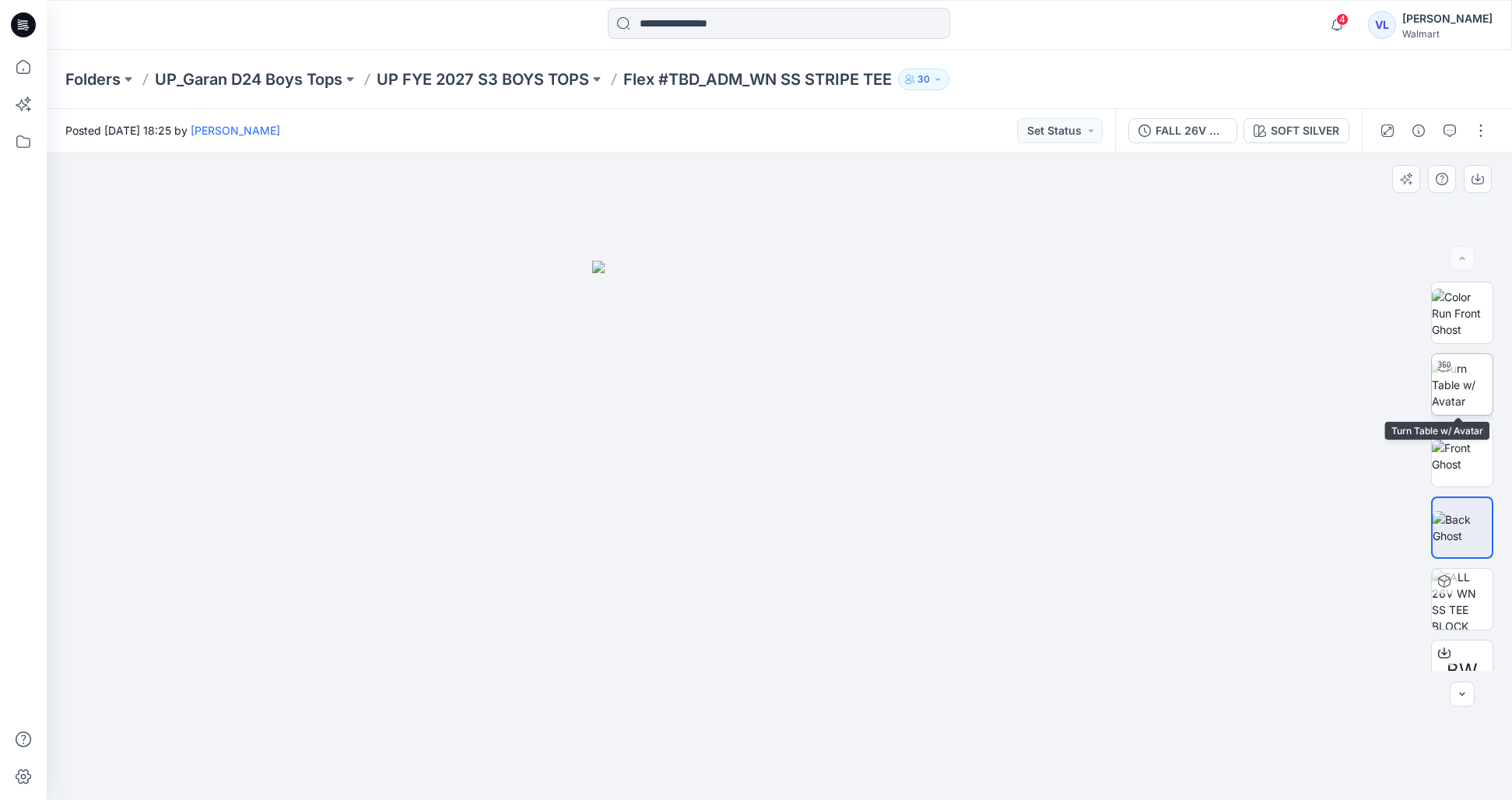
click at [1460, 378] on img at bounding box center [1463, 385] width 61 height 49
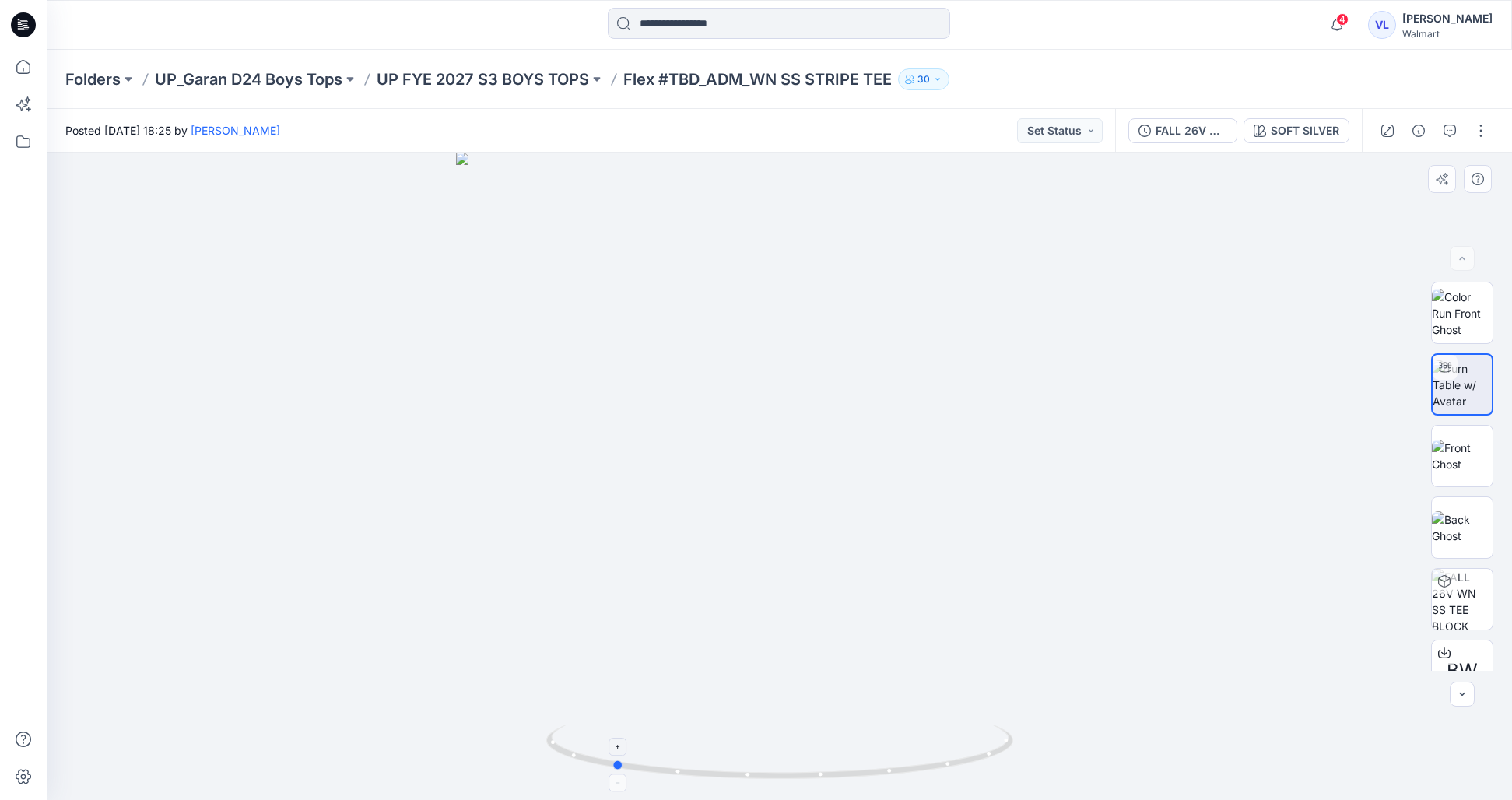
drag, startPoint x: 779, startPoint y: 777, endPoint x: 804, endPoint y: 770, distance: 26.0
click at [623, 770] on circle at bounding box center [618, 765] width 10 height 10
drag, startPoint x: 760, startPoint y: 295, endPoint x: 721, endPoint y: 500, distance: 208.7
click at [721, 500] on img at bounding box center [739, 319] width 1684 height 961
click at [511, 85] on p "UP FYE 2027 S3 BOYS TOPS" at bounding box center [483, 79] width 213 height 22
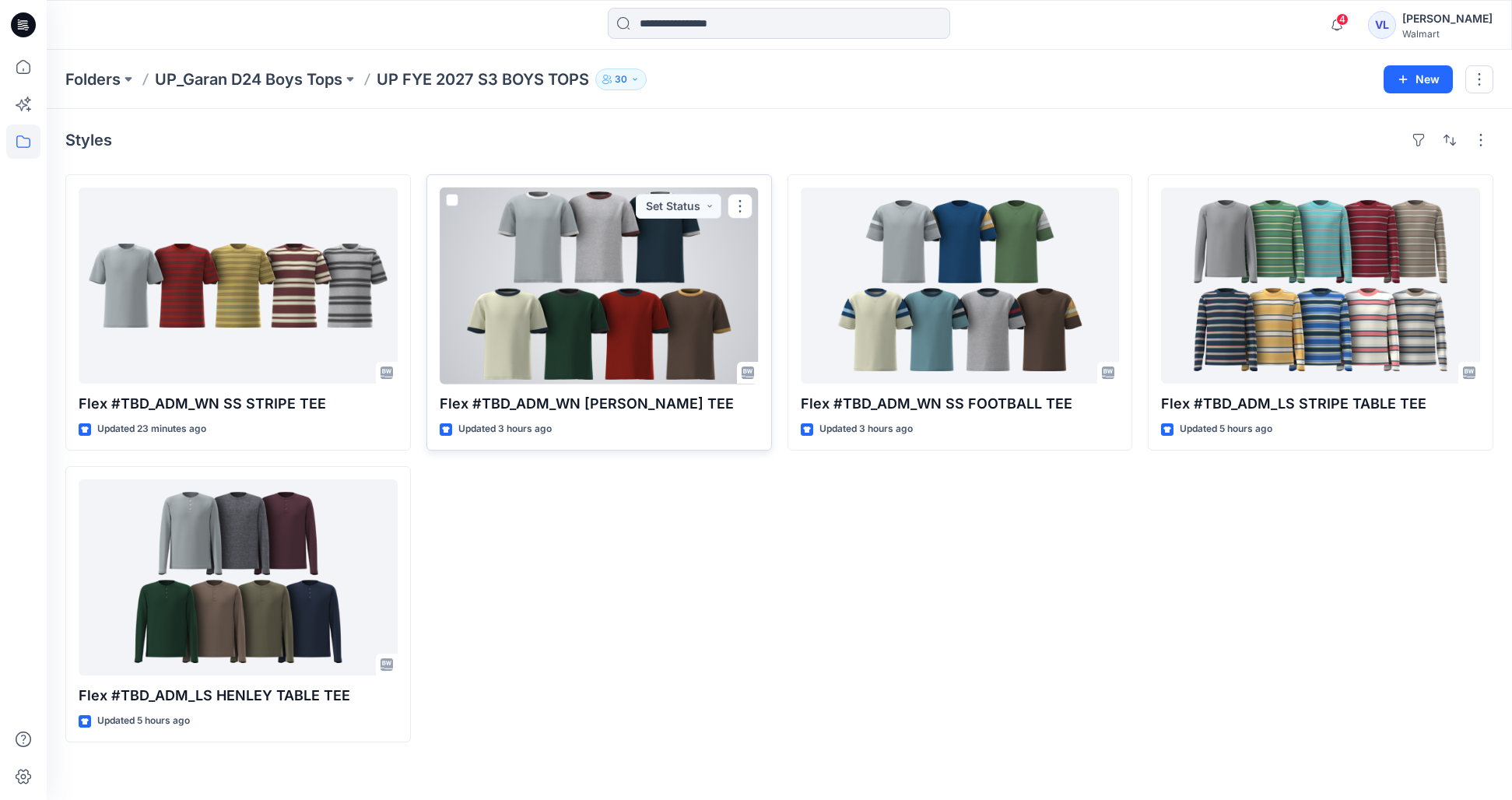
click at [634, 355] on div at bounding box center [600, 286] width 319 height 196
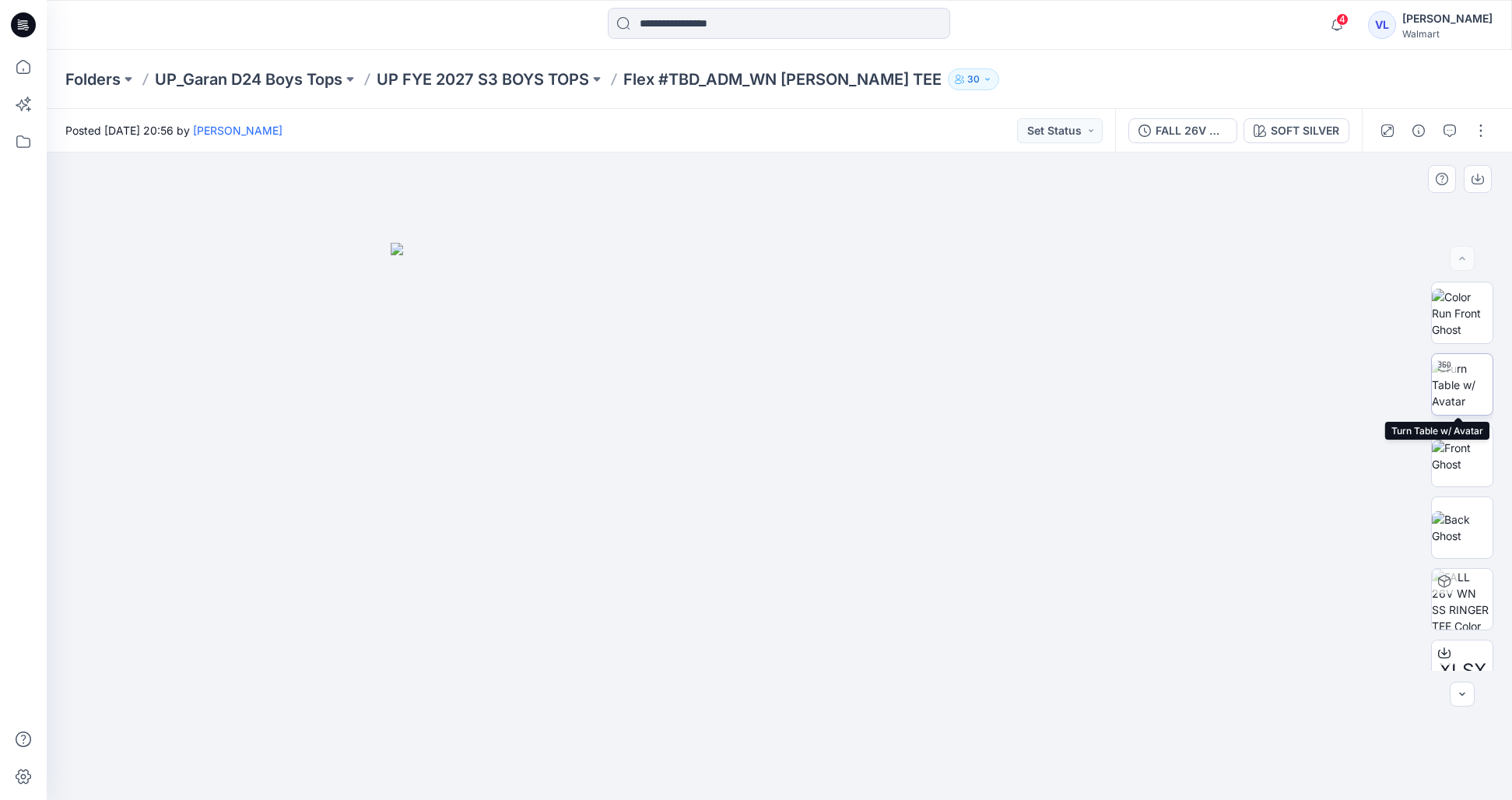
click at [1477, 393] on img at bounding box center [1463, 385] width 61 height 49
click at [526, 86] on p "UP FYE 2027 S3 BOYS TOPS" at bounding box center [483, 79] width 213 height 22
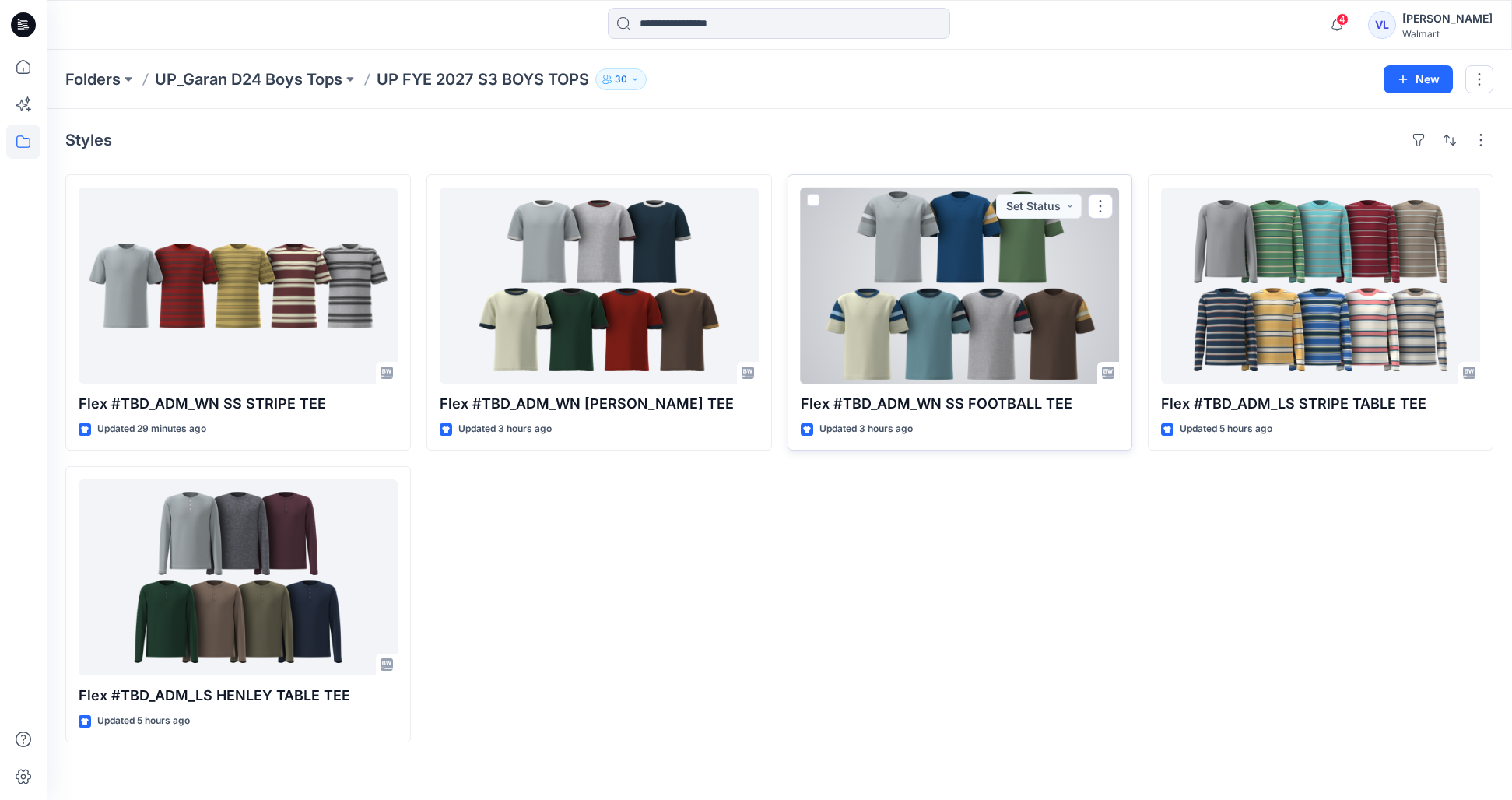
click at [1005, 279] on div at bounding box center [961, 286] width 319 height 196
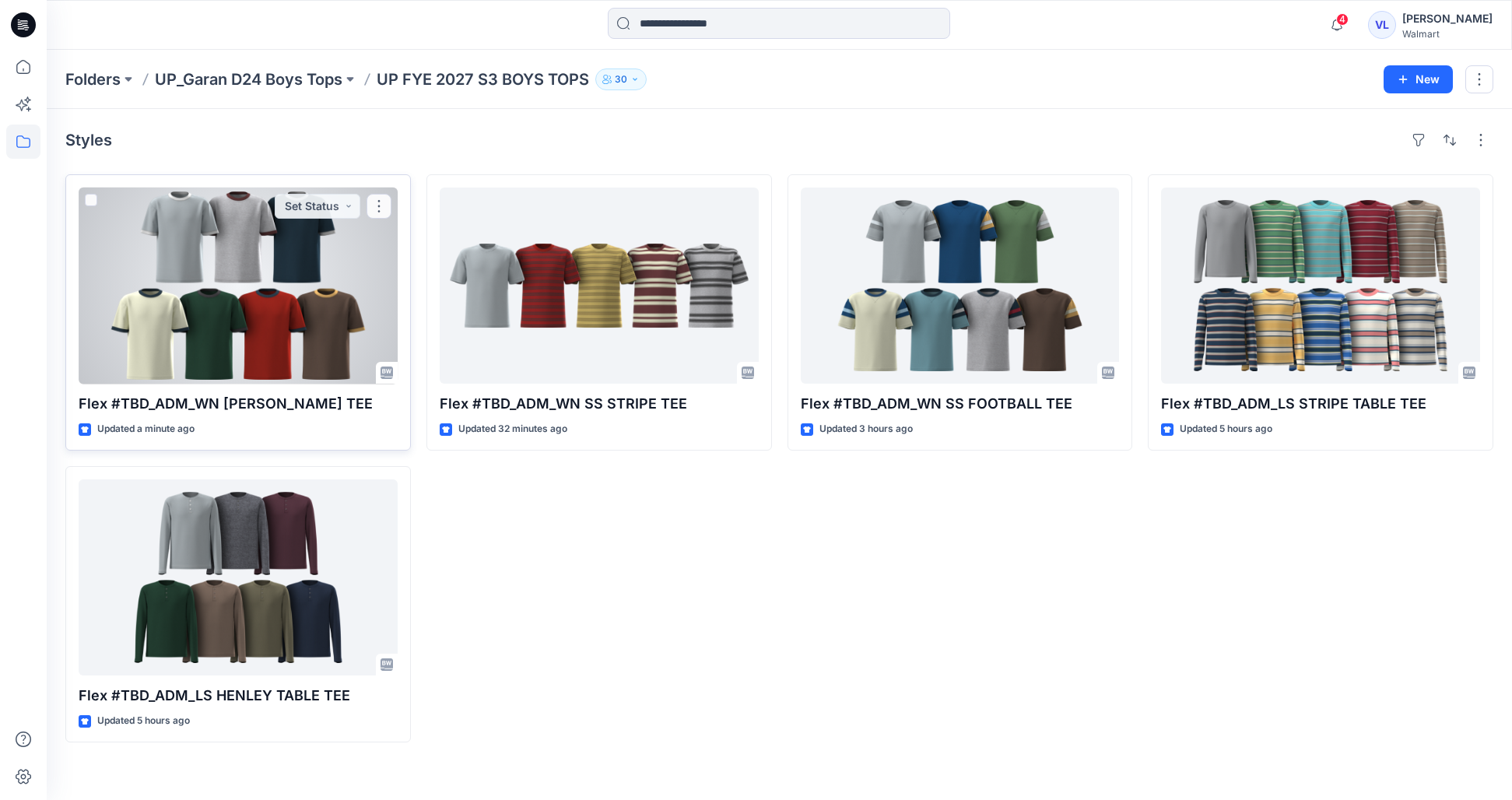
click at [297, 318] on div at bounding box center [238, 286] width 319 height 196
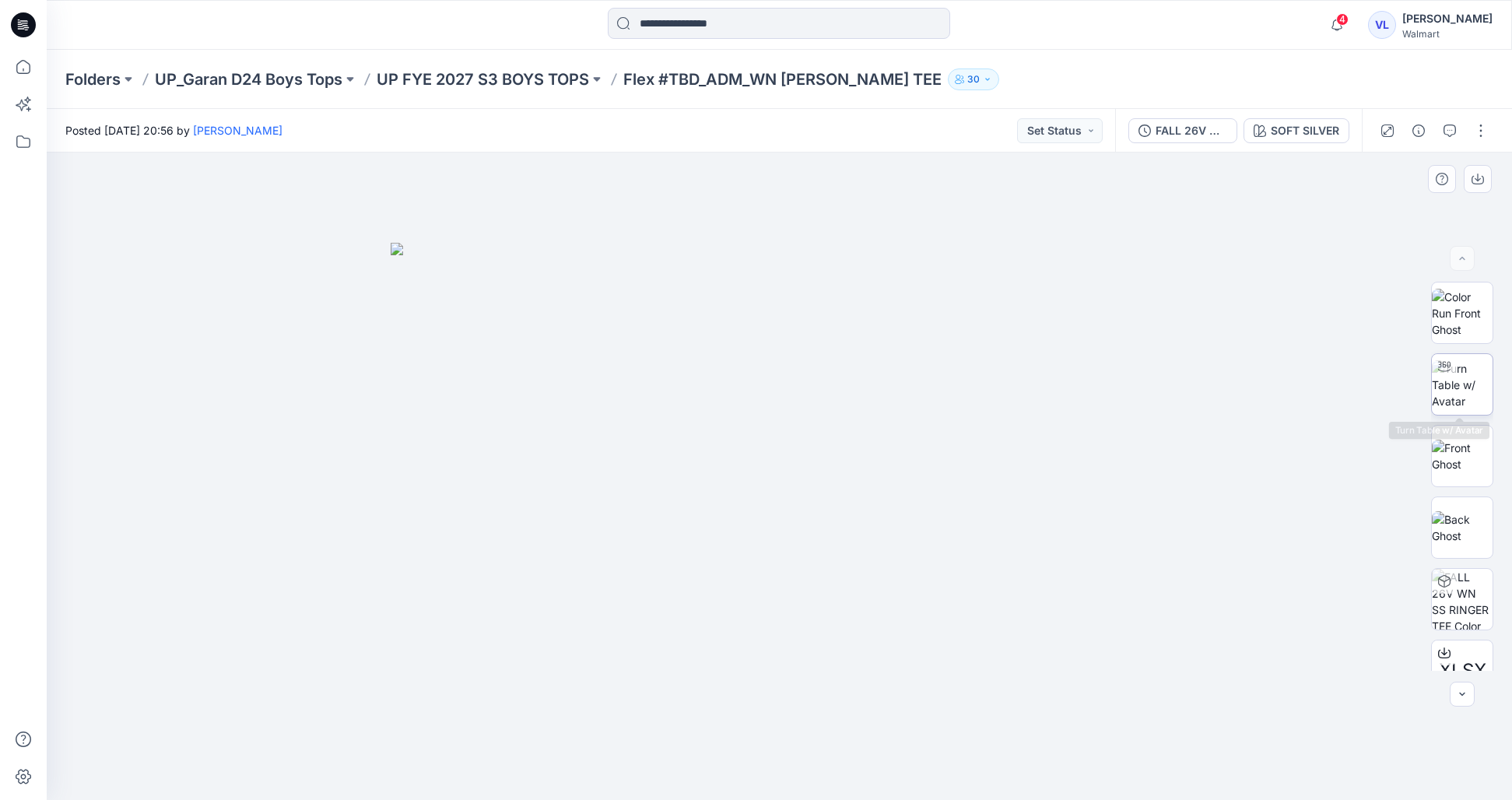
click at [1470, 385] on img at bounding box center [1463, 385] width 61 height 49
click at [1466, 446] on img at bounding box center [1463, 456] width 61 height 33
click at [1467, 523] on img at bounding box center [1463, 527] width 61 height 33
click at [1452, 396] on img at bounding box center [1463, 385] width 61 height 49
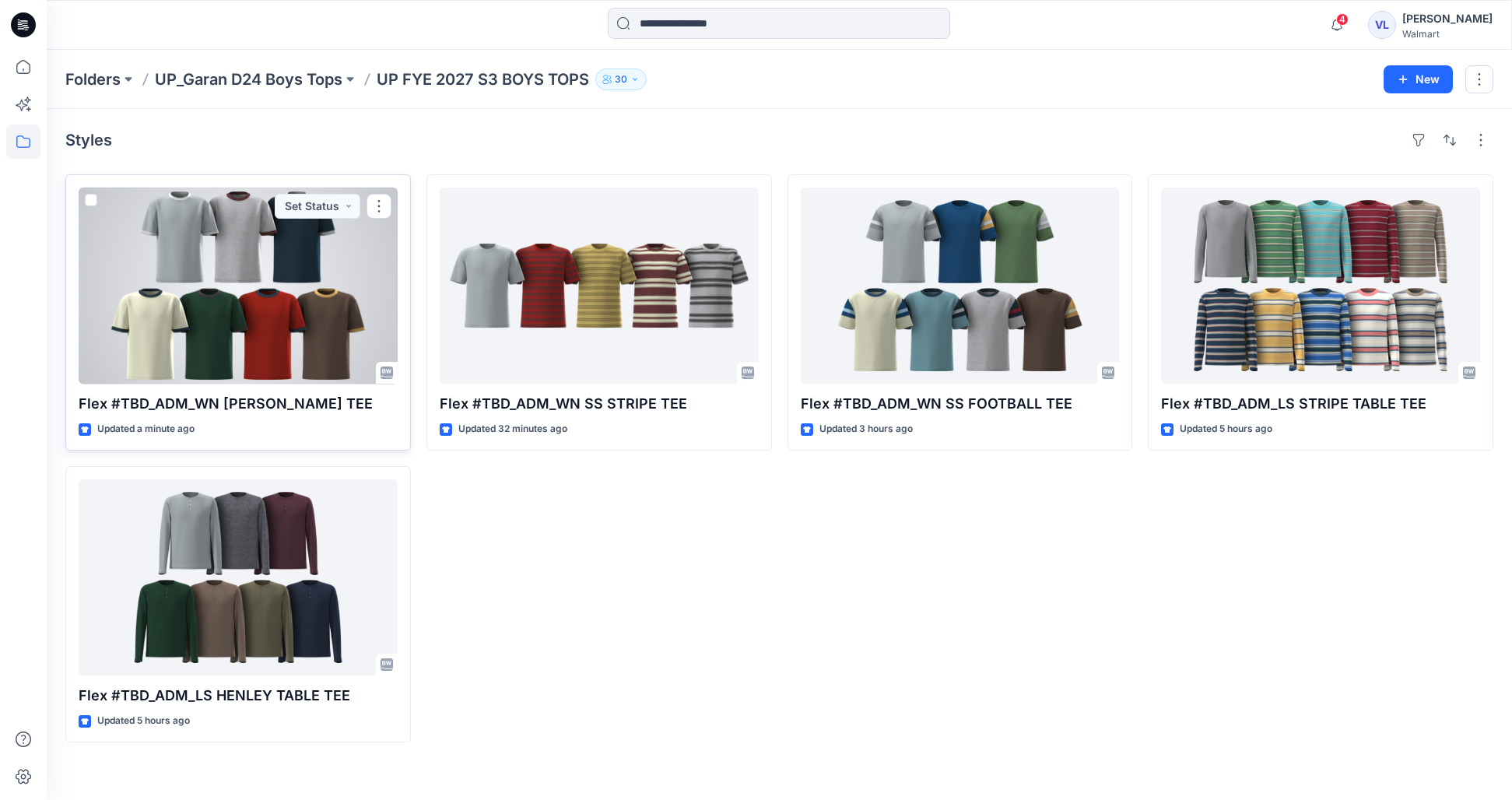
click at [235, 273] on div at bounding box center [238, 286] width 319 height 196
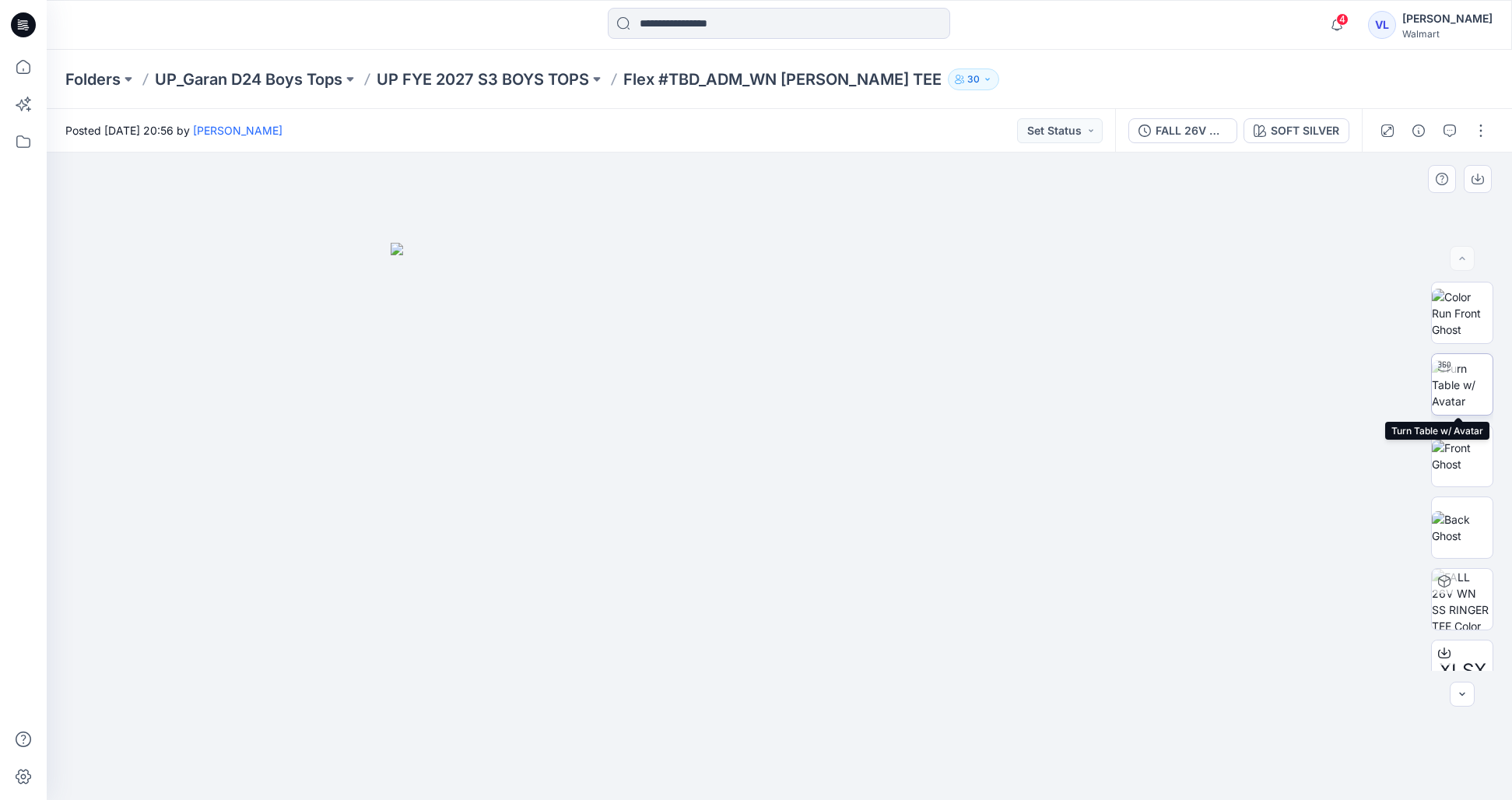
click at [1477, 370] on img at bounding box center [1463, 385] width 61 height 49
click at [1492, 135] on button "button" at bounding box center [1481, 131] width 25 height 25
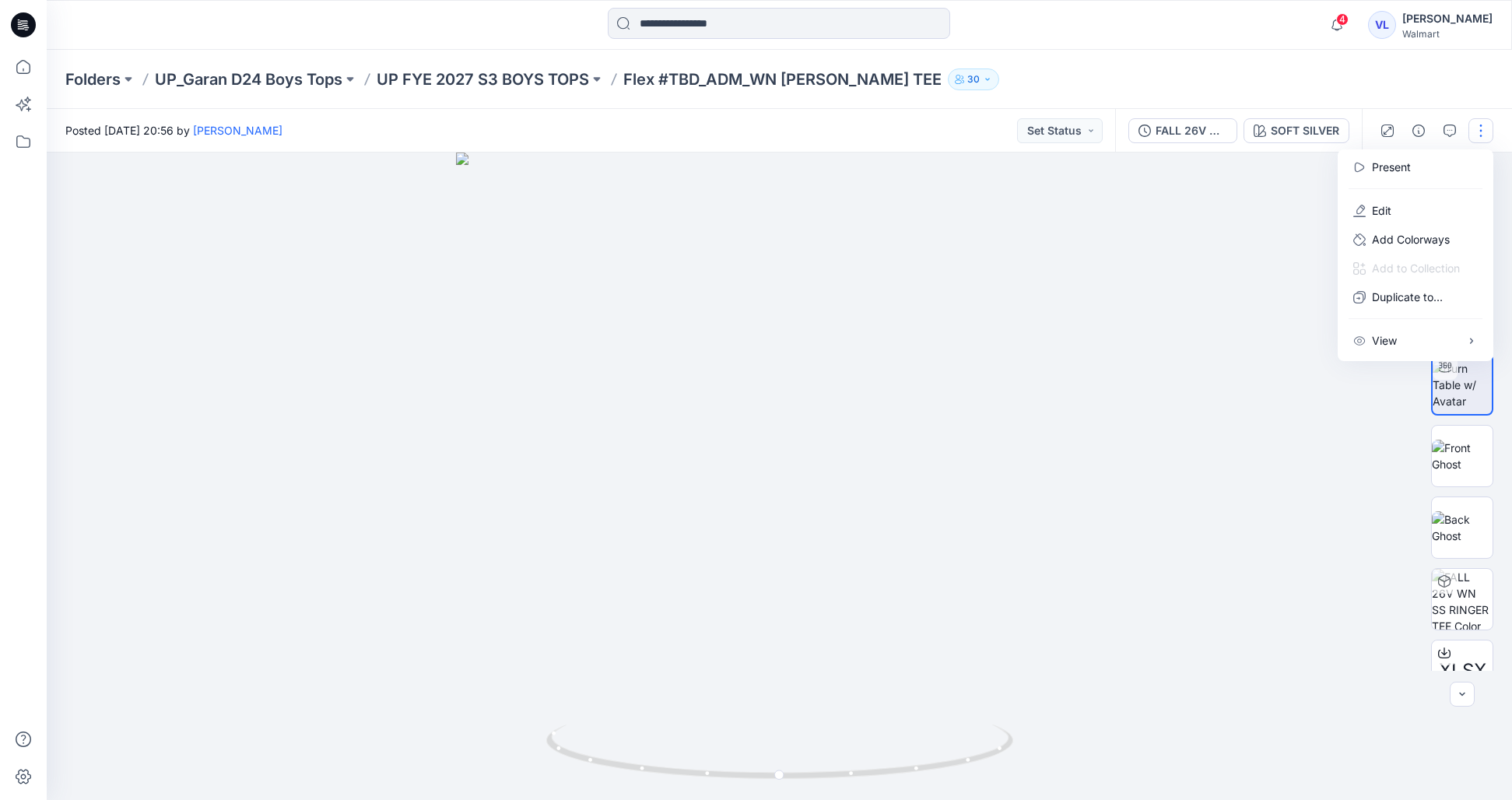
click at [955, 415] on div at bounding box center [779, 476] width 1465 height 647
